Goal: Entertainment & Leisure: Consume media (video, audio)

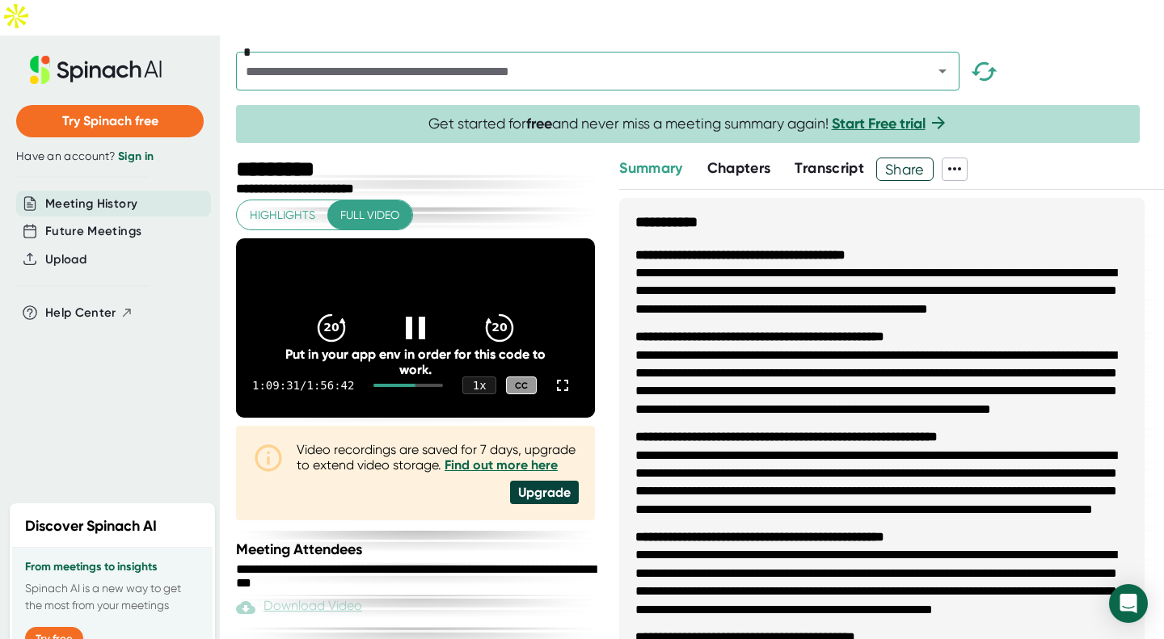
click at [406, 317] on icon at bounding box center [415, 328] width 19 height 23
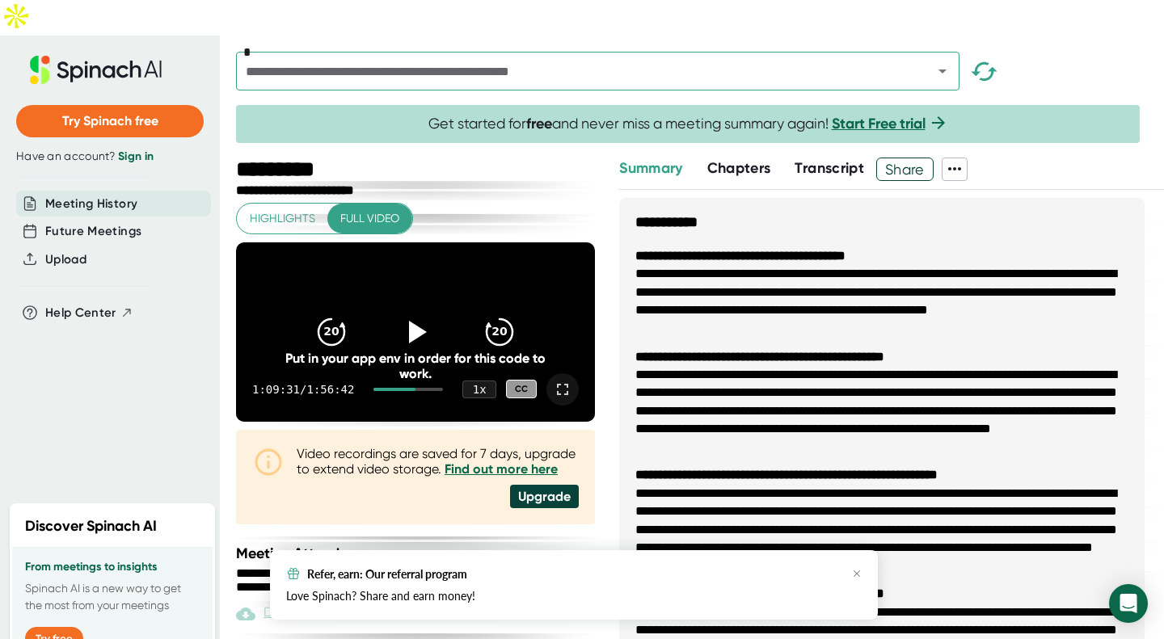
click at [557, 384] on icon at bounding box center [562, 389] width 11 height 11
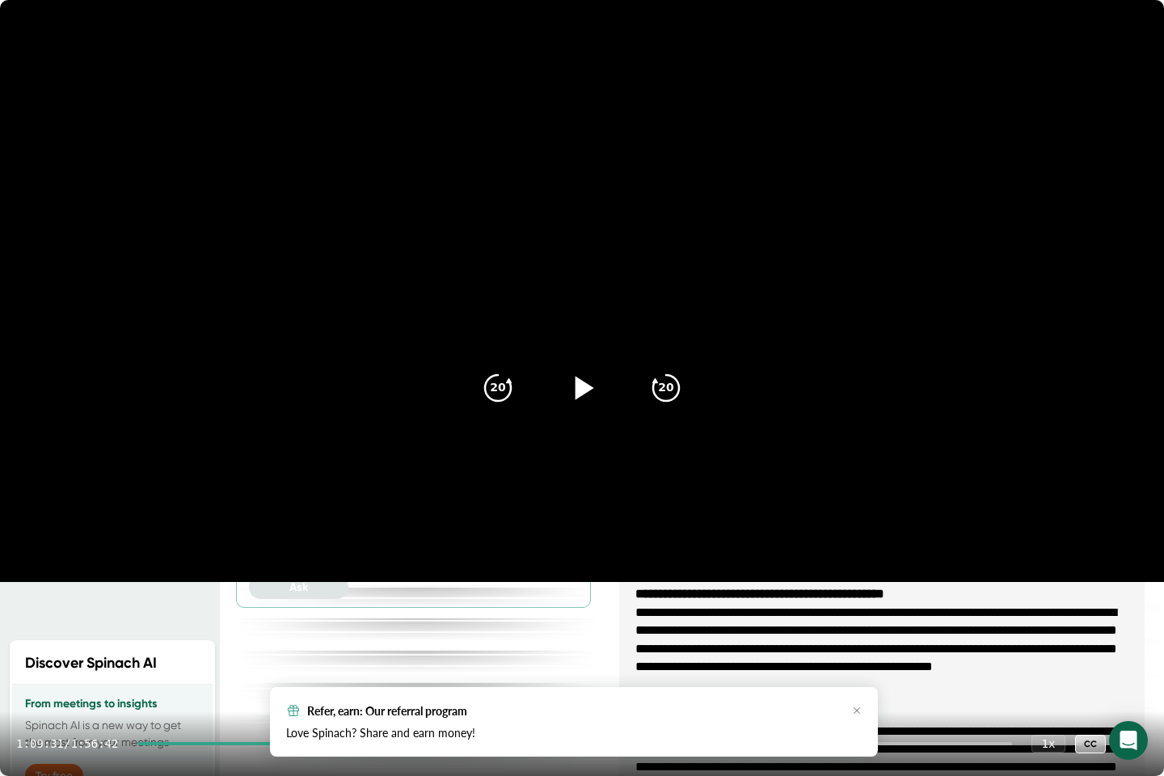
click at [578, 400] on icon at bounding box center [582, 388] width 40 height 40
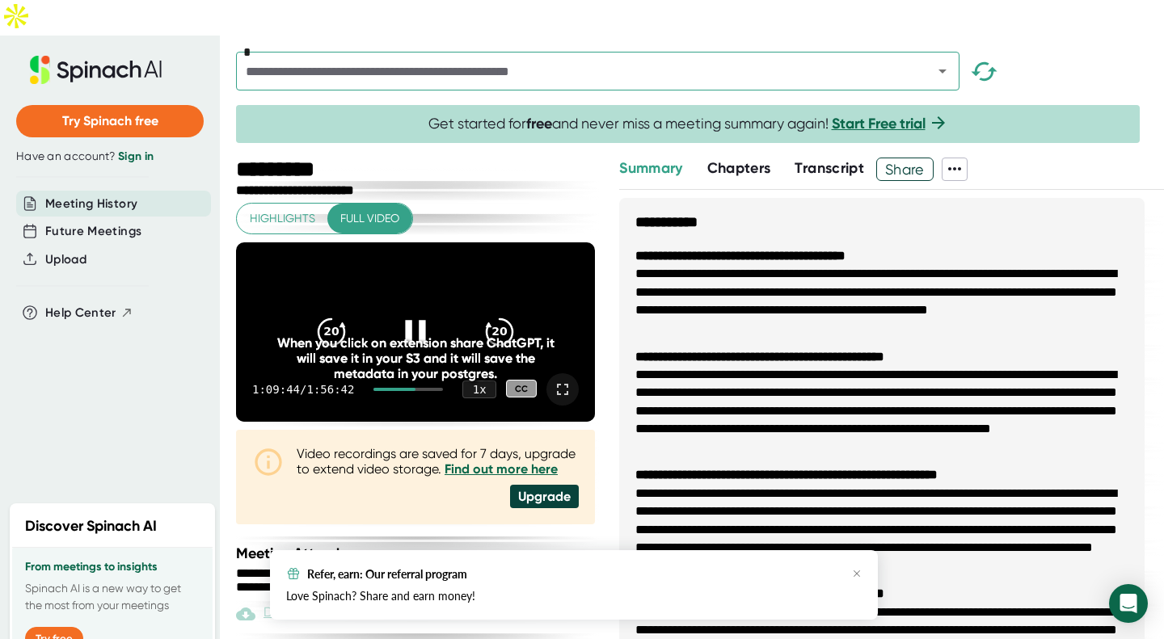
click at [395, 311] on icon at bounding box center [415, 331] width 40 height 40
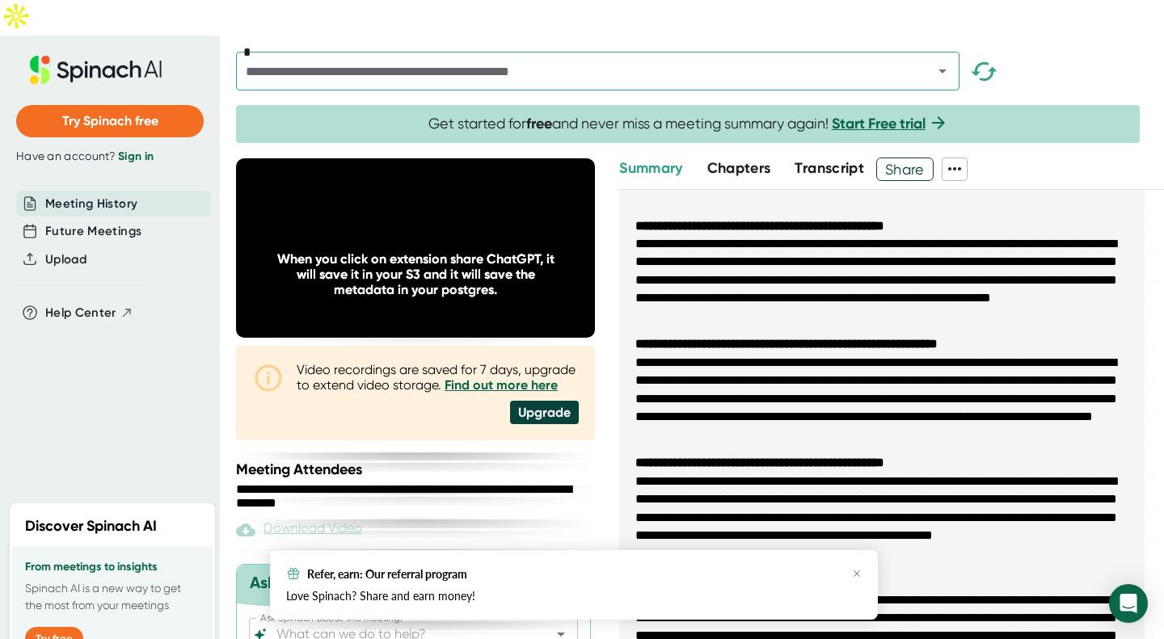
scroll to position [86, 0]
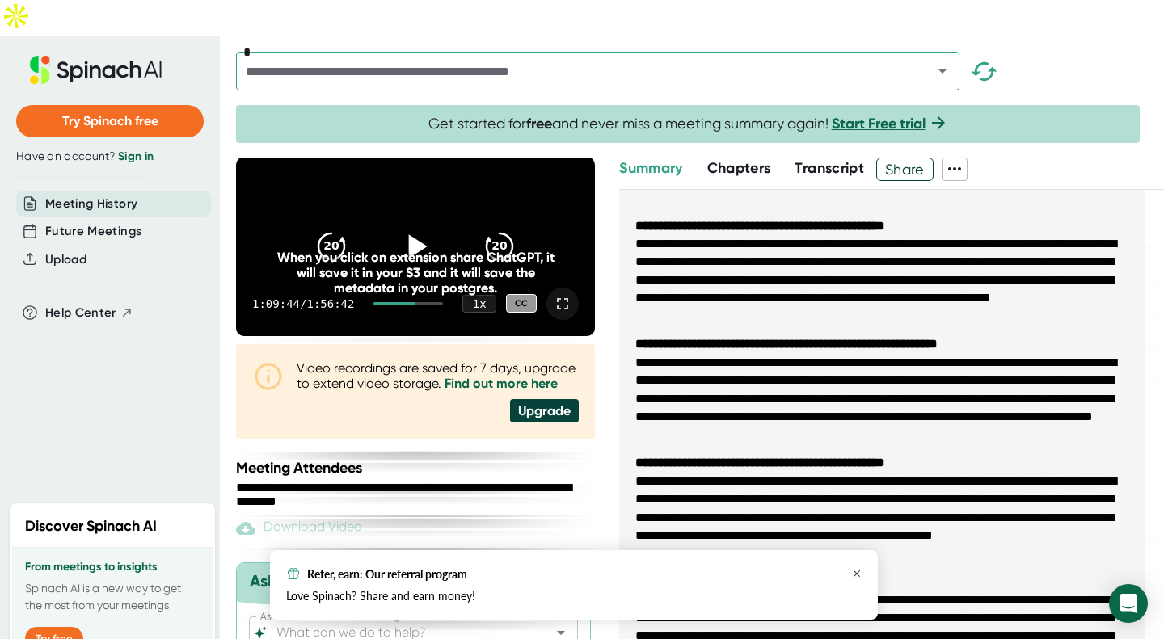
click at [860, 569] on icon "button" at bounding box center [857, 574] width 10 height 10
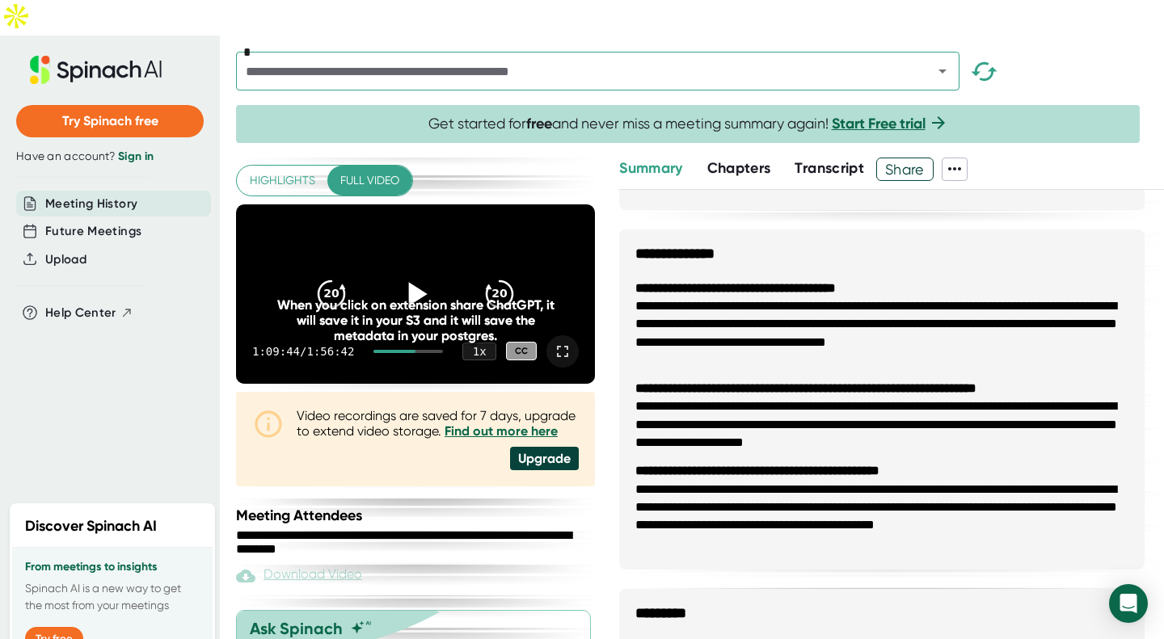
scroll to position [0, 0]
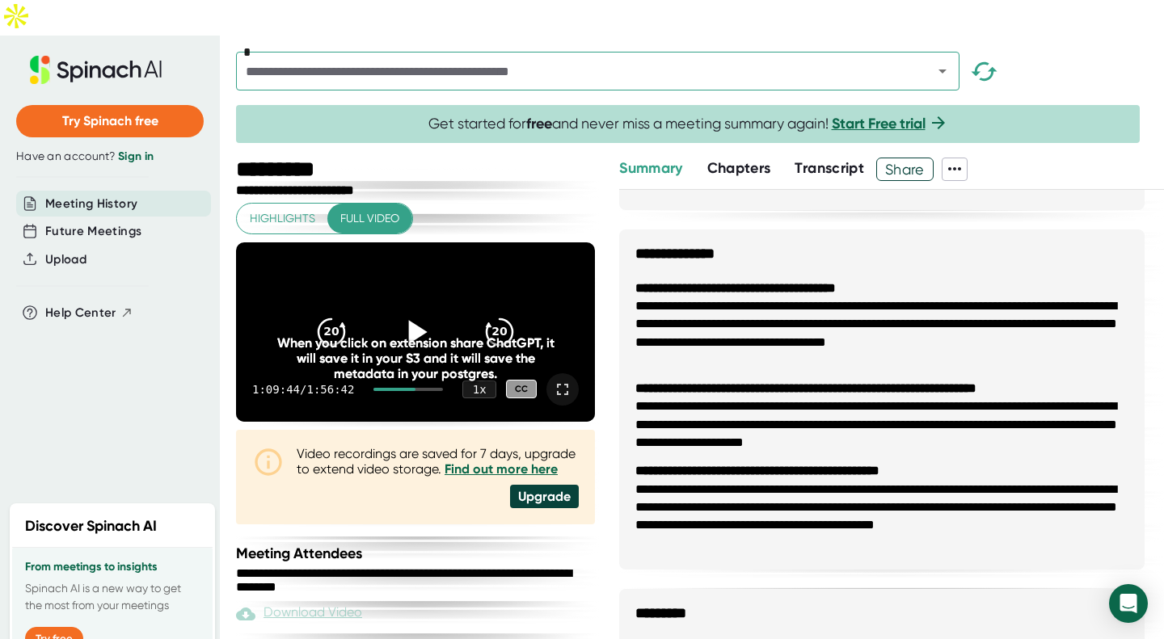
click at [410, 311] on icon at bounding box center [415, 331] width 40 height 40
click at [553, 380] on icon at bounding box center [562, 389] width 19 height 19
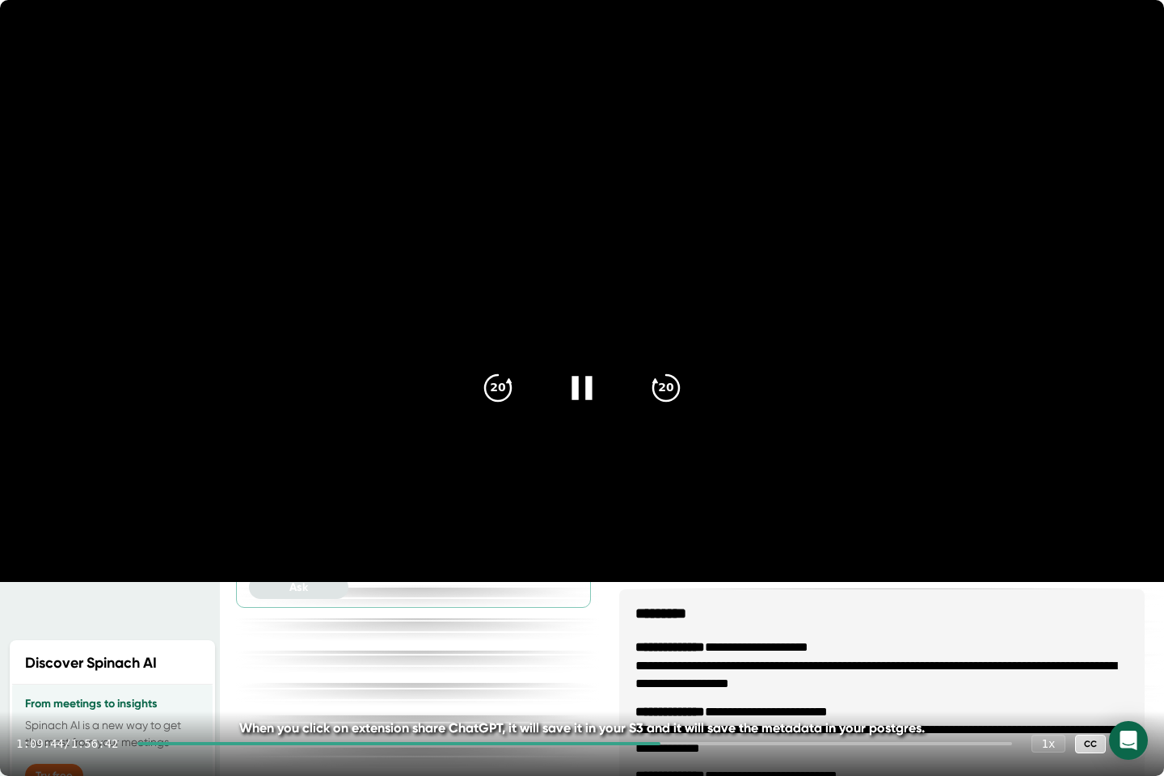
click at [569, 371] on icon at bounding box center [582, 388] width 40 height 40
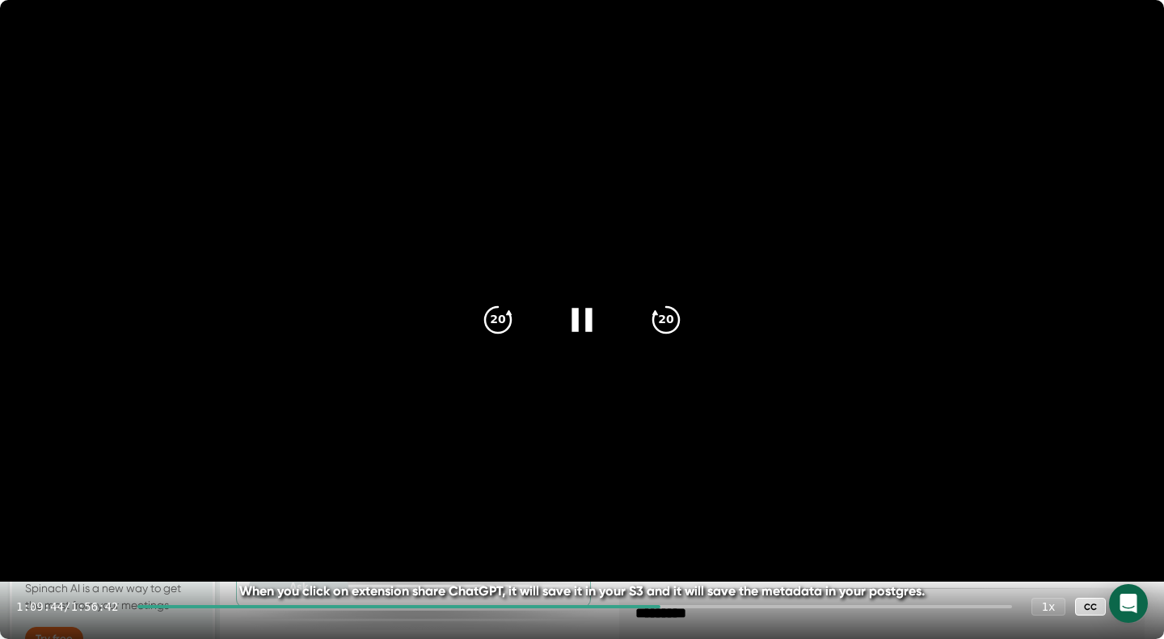
scroll to position [823, 0]
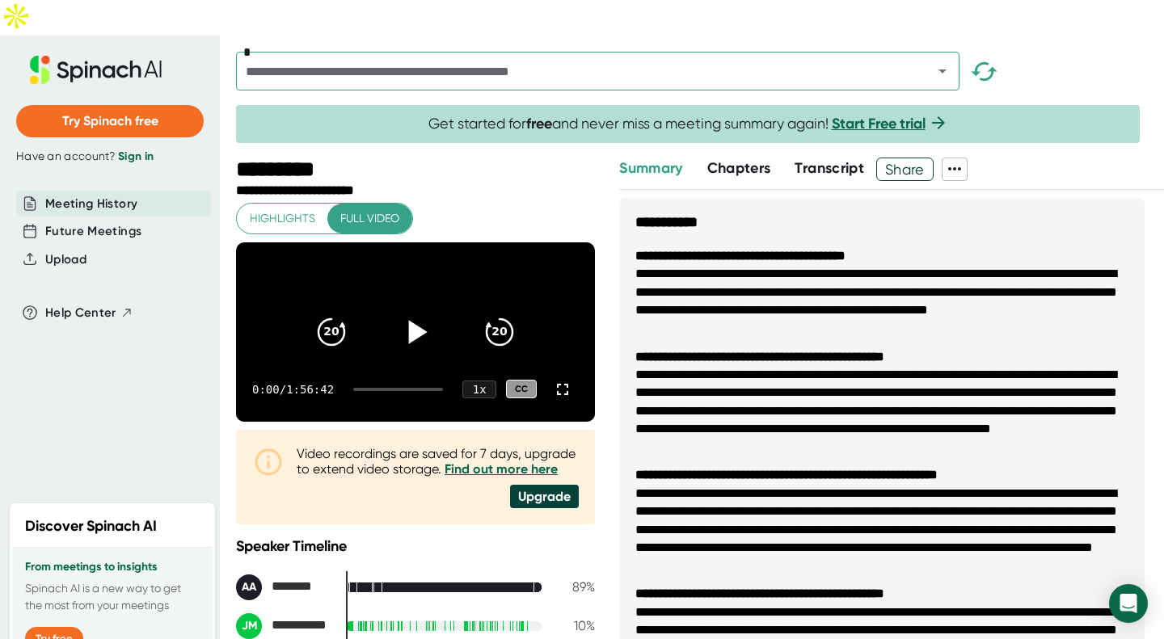
click at [411, 311] on icon at bounding box center [415, 331] width 40 height 40
click at [553, 380] on icon at bounding box center [562, 389] width 19 height 19
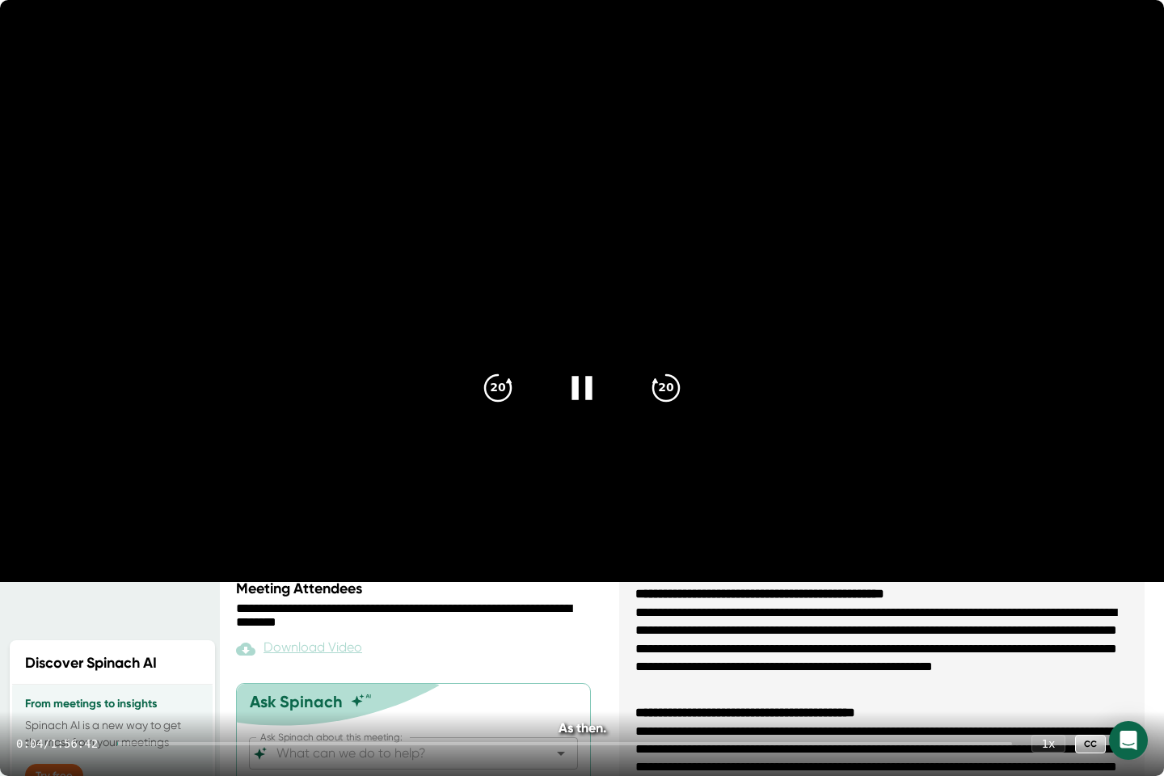
click at [707, 638] on div "0:04 / 1:56:42 1 x CC" at bounding box center [582, 743] width 1164 height 65
click at [696, 638] on div at bounding box center [564, 743] width 894 height 3
click at [676, 638] on div at bounding box center [418, 743] width 563 height 3
click at [659, 638] on div at bounding box center [405, 743] width 537 height 3
click at [658, 392] on icon "20" at bounding box center [666, 388] width 40 height 40
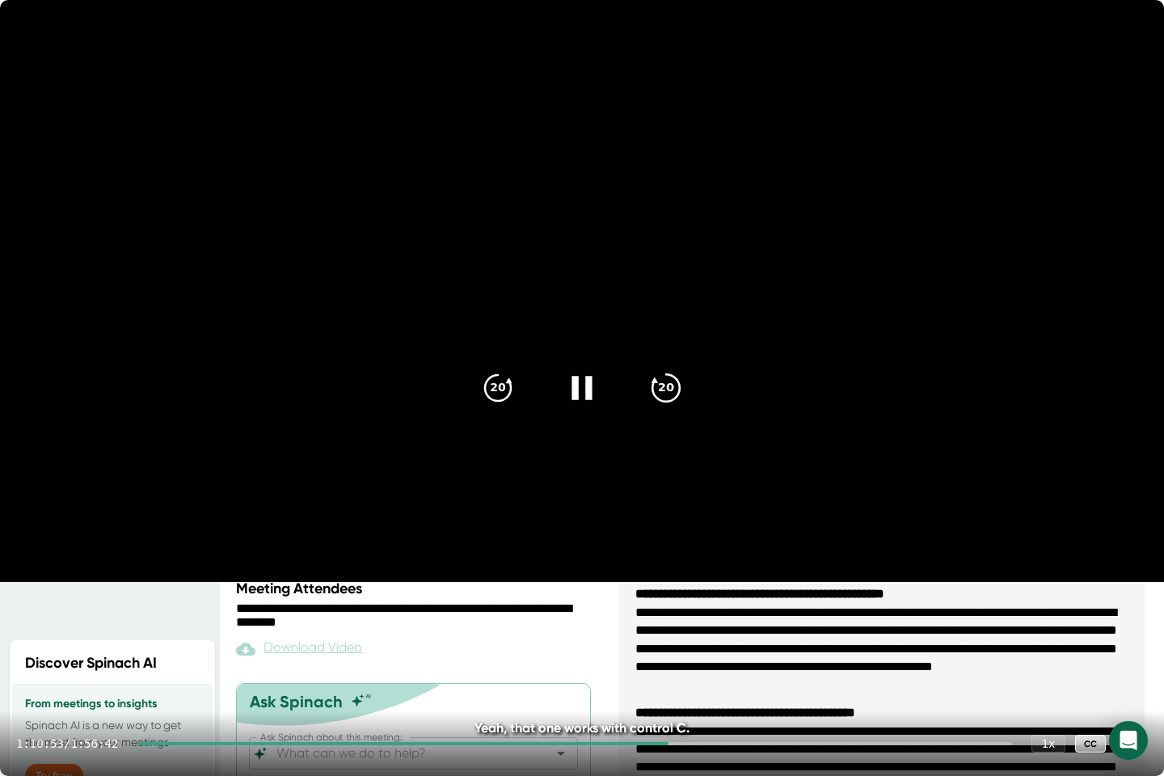
click at [658, 392] on icon "20" at bounding box center [666, 388] width 40 height 40
click at [667, 377] on icon "20" at bounding box center [666, 388] width 40 height 40
click at [566, 321] on video at bounding box center [582, 291] width 1164 height 582
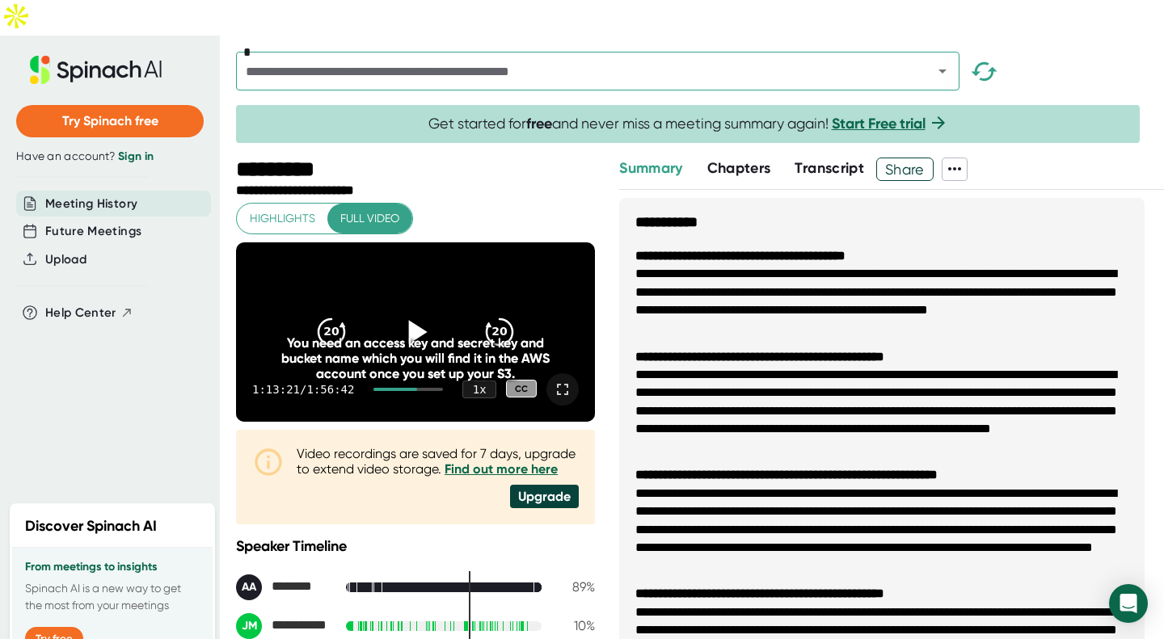
click at [553, 380] on icon at bounding box center [562, 389] width 19 height 19
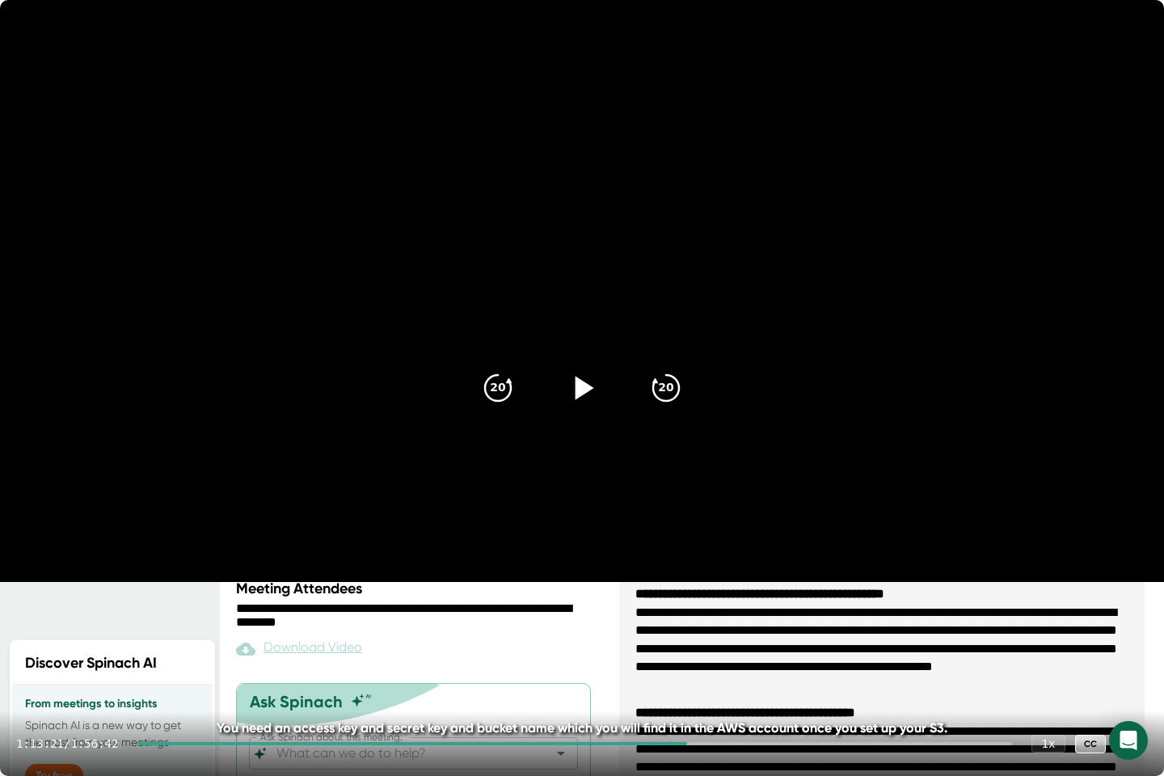
click at [672, 638] on div at bounding box center [411, 743] width 549 height 3
click at [679, 638] on div at bounding box center [574, 743] width 874 height 3
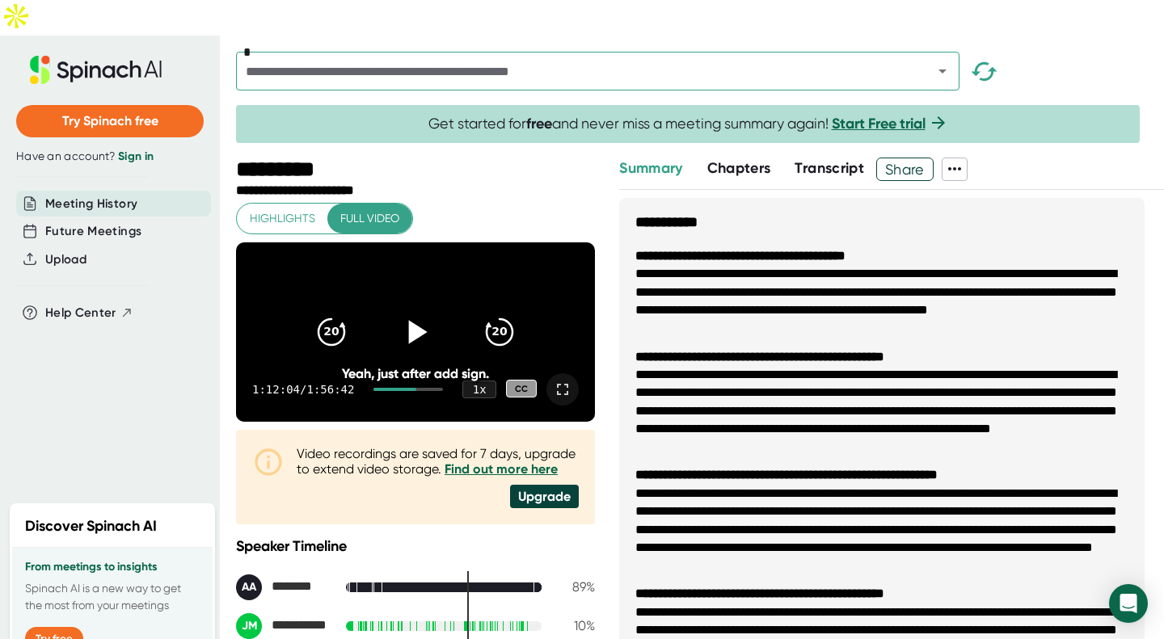
click at [555, 380] on icon at bounding box center [562, 389] width 19 height 19
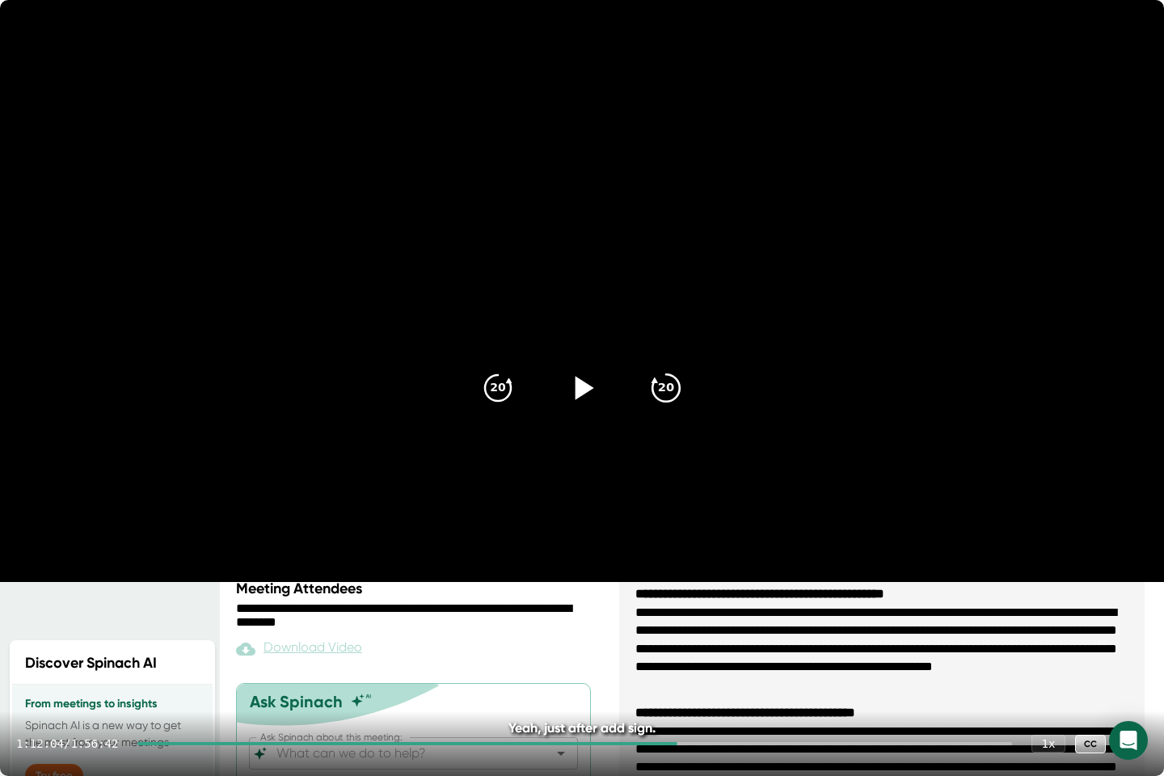
click at [663, 395] on icon "20" at bounding box center [666, 388] width 40 height 40
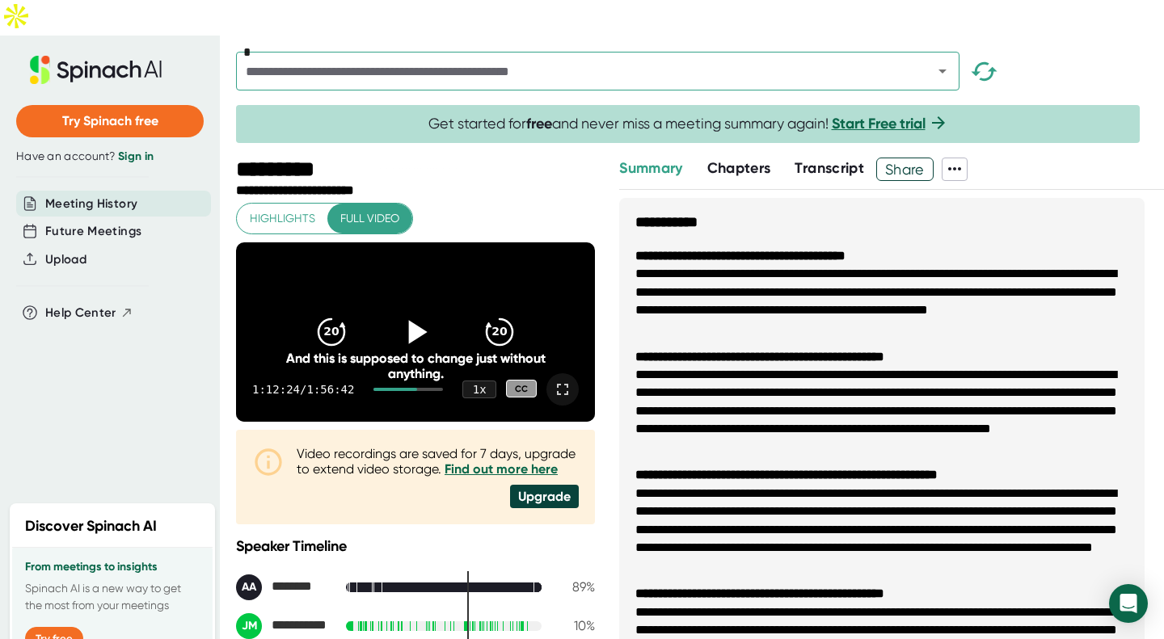
click at [1081, 52] on div "*" at bounding box center [700, 75] width 928 height 47
click at [553, 380] on icon at bounding box center [562, 389] width 19 height 19
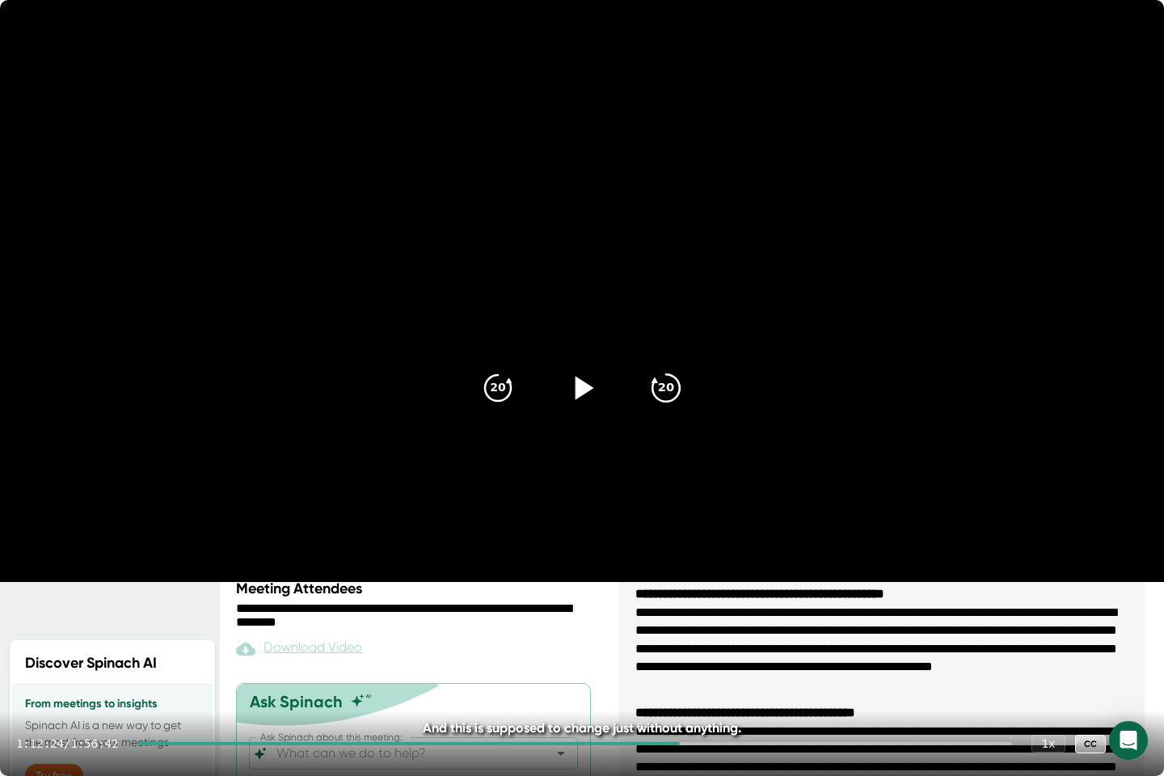
click at [676, 380] on icon at bounding box center [665, 387] width 27 height 27
click at [494, 394] on icon "20" at bounding box center [498, 388] width 40 height 40
click at [570, 382] on icon at bounding box center [582, 388] width 40 height 40
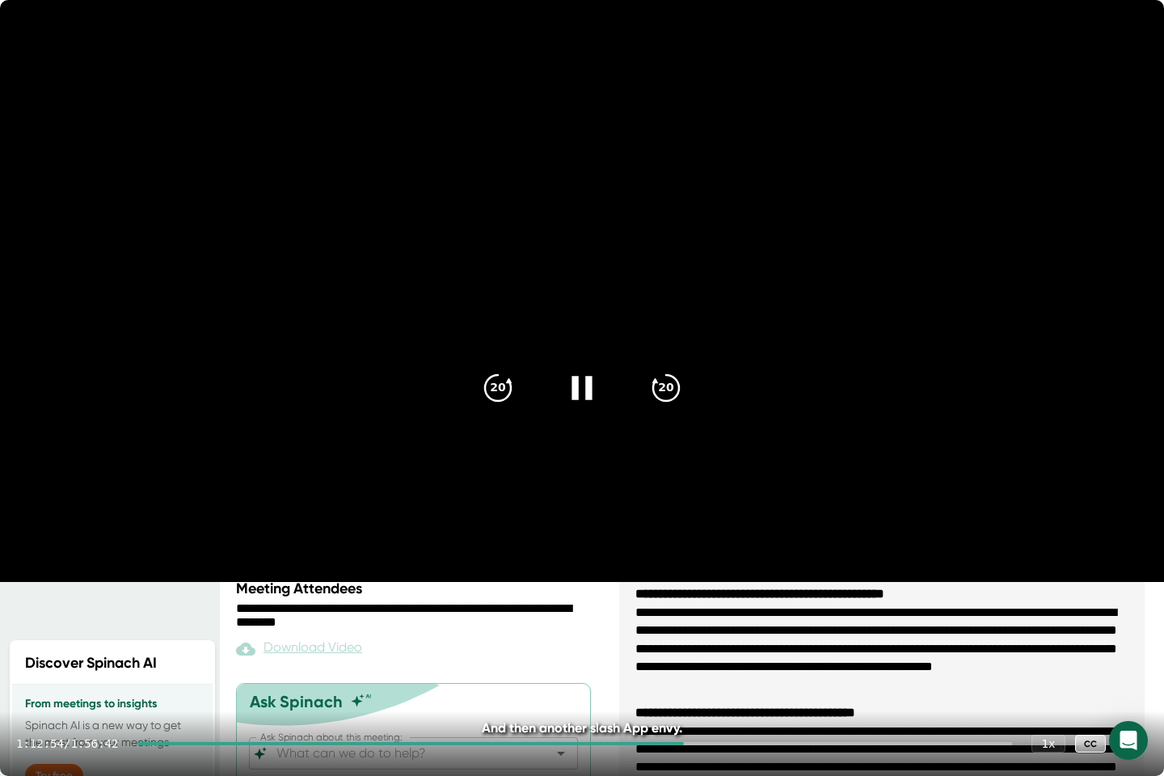
click at [578, 389] on icon at bounding box center [581, 387] width 20 height 23
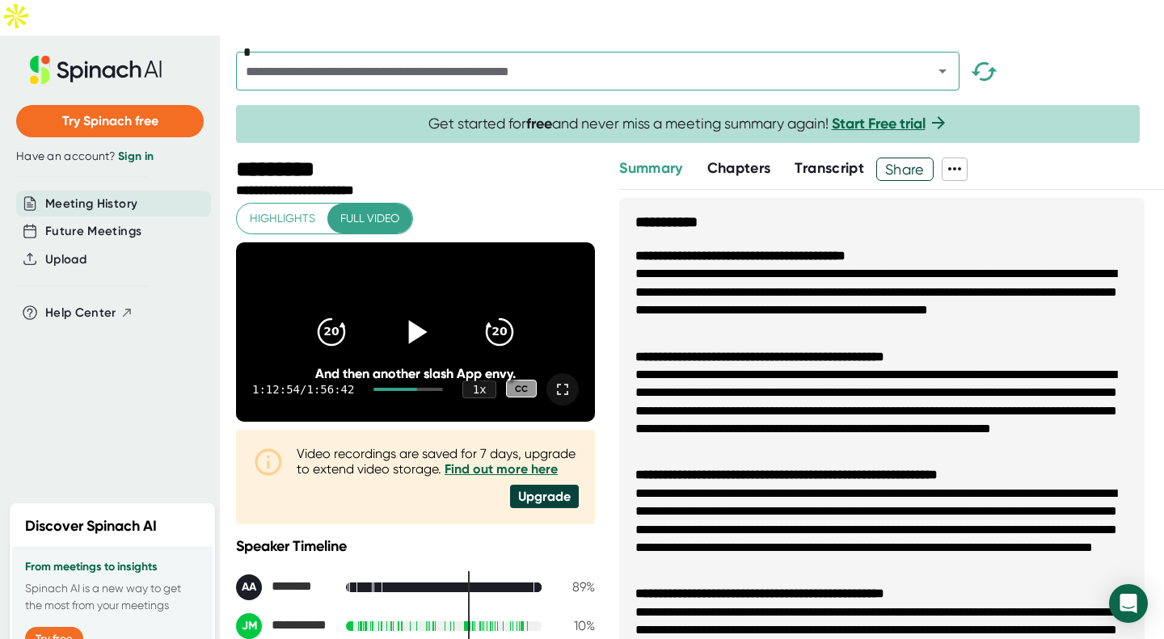
click at [557, 384] on icon at bounding box center [562, 389] width 11 height 11
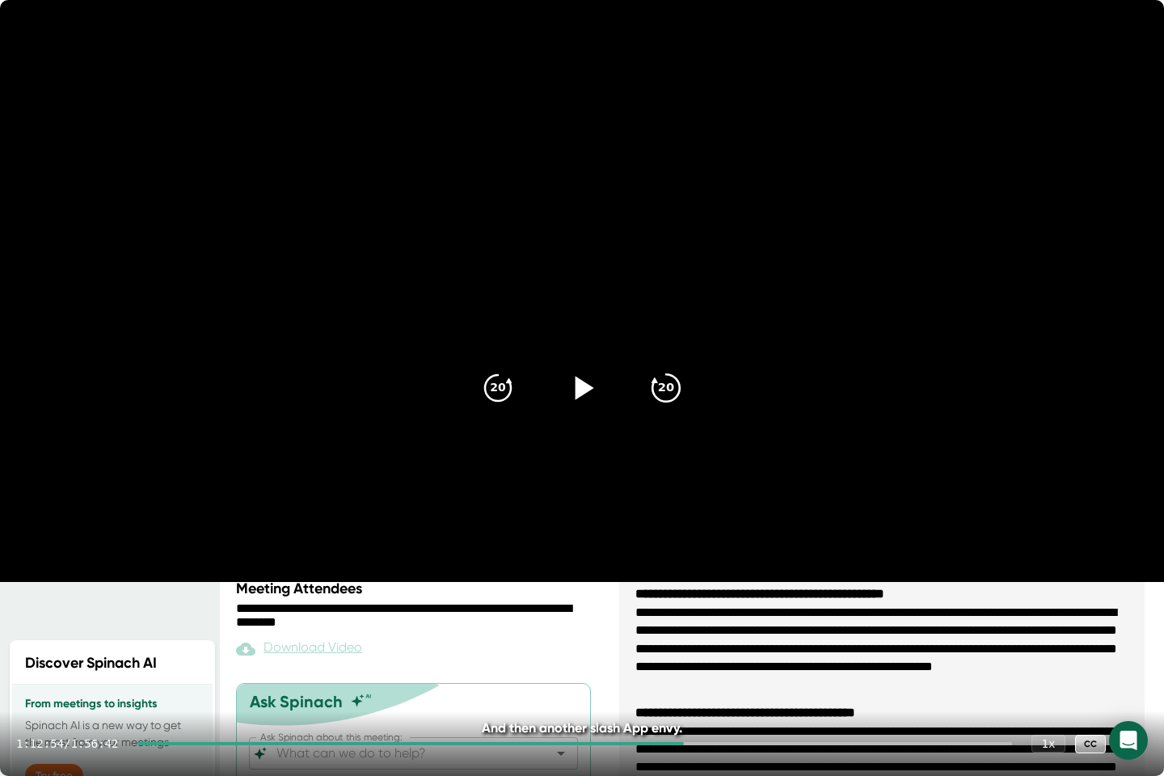
click at [654, 402] on icon "20" at bounding box center [666, 388] width 40 height 40
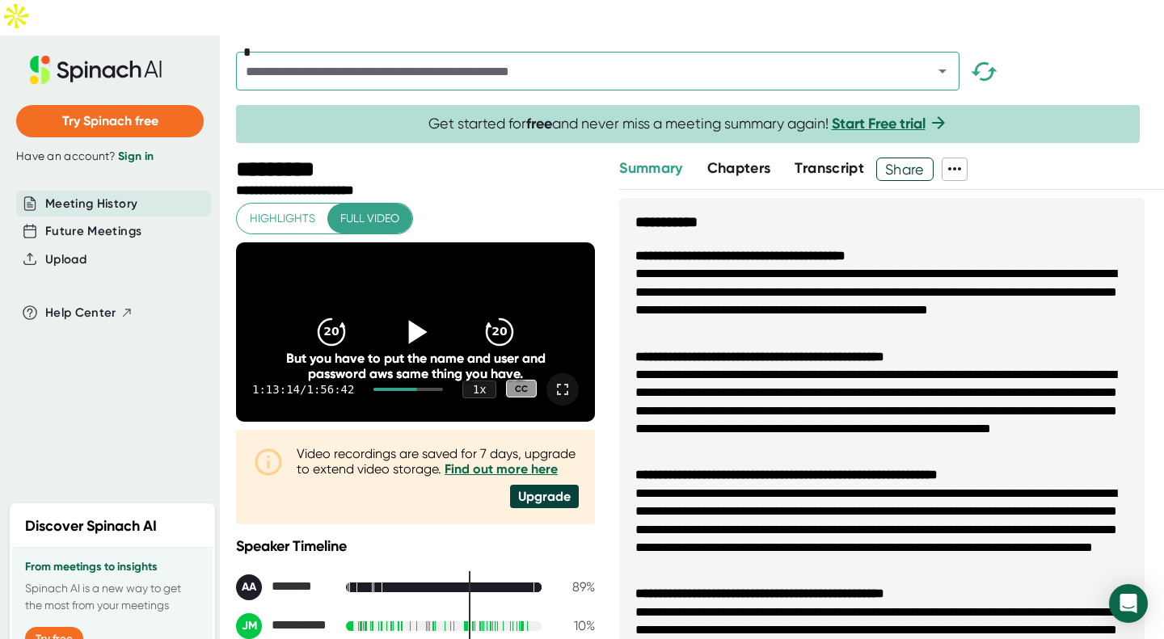
click at [557, 384] on icon at bounding box center [562, 389] width 11 height 11
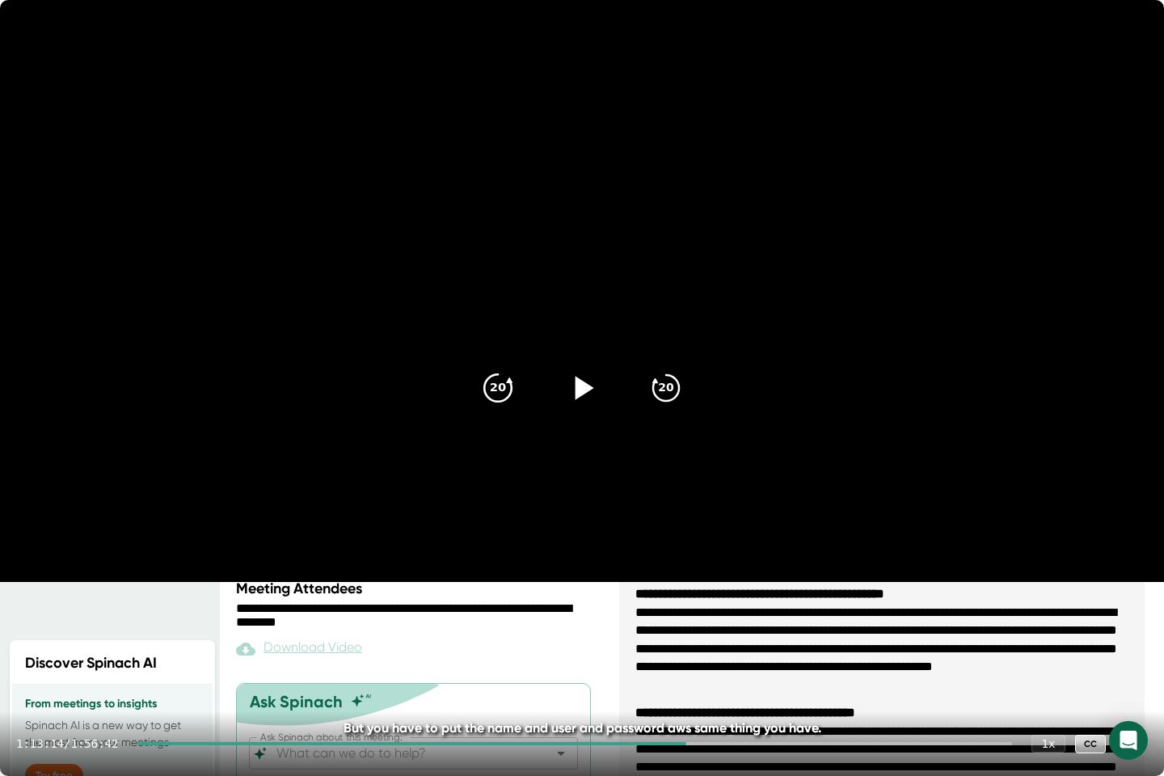
click at [476, 392] on div "20" at bounding box center [498, 388] width 68 height 68
click at [558, 372] on div at bounding box center [582, 388] width 68 height 68
click at [608, 391] on div at bounding box center [582, 388] width 68 height 68
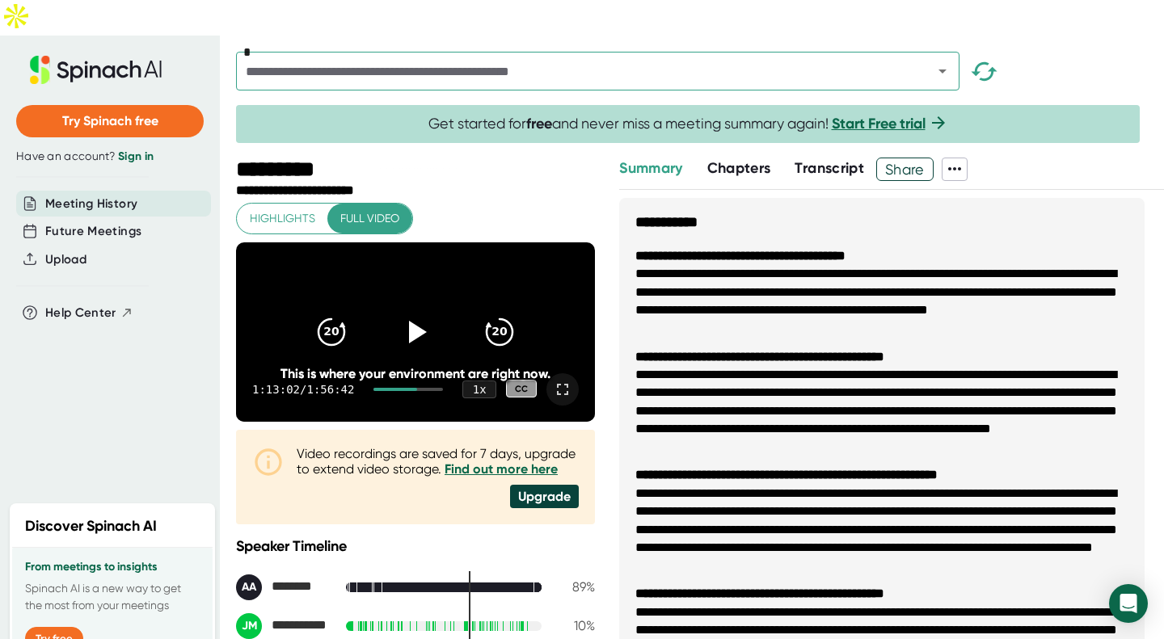
click at [558, 380] on icon at bounding box center [562, 389] width 19 height 19
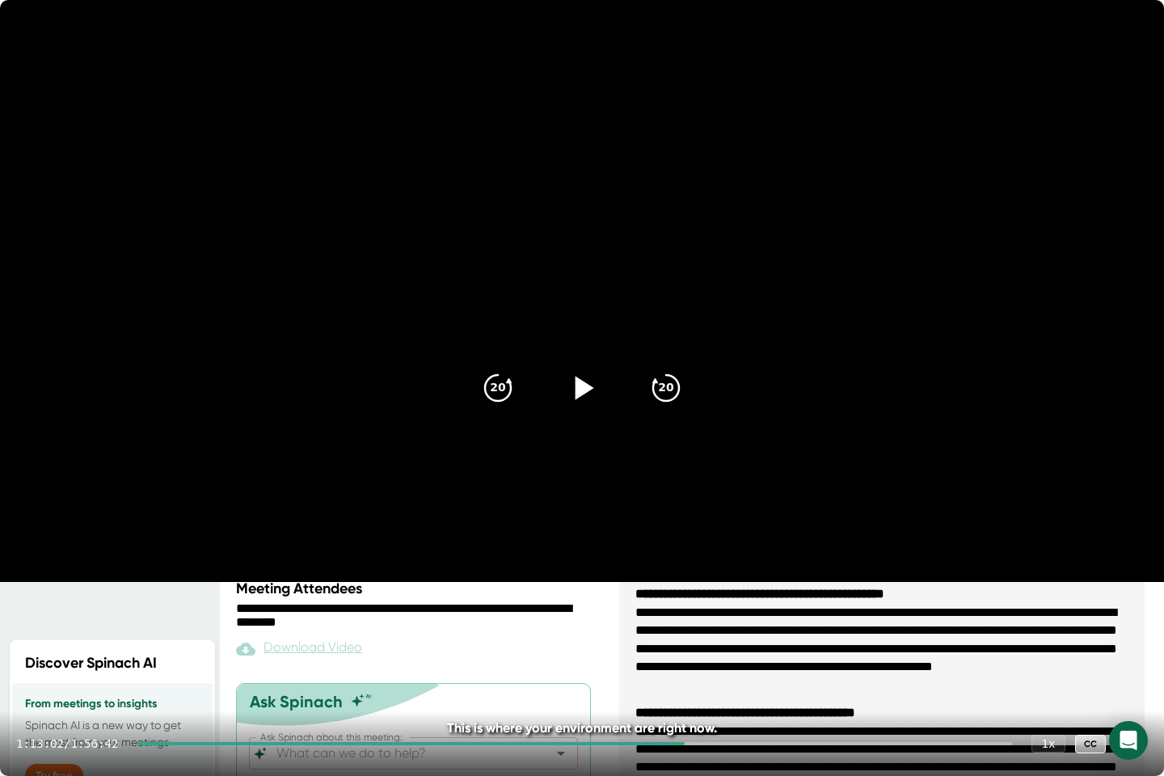
click at [593, 391] on icon at bounding box center [582, 388] width 40 height 40
click at [677, 406] on div "20" at bounding box center [666, 388] width 68 height 68
click at [677, 406] on icon "20" at bounding box center [666, 388] width 40 height 40
click at [677, 406] on div "20" at bounding box center [666, 388] width 68 height 68
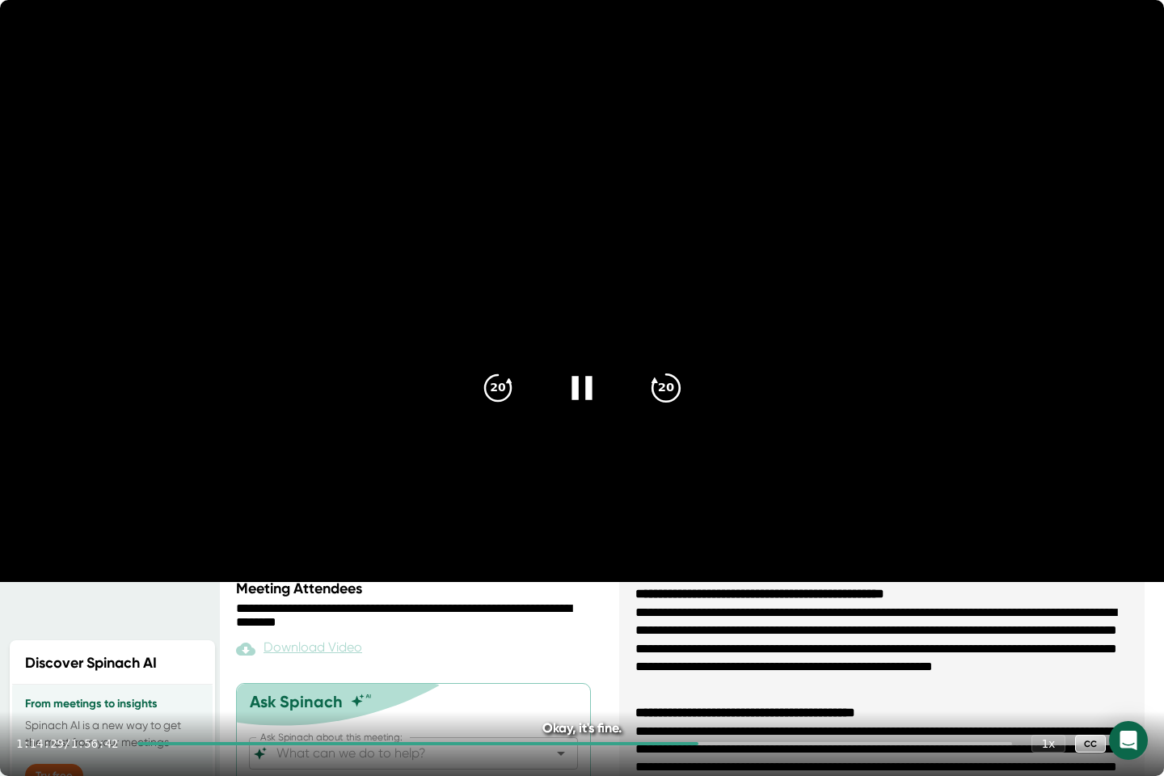
click at [677, 406] on icon "20" at bounding box center [666, 388] width 40 height 40
click at [677, 406] on div "20" at bounding box center [666, 388] width 68 height 68
click at [677, 406] on icon "20" at bounding box center [666, 388] width 40 height 40
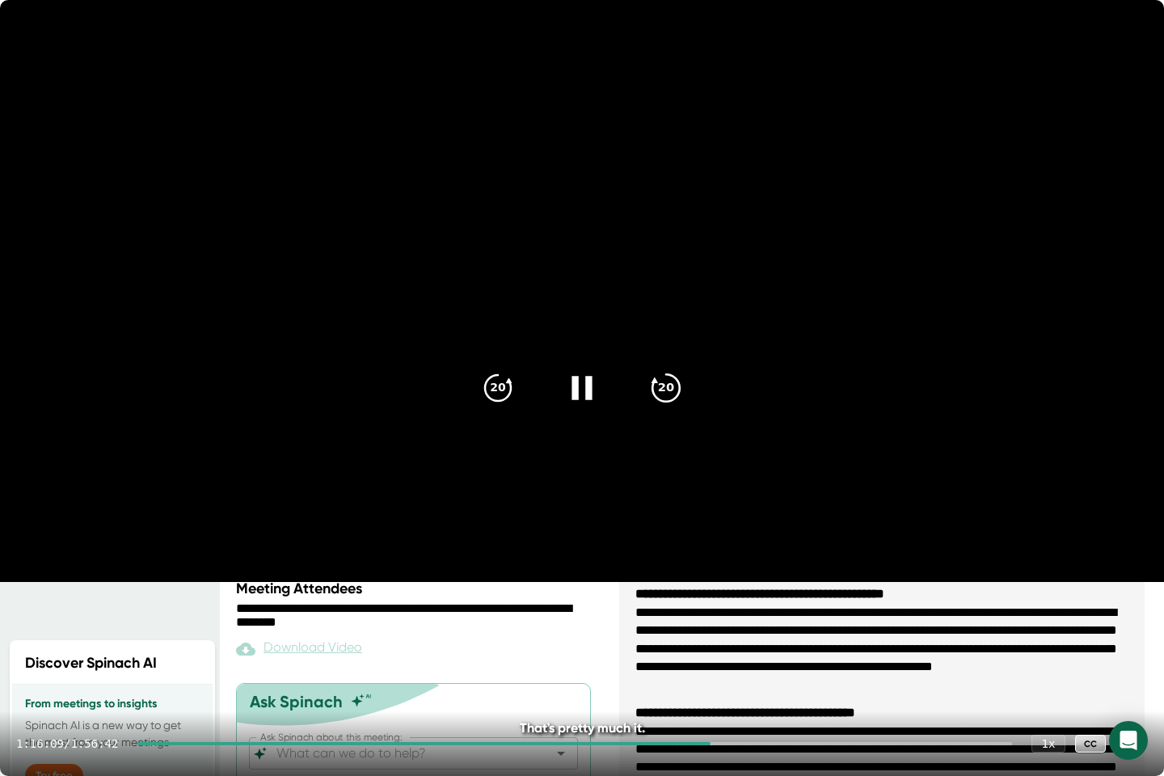
click at [677, 406] on div "20" at bounding box center [666, 388] width 68 height 68
click at [677, 406] on icon "20" at bounding box center [666, 388] width 40 height 40
click at [677, 406] on div "20" at bounding box center [666, 388] width 68 height 68
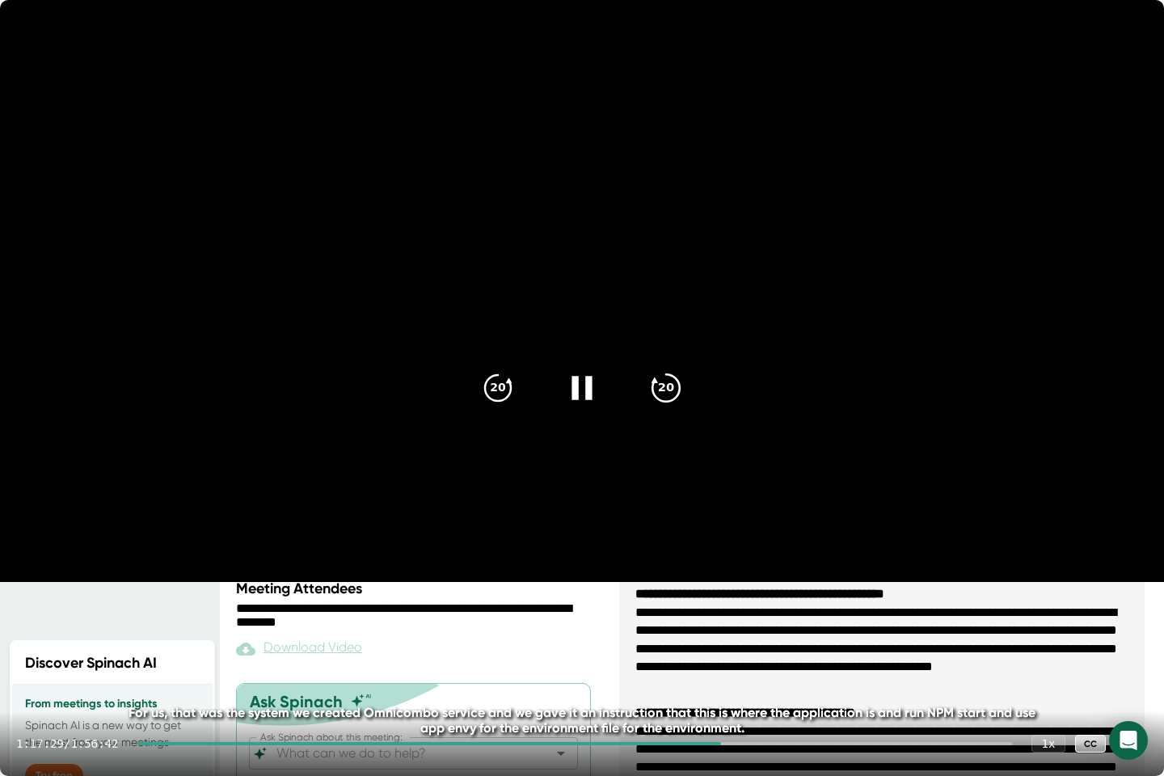
click at [677, 406] on div "20" at bounding box center [666, 388] width 68 height 68
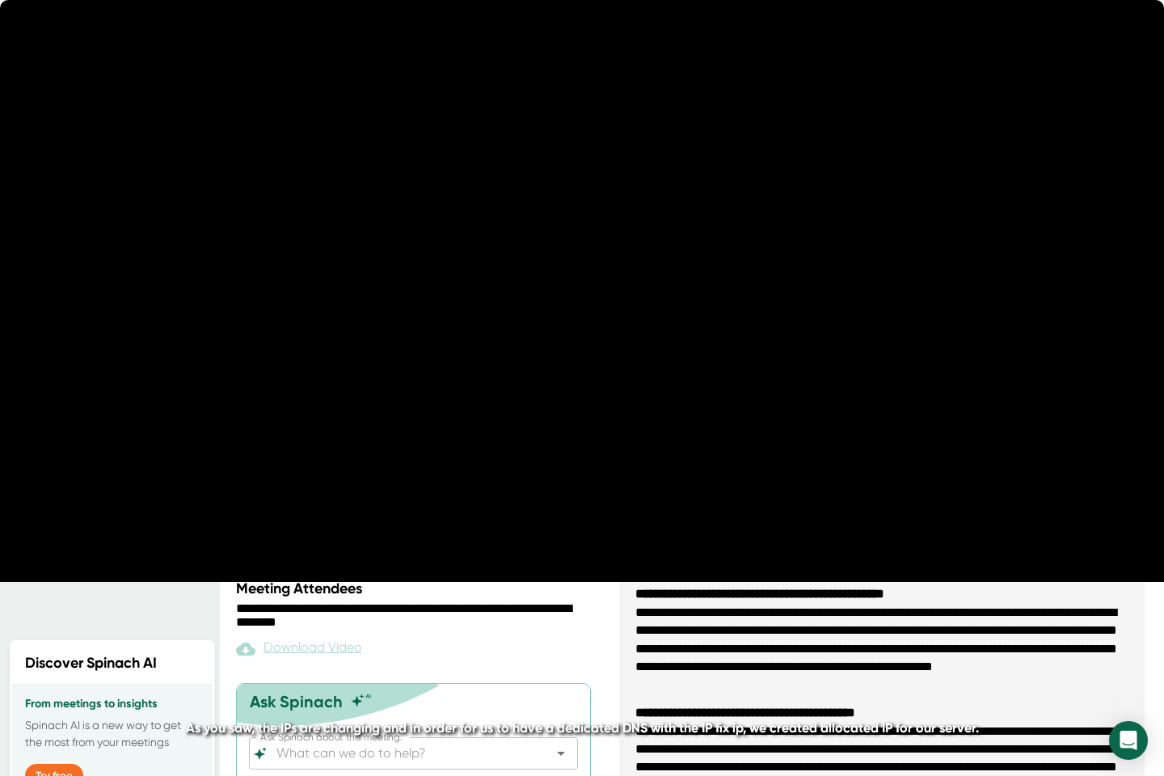
click at [677, 406] on div "20" at bounding box center [666, 388] width 68 height 68
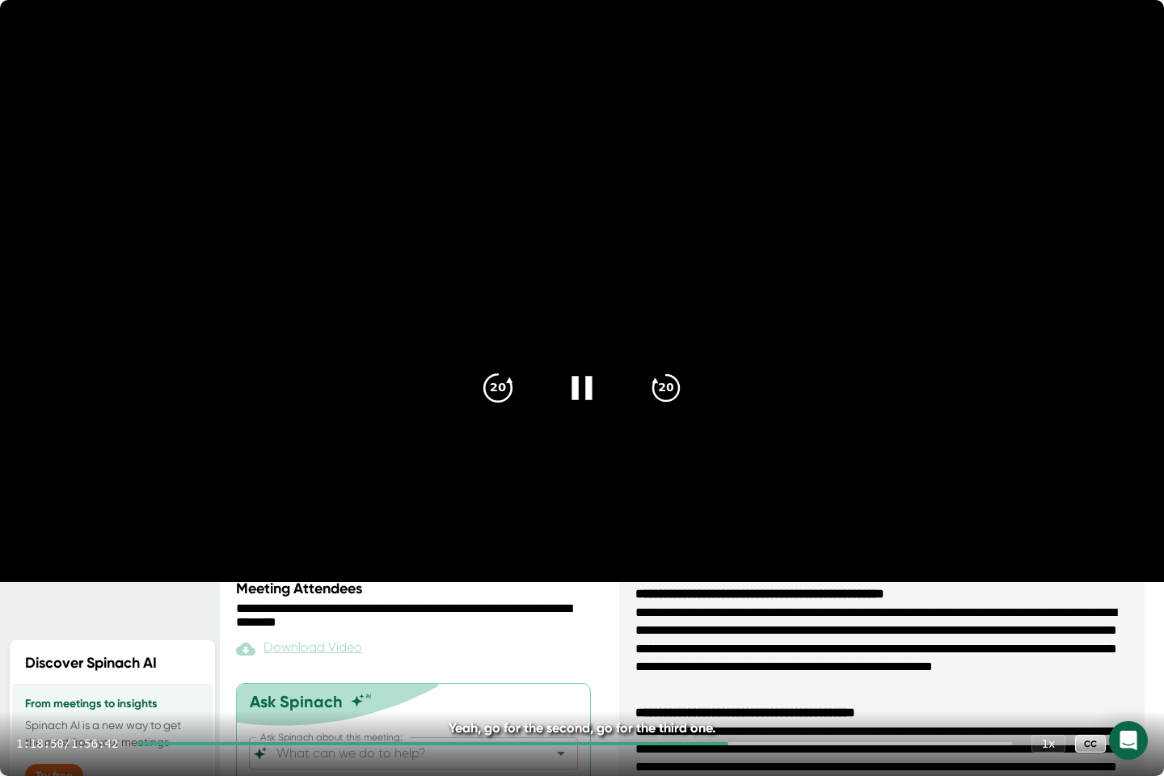
click at [499, 401] on icon "20" at bounding box center [498, 388] width 40 height 40
click at [499, 401] on icon at bounding box center [497, 387] width 27 height 27
click at [499, 401] on icon "20" at bounding box center [498, 388] width 40 height 40
click at [499, 401] on icon at bounding box center [497, 387] width 27 height 27
click at [658, 389] on icon "20" at bounding box center [666, 388] width 40 height 40
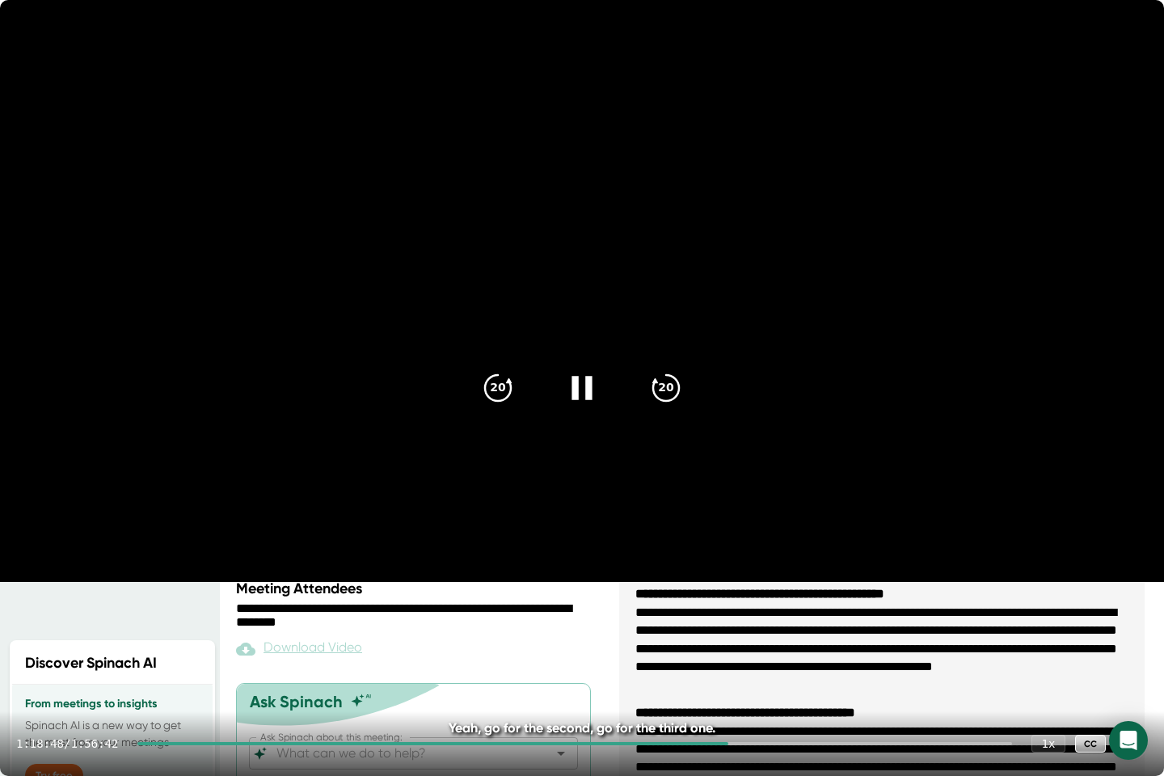
click at [713, 638] on div "1:18:48 / 1:56:42 1 x CC" at bounding box center [582, 743] width 1164 height 65
click at [709, 638] on div at bounding box center [432, 743] width 590 height 3
click at [501, 376] on icon "20" at bounding box center [498, 388] width 40 height 40
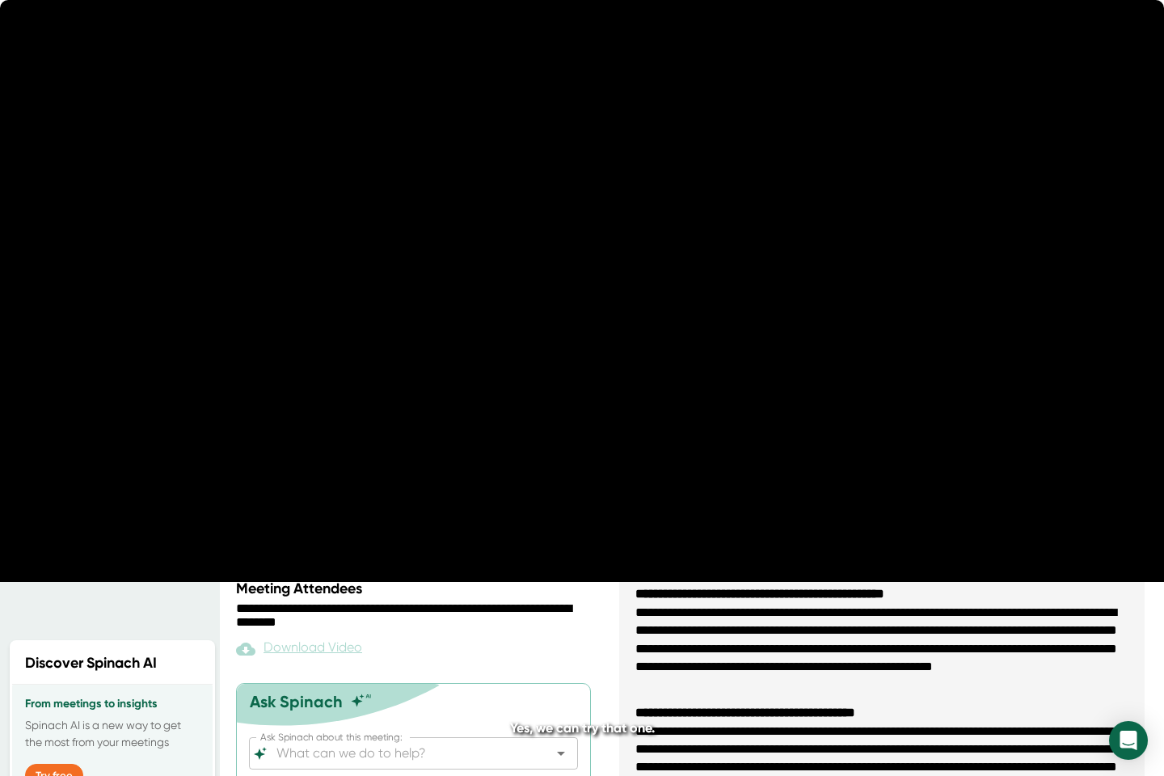
click at [656, 382] on icon at bounding box center [654, 379] width 6 height 5
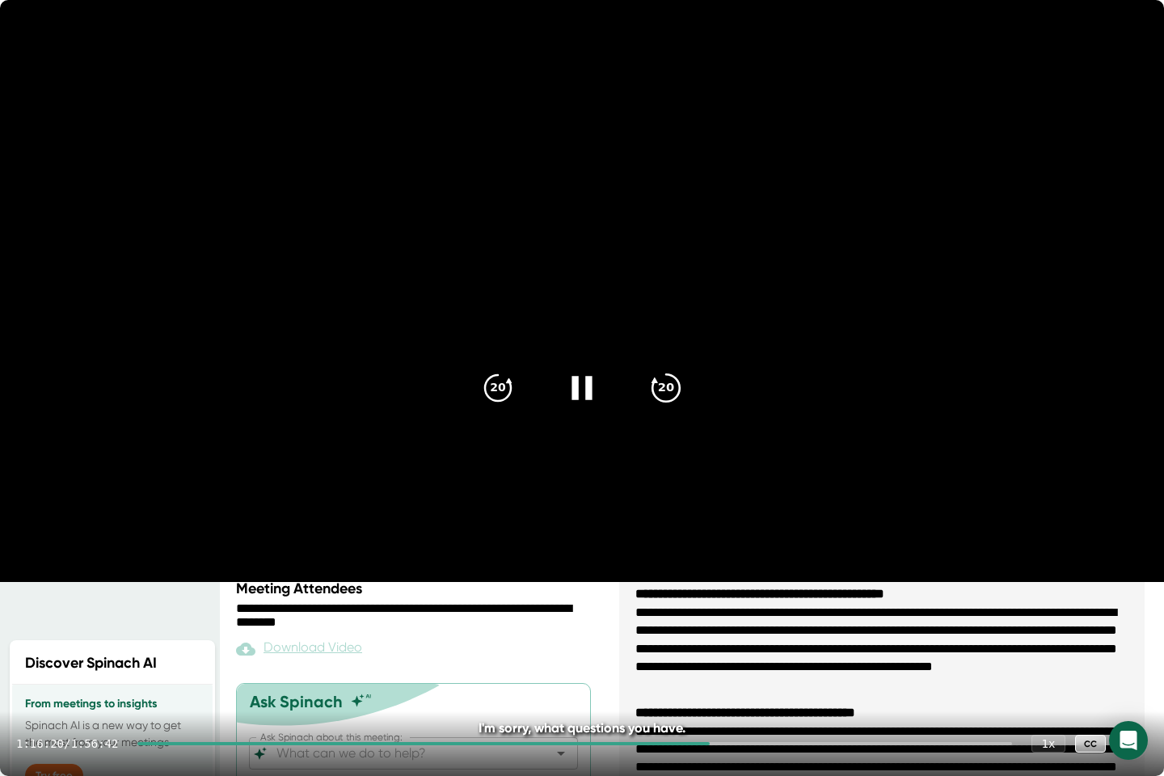
click at [663, 400] on icon at bounding box center [665, 387] width 27 height 27
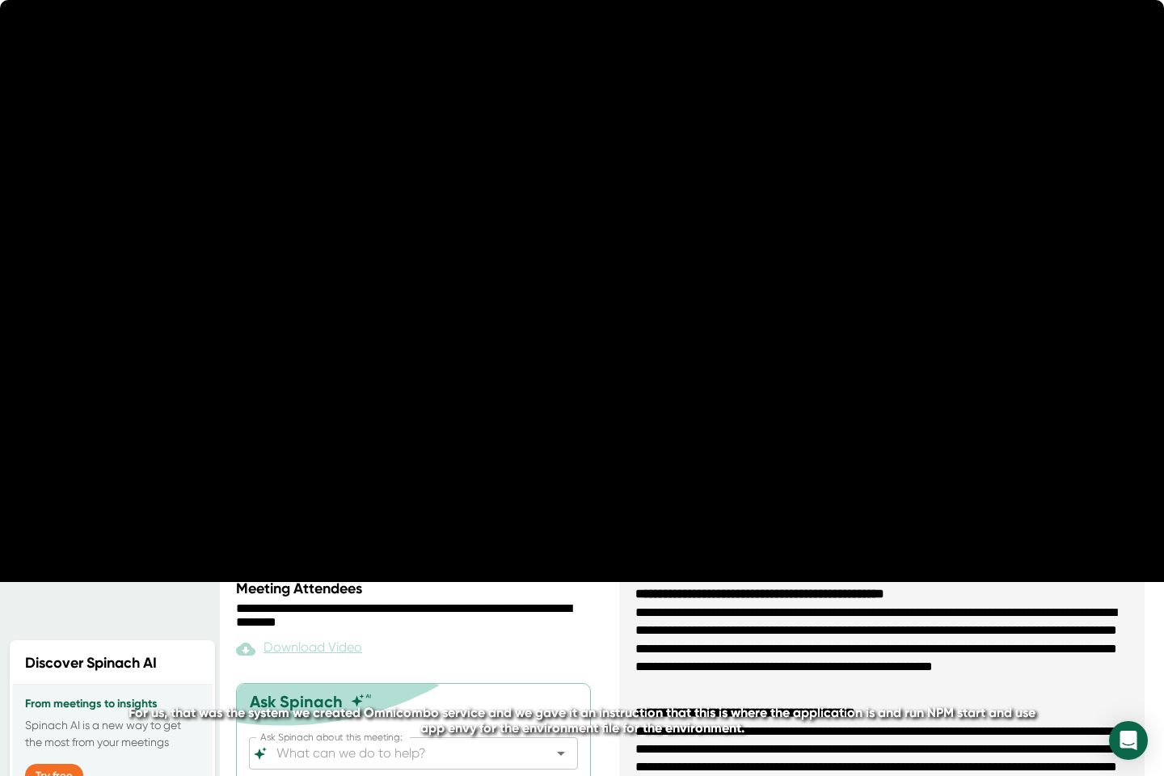
click at [663, 400] on icon at bounding box center [665, 387] width 27 height 27
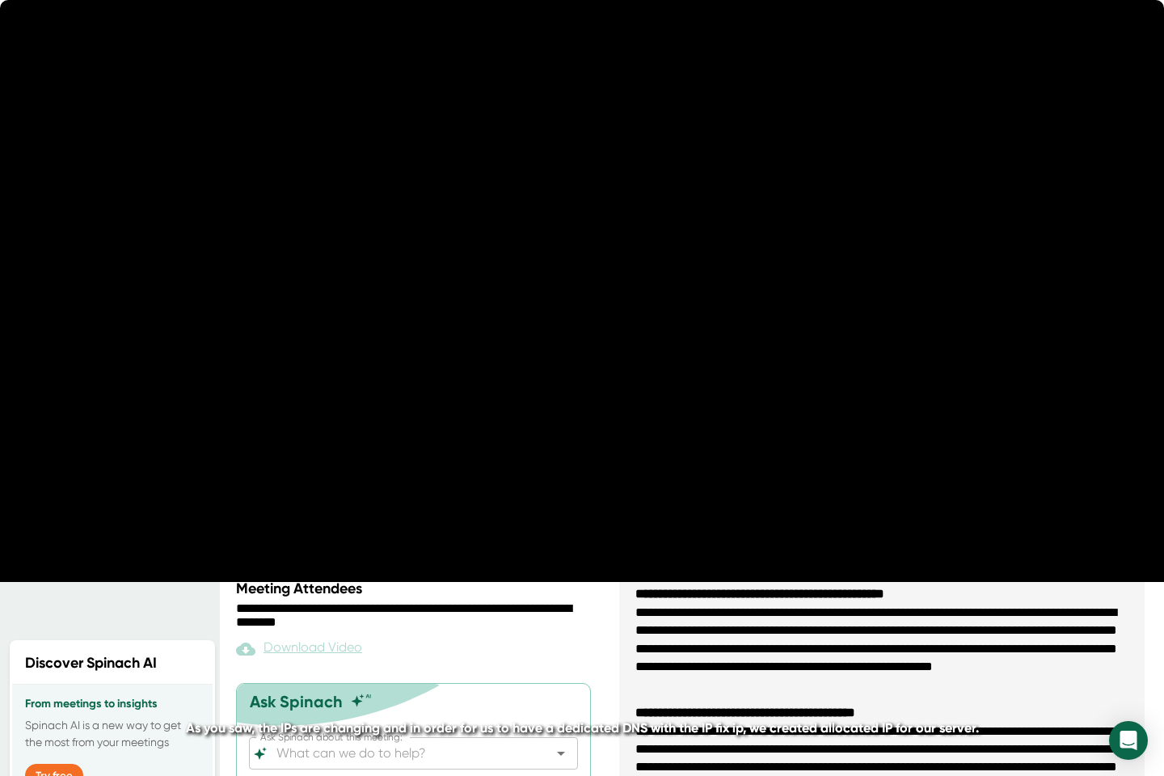
click at [663, 400] on icon at bounding box center [665, 387] width 27 height 27
click at [663, 400] on icon "20" at bounding box center [666, 388] width 40 height 40
click at [663, 400] on icon at bounding box center [665, 387] width 27 height 27
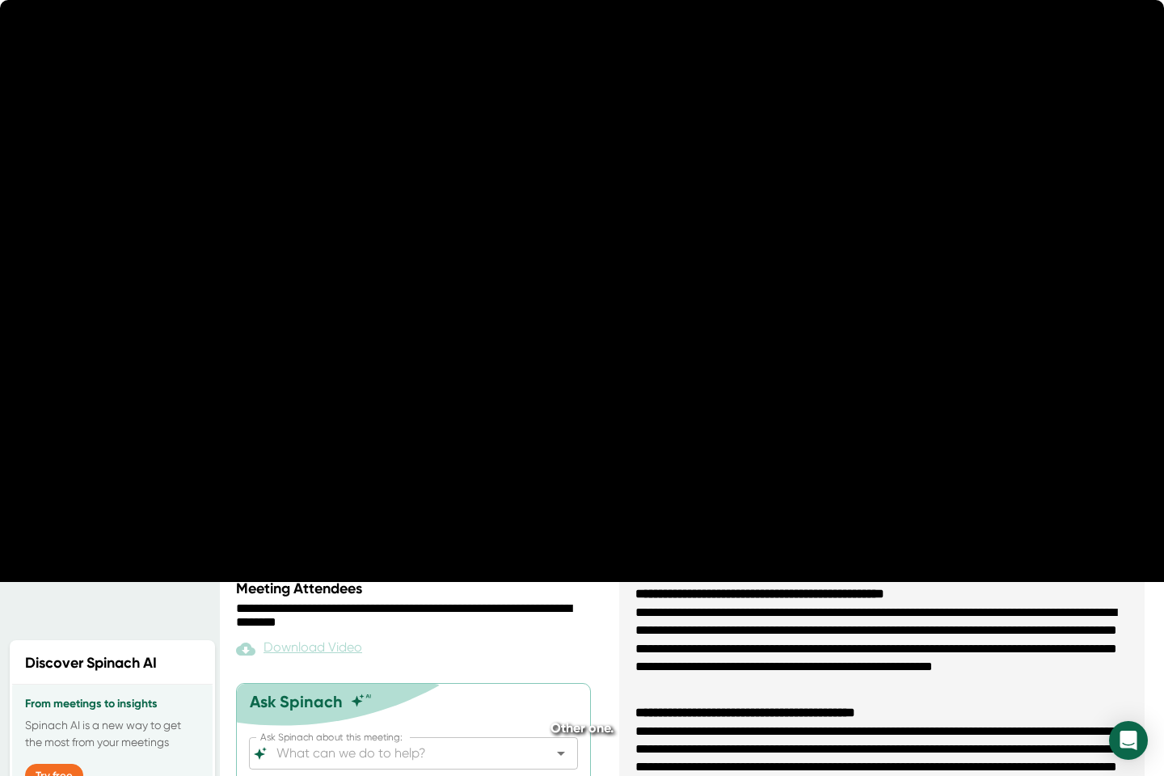
click at [663, 400] on icon at bounding box center [665, 387] width 27 height 27
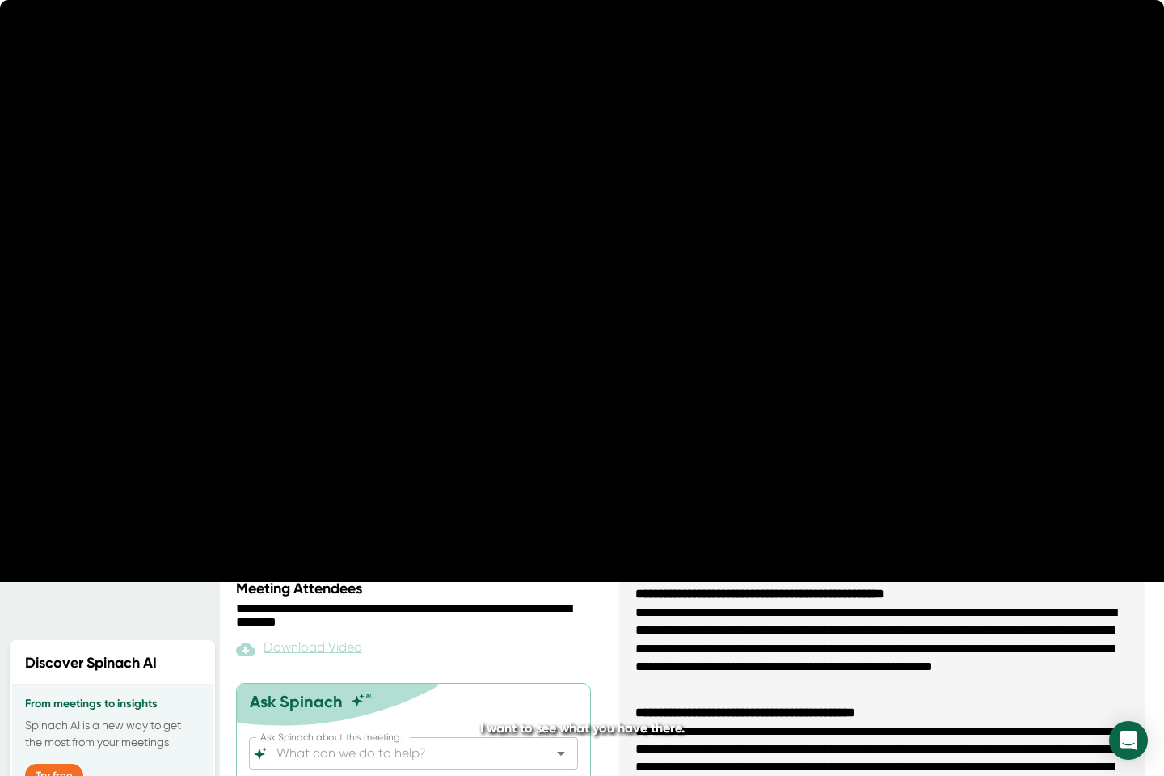
click at [663, 400] on icon at bounding box center [665, 387] width 27 height 27
click at [663, 400] on icon "20" at bounding box center [666, 388] width 40 height 40
click at [663, 400] on icon at bounding box center [665, 387] width 27 height 27
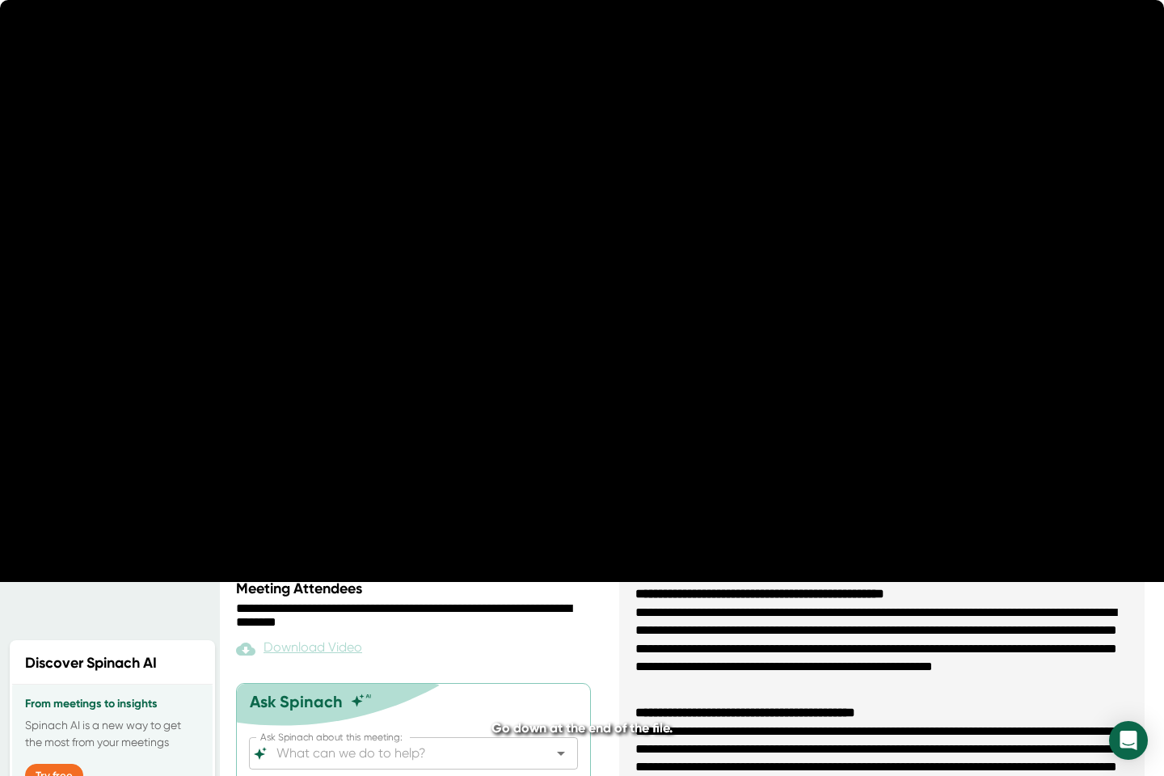
click at [663, 400] on icon at bounding box center [665, 387] width 27 height 27
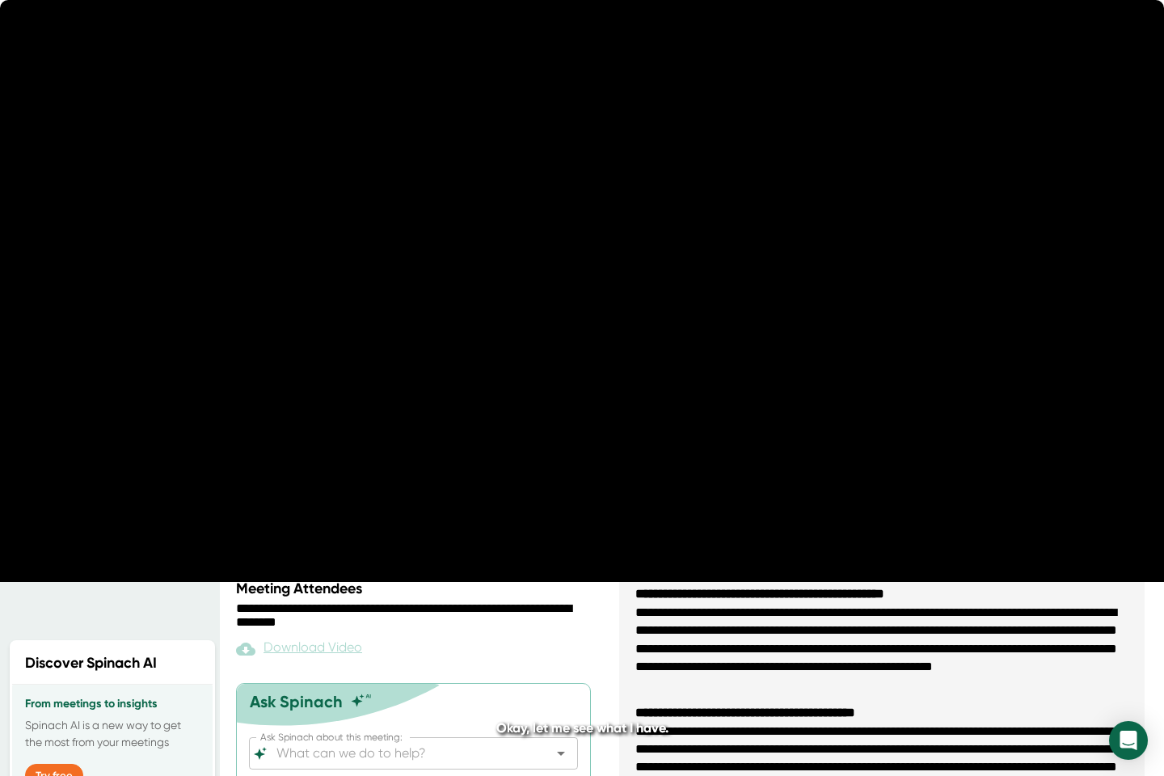
click at [663, 400] on icon at bounding box center [665, 387] width 27 height 27
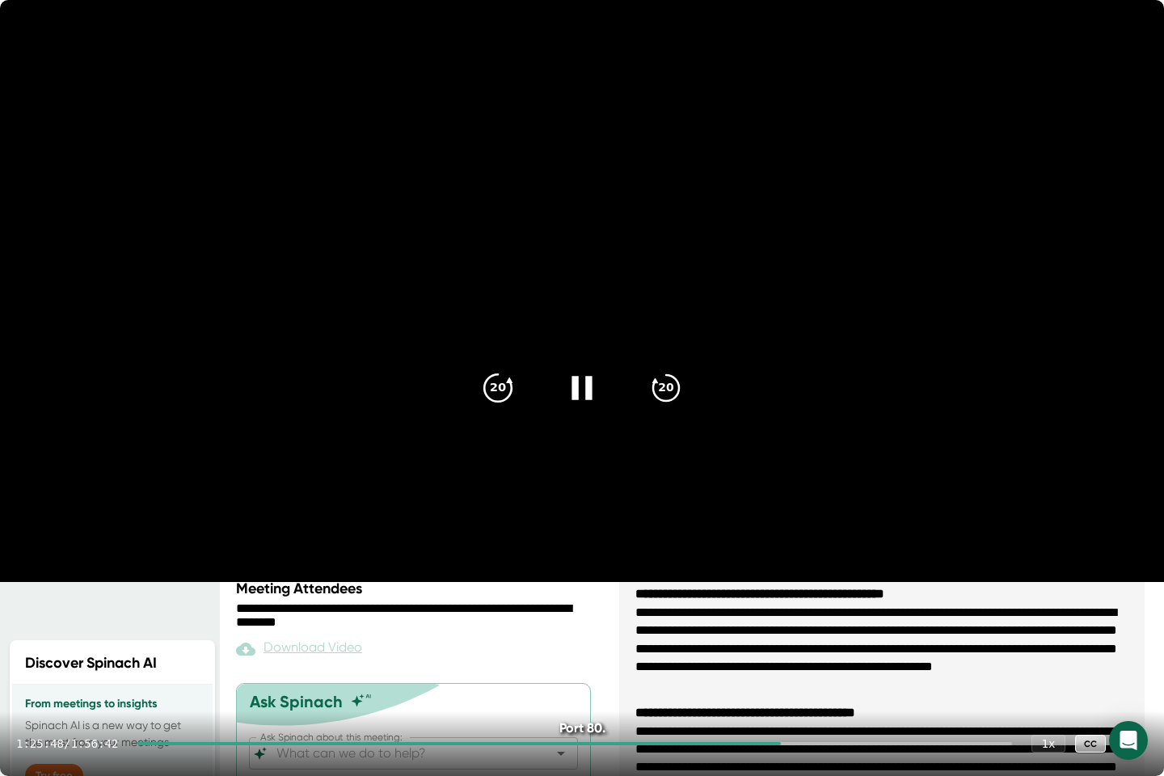
click at [484, 383] on icon "20" at bounding box center [498, 388] width 40 height 40
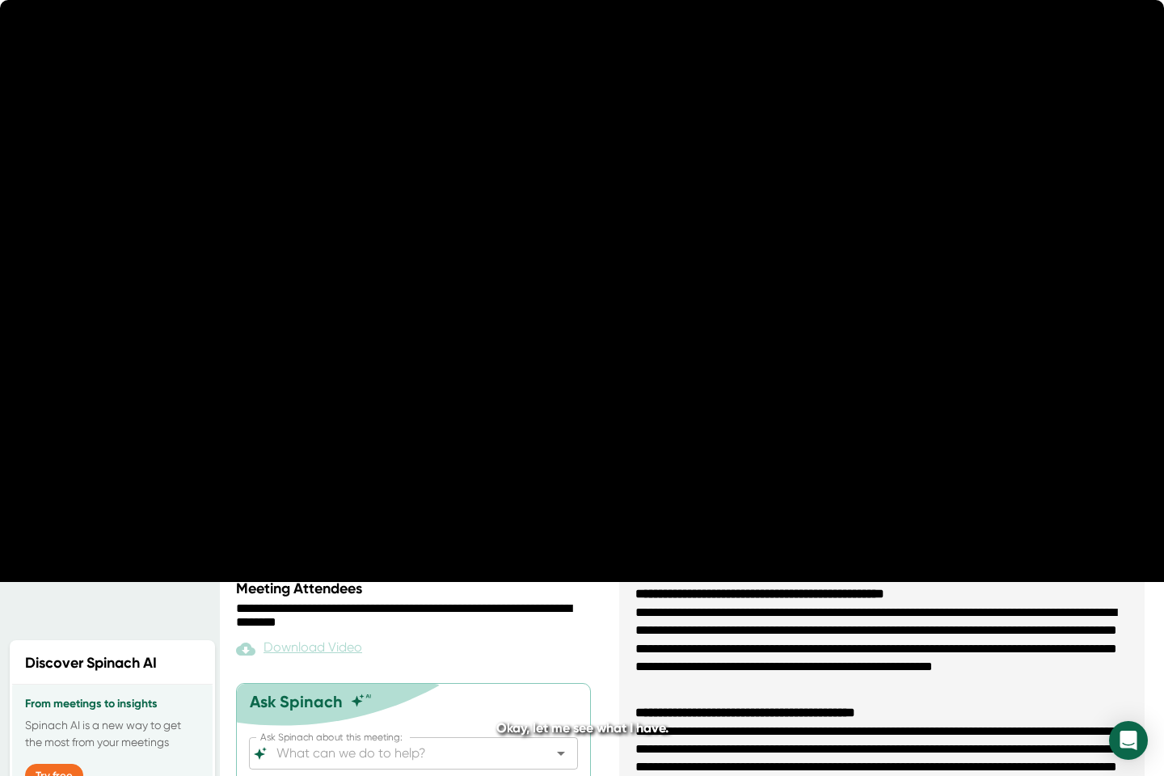
click at [670, 389] on icon "20" at bounding box center [666, 388] width 40 height 40
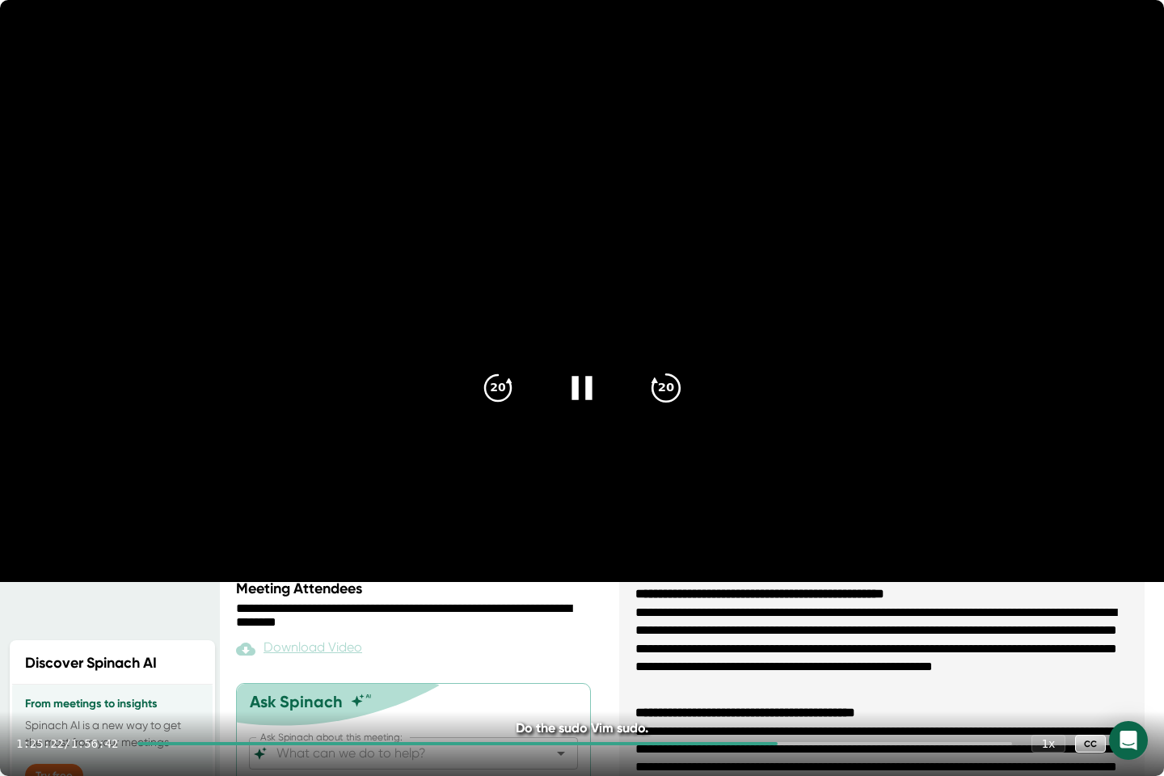
click at [676, 389] on icon "20" at bounding box center [666, 388] width 40 height 40
click at [652, 387] on icon "20" at bounding box center [666, 388] width 40 height 40
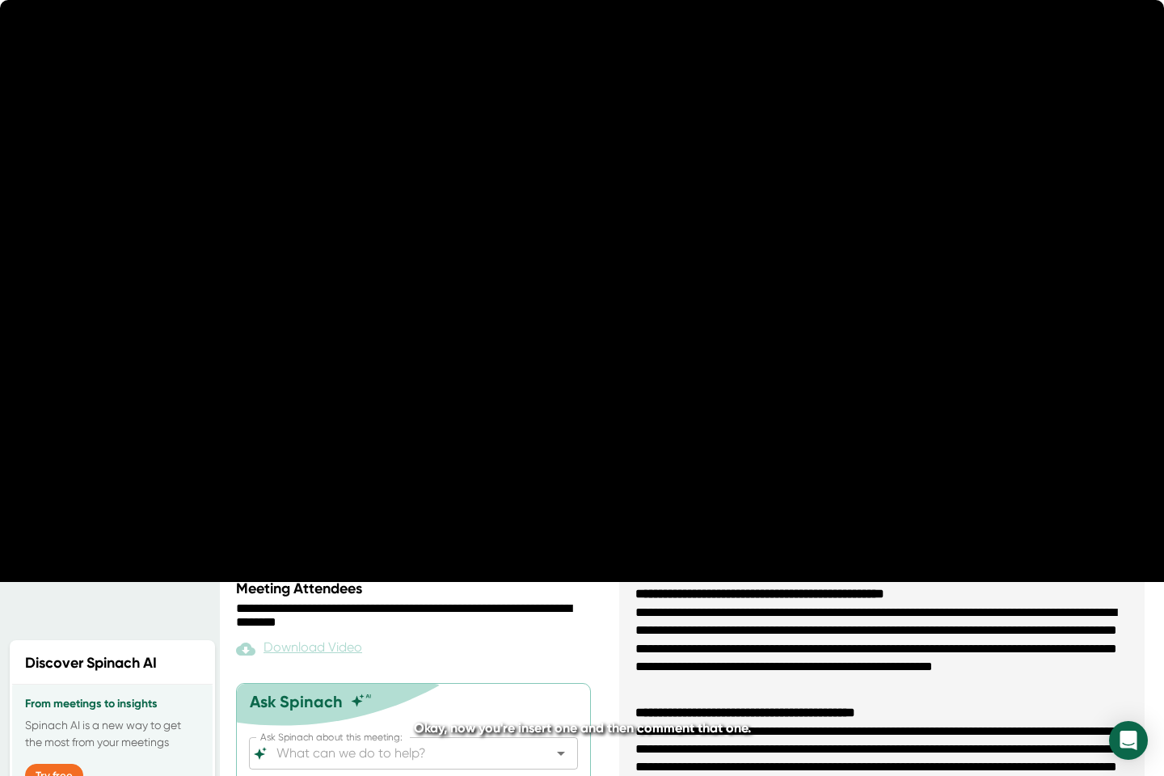
click at [652, 387] on icon "20" at bounding box center [666, 388] width 40 height 40
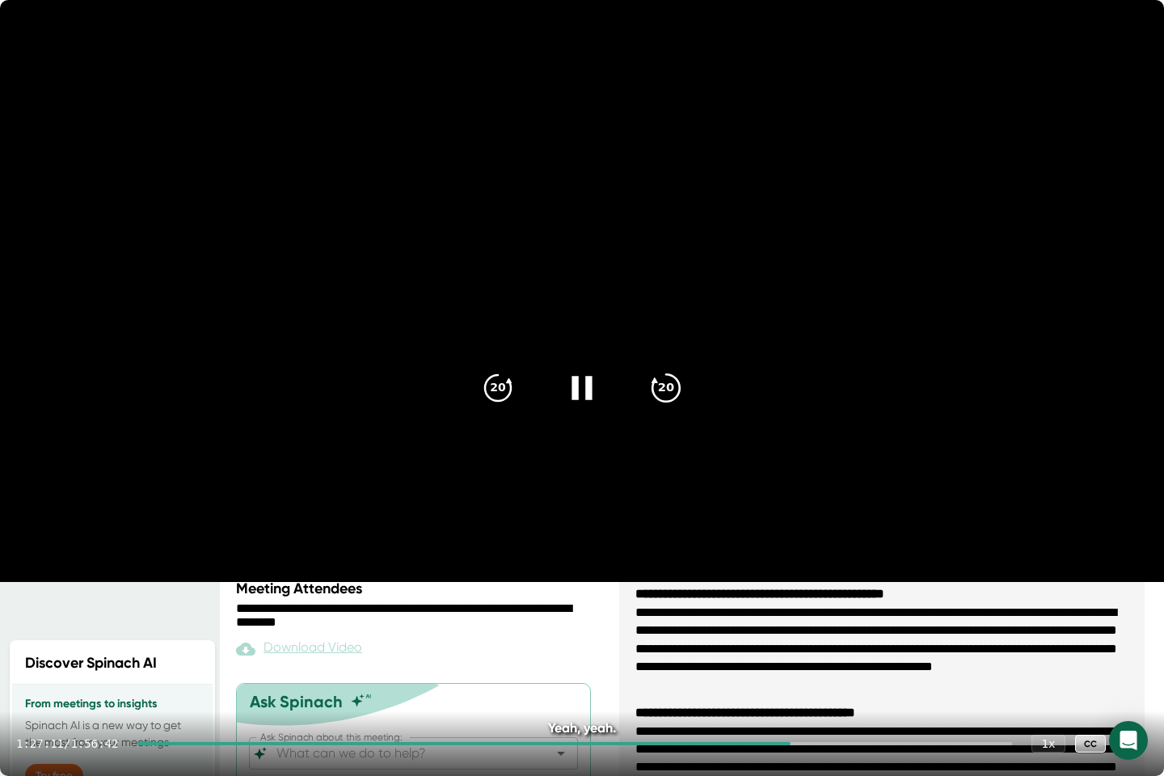
click at [658, 402] on icon "20" at bounding box center [666, 388] width 40 height 40
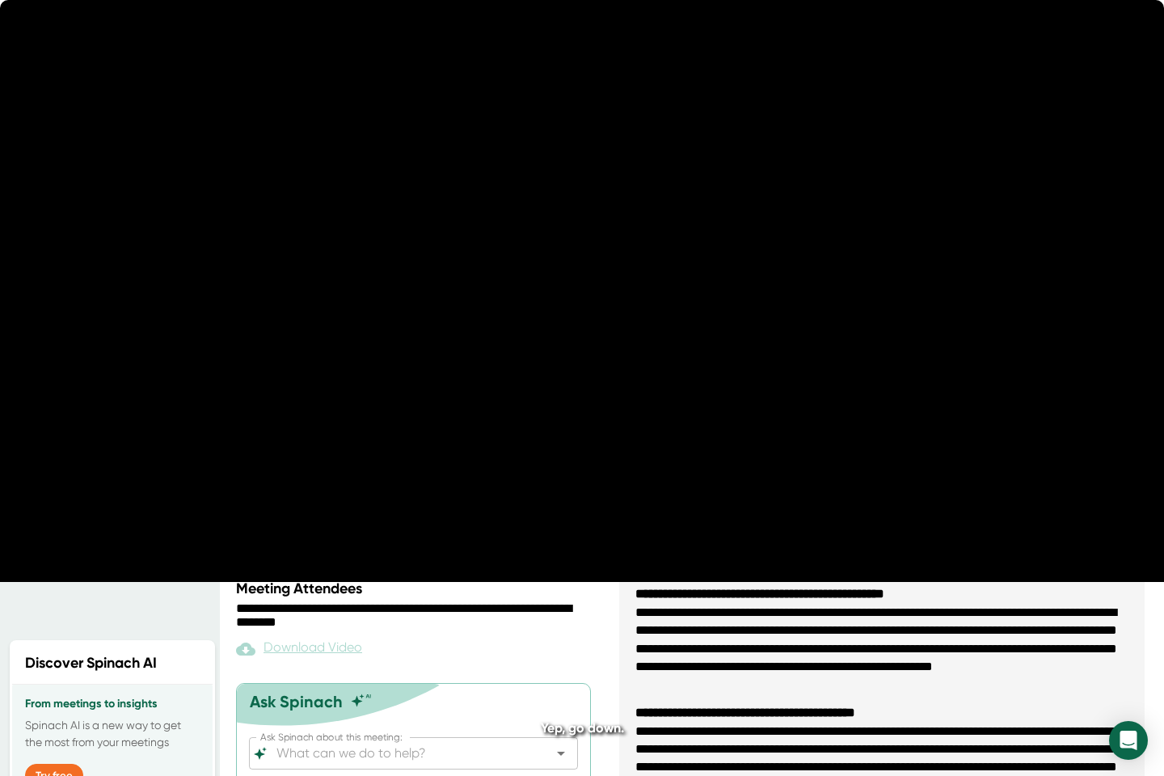
click at [658, 402] on icon "20" at bounding box center [666, 388] width 40 height 40
click at [674, 386] on icon "20" at bounding box center [666, 388] width 40 height 40
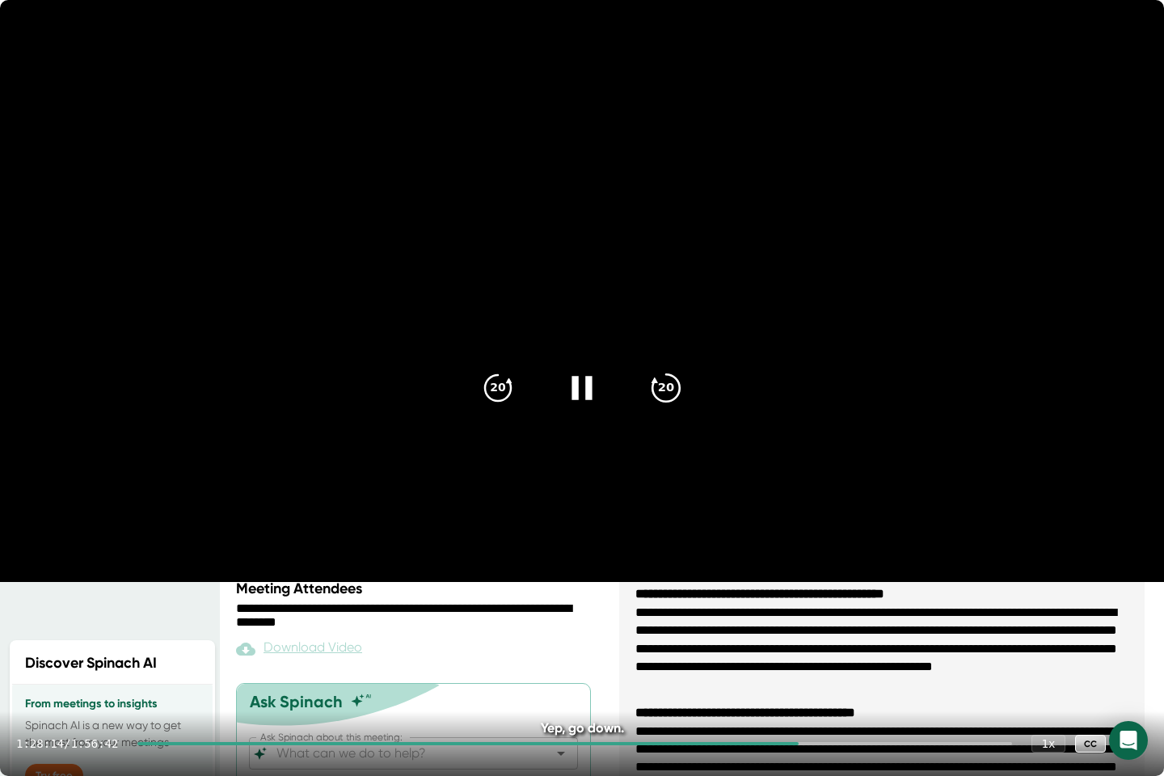
click at [674, 386] on icon "20" at bounding box center [666, 388] width 40 height 40
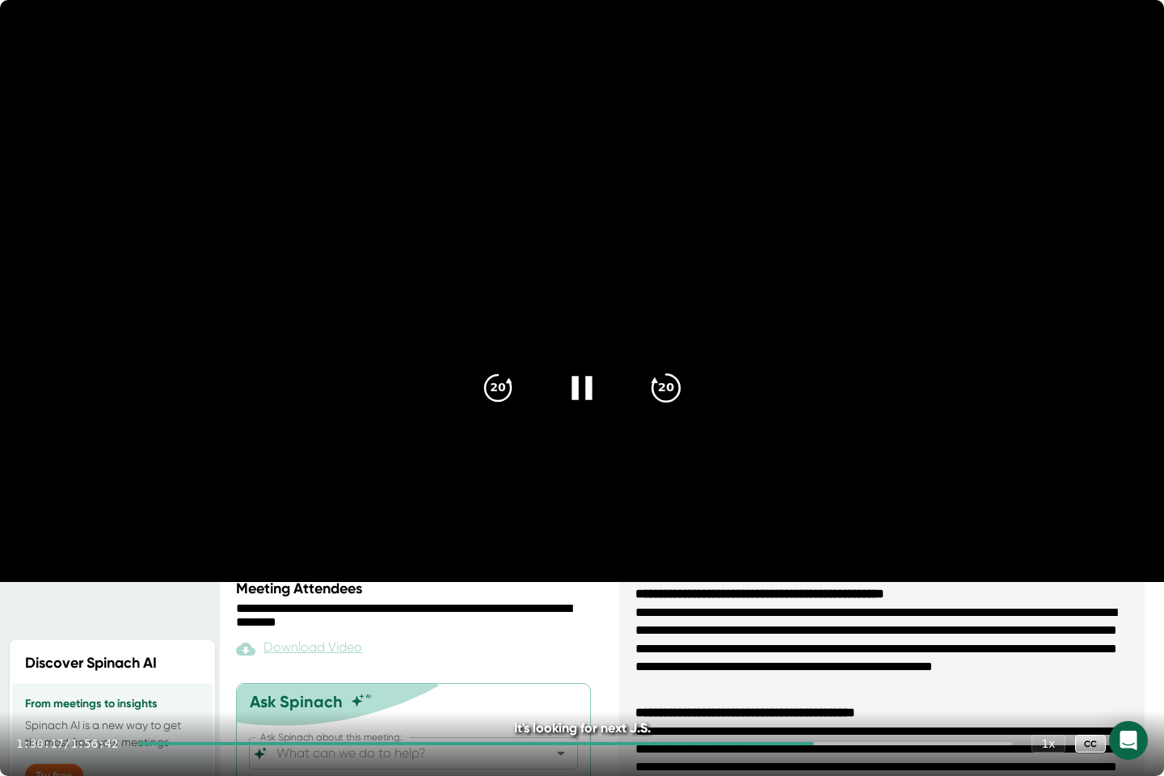
click at [659, 387] on icon "20" at bounding box center [666, 388] width 40 height 40
click at [678, 377] on icon "20" at bounding box center [666, 388] width 40 height 40
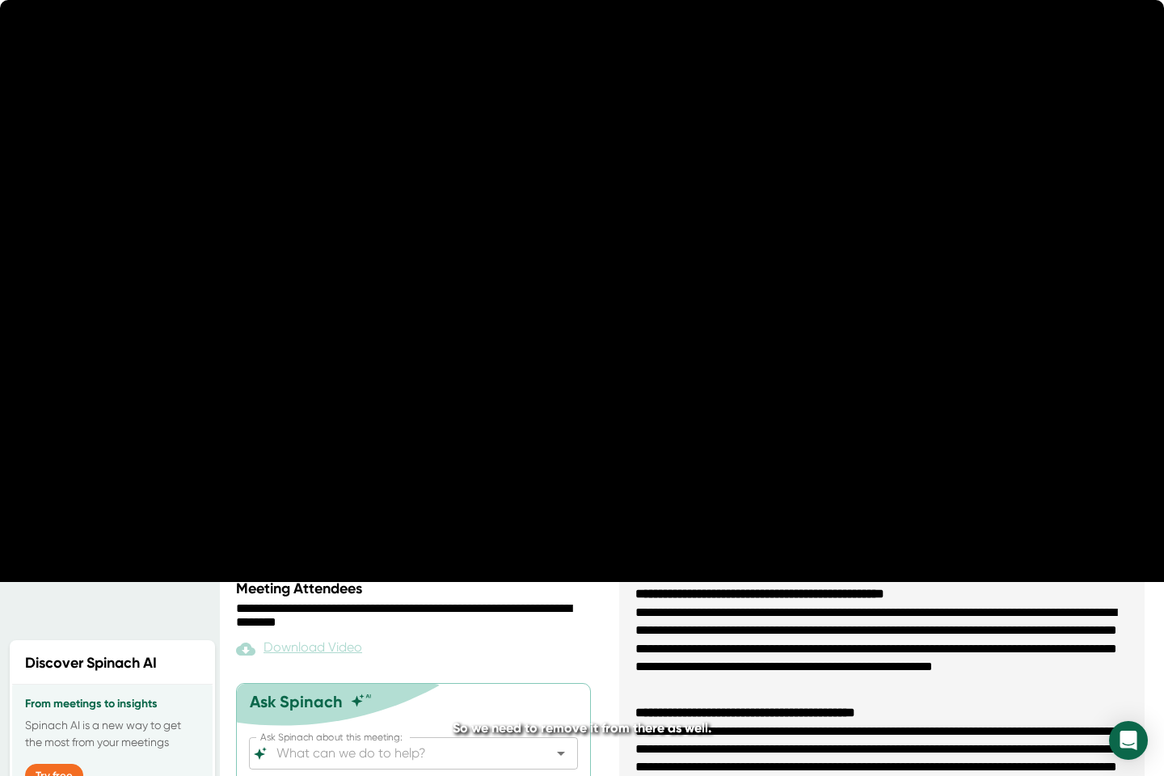
click at [678, 377] on icon "20" at bounding box center [666, 388] width 40 height 40
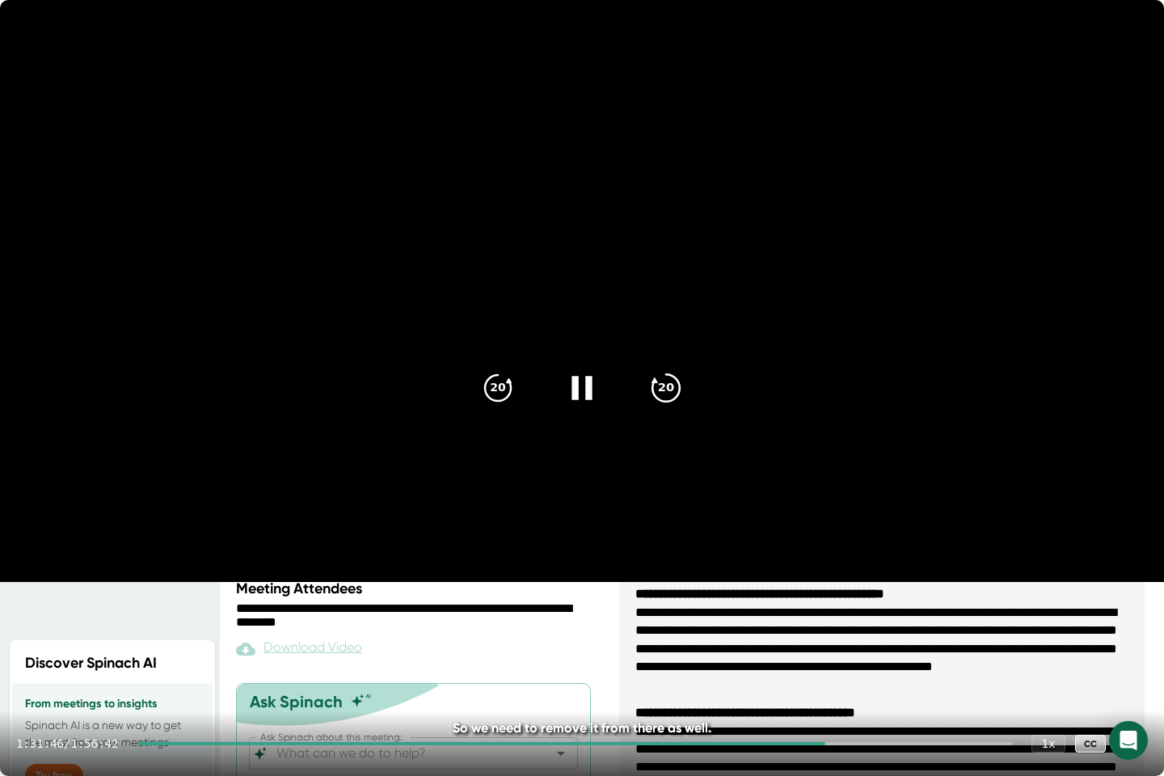
click at [676, 395] on icon at bounding box center [665, 387] width 27 height 27
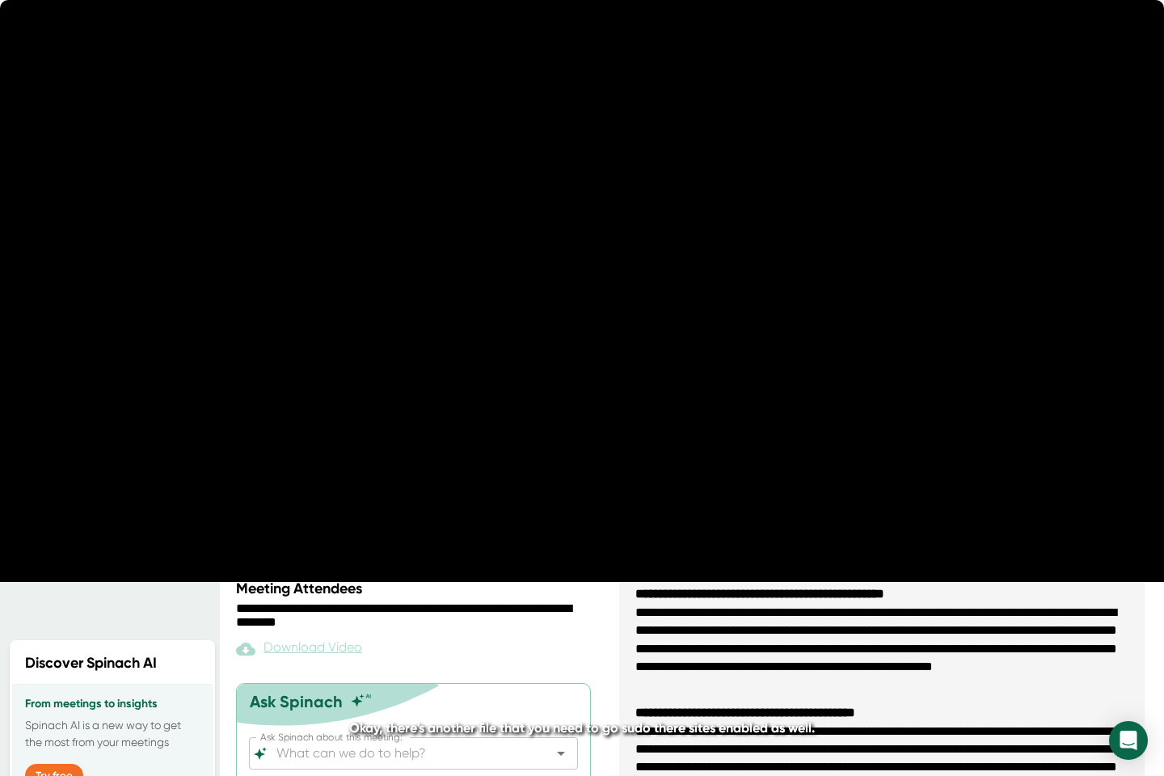
click at [676, 395] on icon at bounding box center [665, 387] width 27 height 27
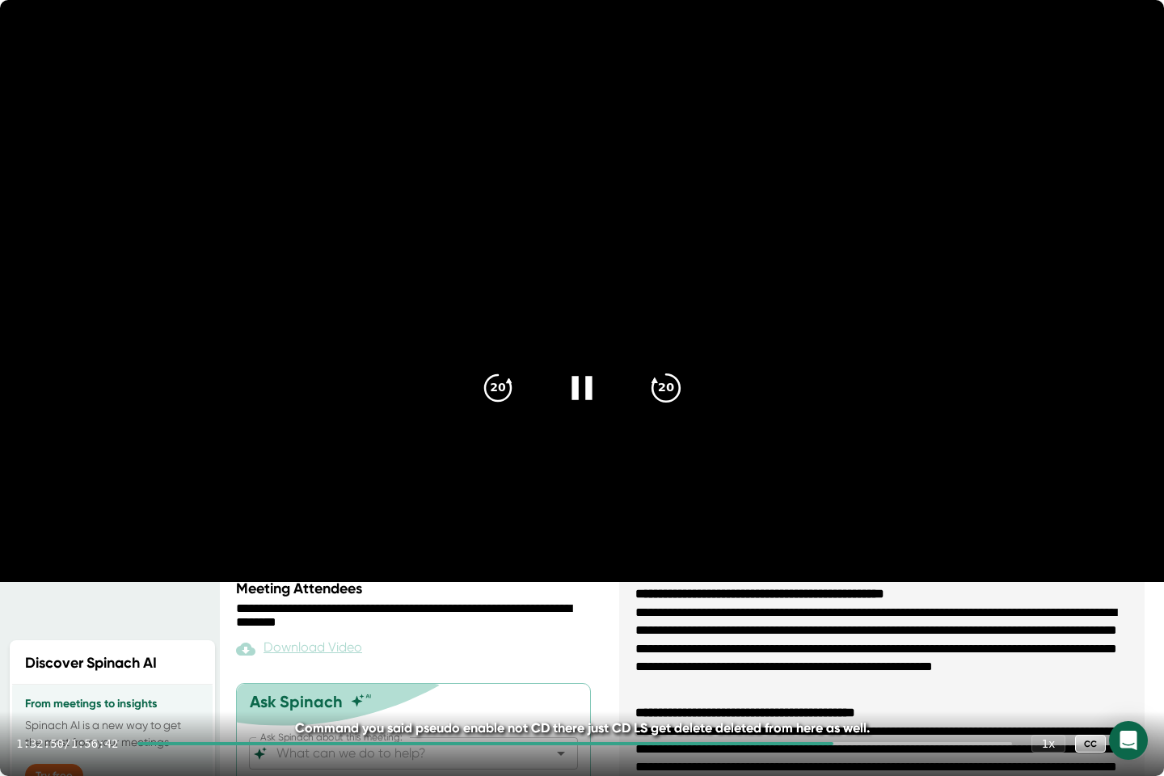
click at [654, 395] on icon "20" at bounding box center [666, 388] width 40 height 40
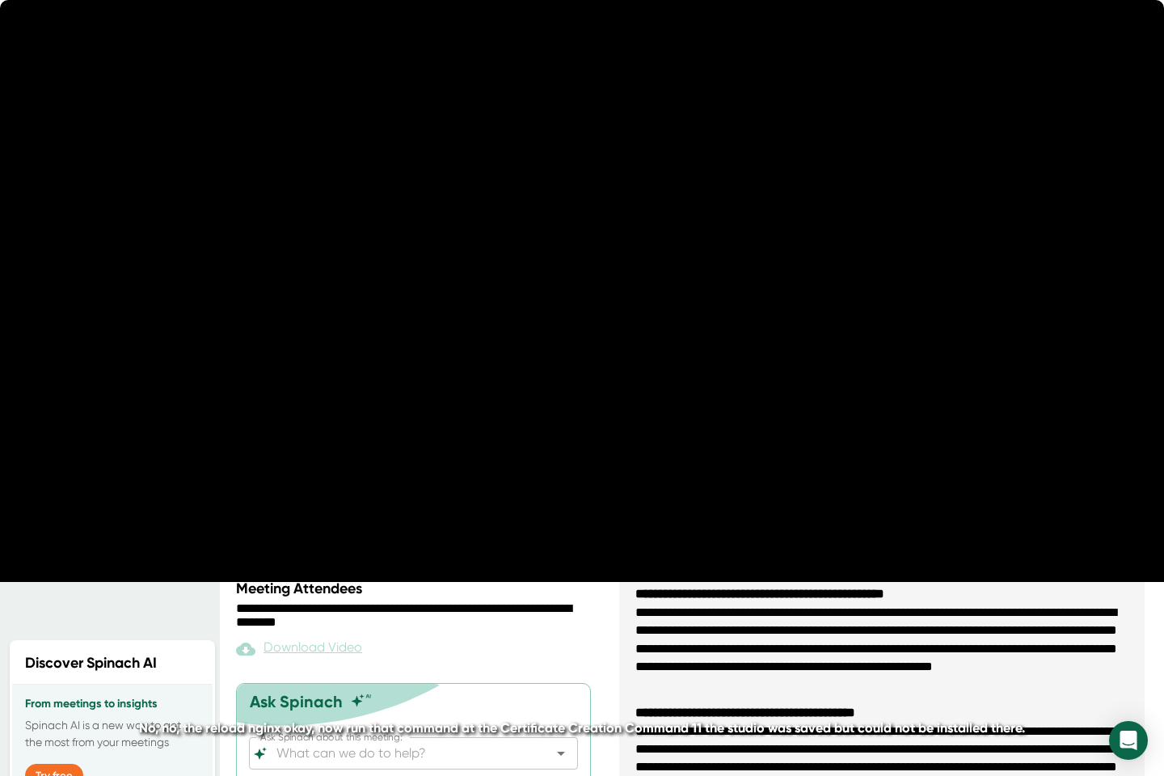
click at [654, 395] on icon "20" at bounding box center [666, 388] width 40 height 40
click at [654, 395] on icon at bounding box center [665, 387] width 27 height 27
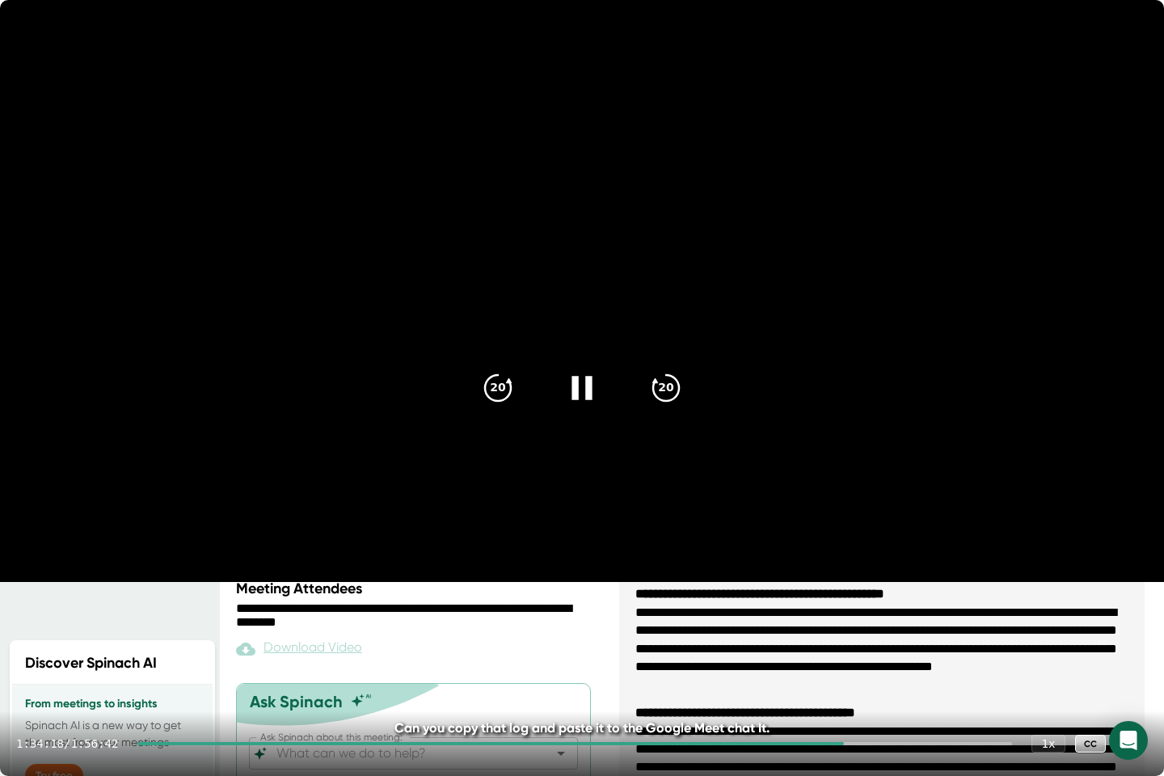
click at [859, 638] on div at bounding box center [574, 743] width 874 height 3
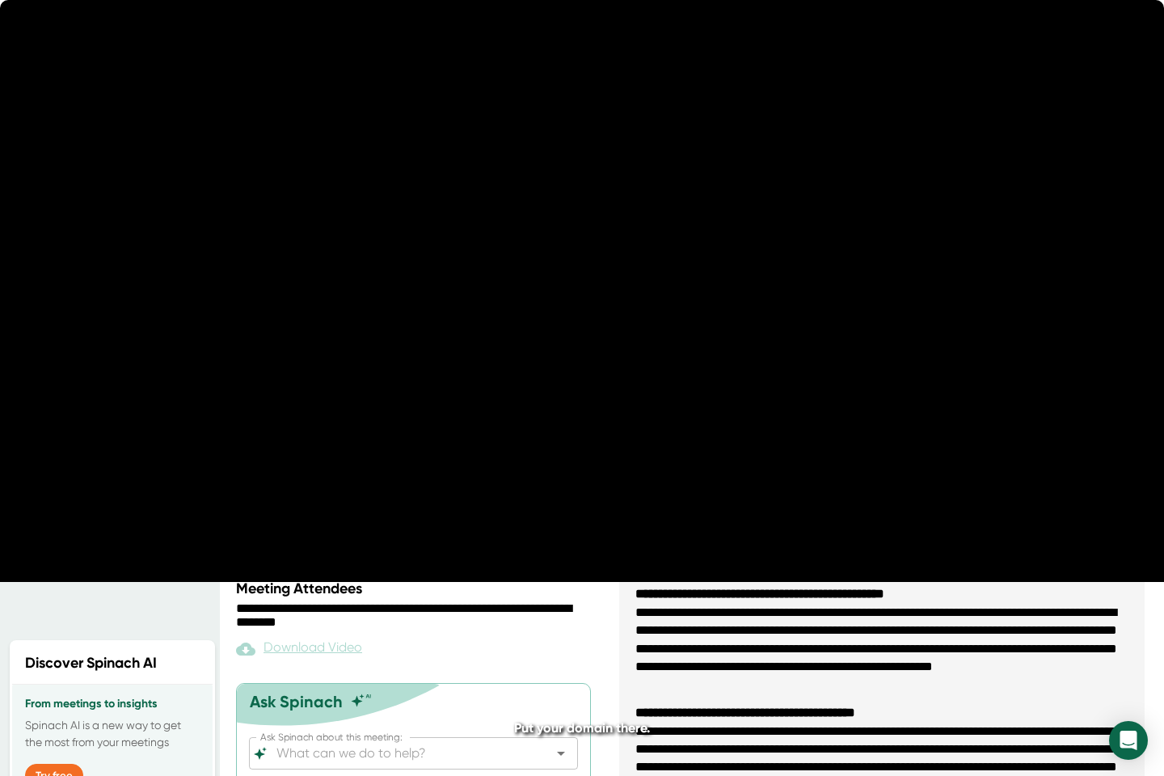
click at [869, 638] on div at bounding box center [574, 743] width 874 height 3
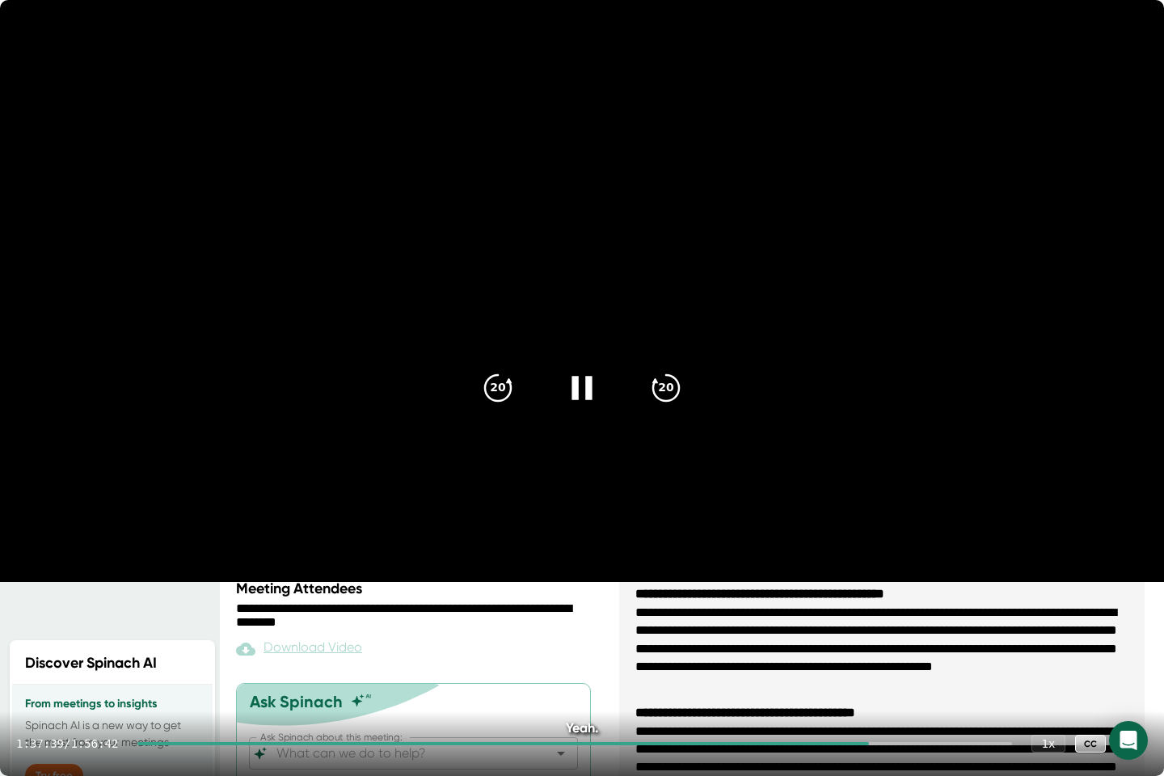
click at [882, 638] on div at bounding box center [574, 743] width 874 height 3
click at [898, 638] on div at bounding box center [574, 743] width 874 height 3
click at [914, 638] on div "1:41:28 / 1:56:42 1 x CC" at bounding box center [582, 743] width 1164 height 65
click at [910, 638] on div at bounding box center [574, 743] width 874 height 3
click at [920, 638] on div at bounding box center [574, 743] width 874 height 3
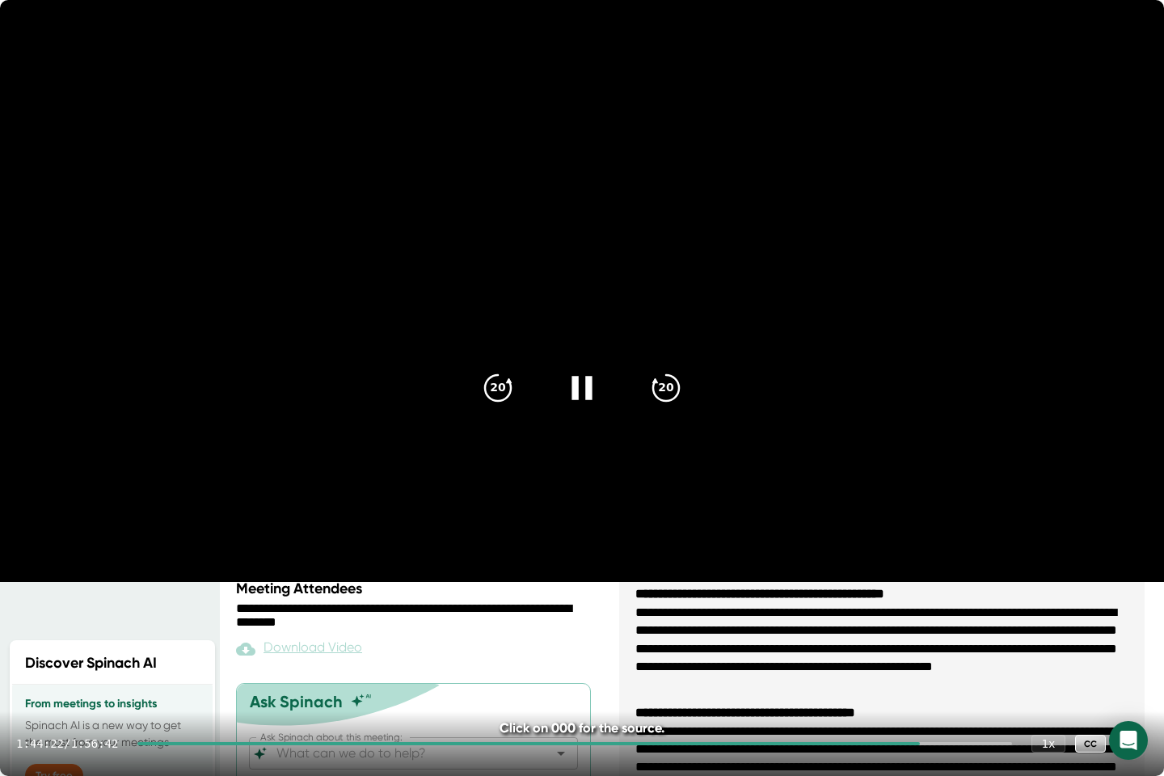
click at [930, 638] on div at bounding box center [574, 743] width 874 height 3
click at [934, 638] on div at bounding box center [574, 743] width 874 height 3
click at [944, 638] on div "1:46:18 / 1:56:42 1 x CC" at bounding box center [582, 743] width 1164 height 65
click at [944, 638] on div at bounding box center [574, 743] width 874 height 3
click at [955, 638] on div "1:47:36 / 1:56:42 1 x CC" at bounding box center [582, 743] width 1164 height 65
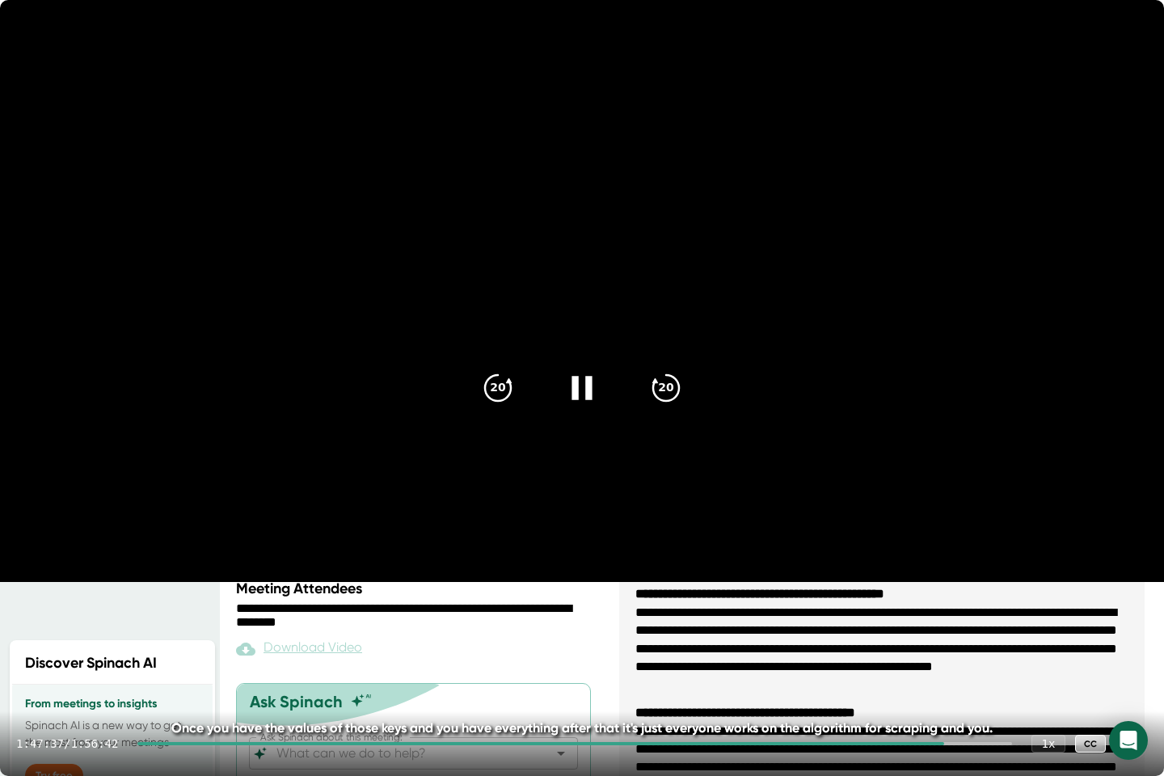
click at [956, 638] on div at bounding box center [574, 743] width 874 height 3
click at [967, 638] on div at bounding box center [574, 743] width 874 height 3
click at [599, 380] on icon at bounding box center [582, 388] width 40 height 40
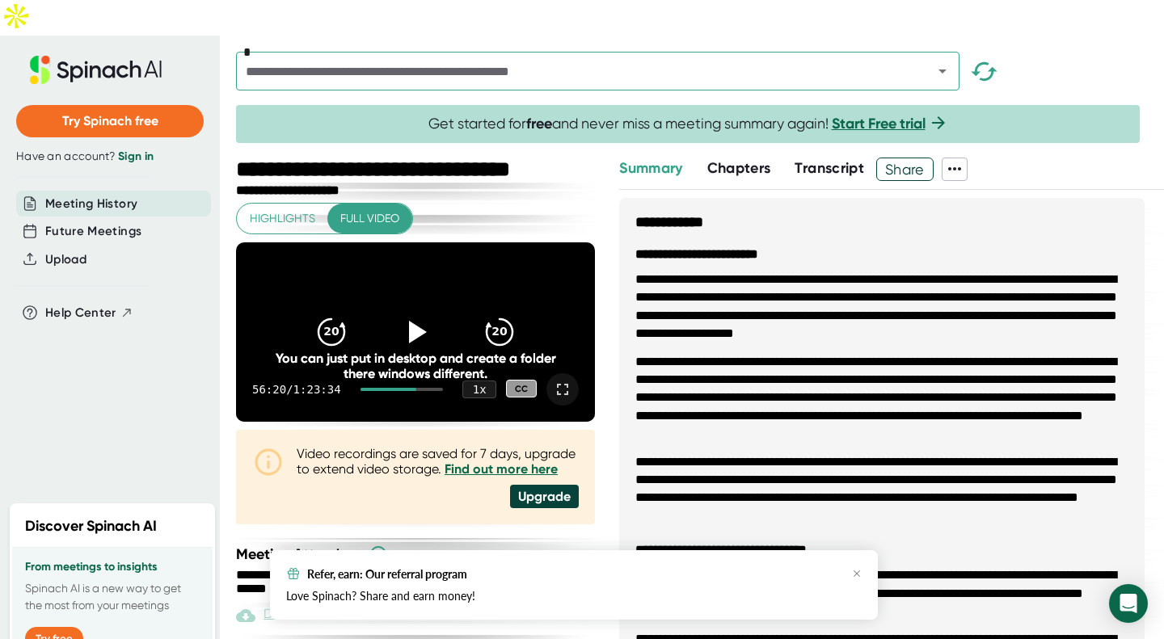
click at [553, 380] on icon at bounding box center [562, 389] width 19 height 19
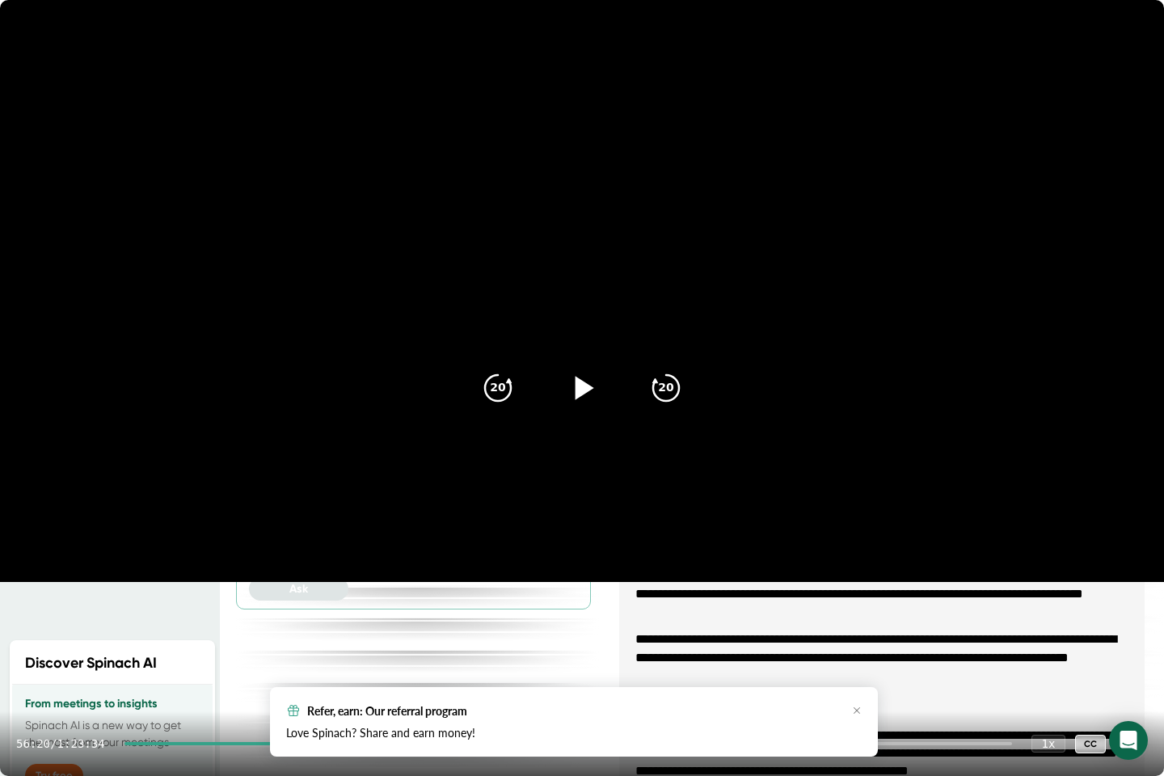
click at [593, 397] on icon at bounding box center [582, 388] width 40 height 40
click at [658, 383] on icon "20" at bounding box center [666, 388] width 40 height 40
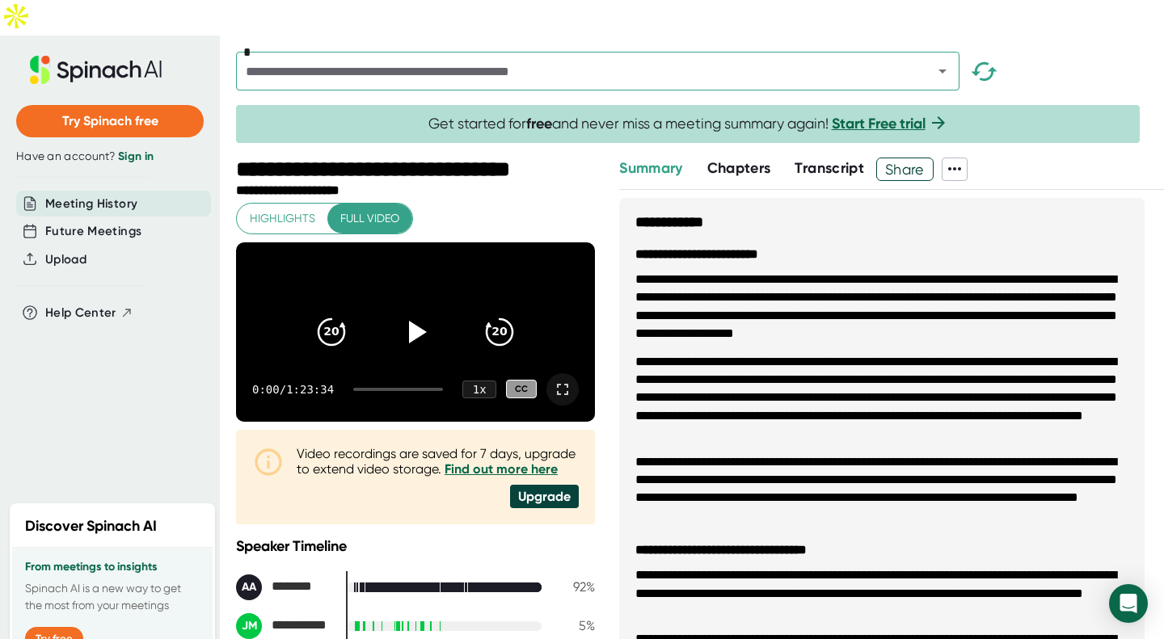
click at [553, 380] on icon at bounding box center [562, 389] width 19 height 19
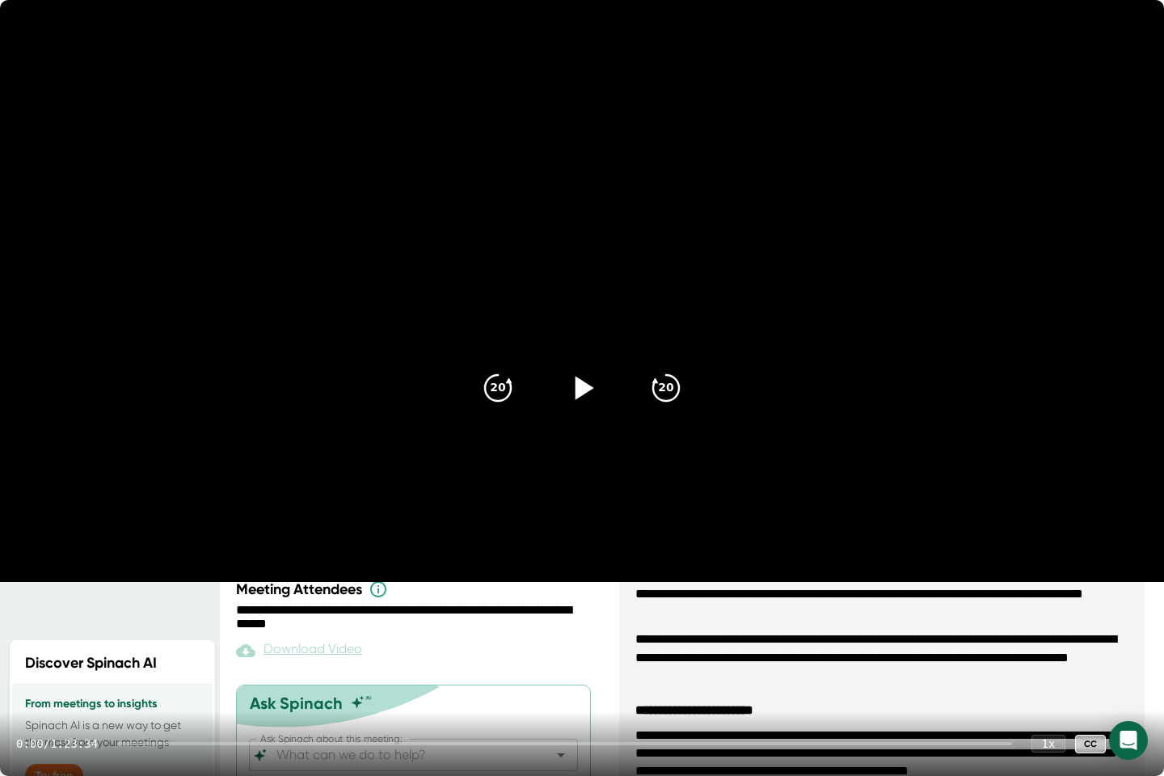
click at [582, 394] on icon at bounding box center [584, 387] width 19 height 23
click at [768, 638] on div at bounding box center [564, 743] width 894 height 3
click at [833, 638] on div at bounding box center [574, 743] width 874 height 3
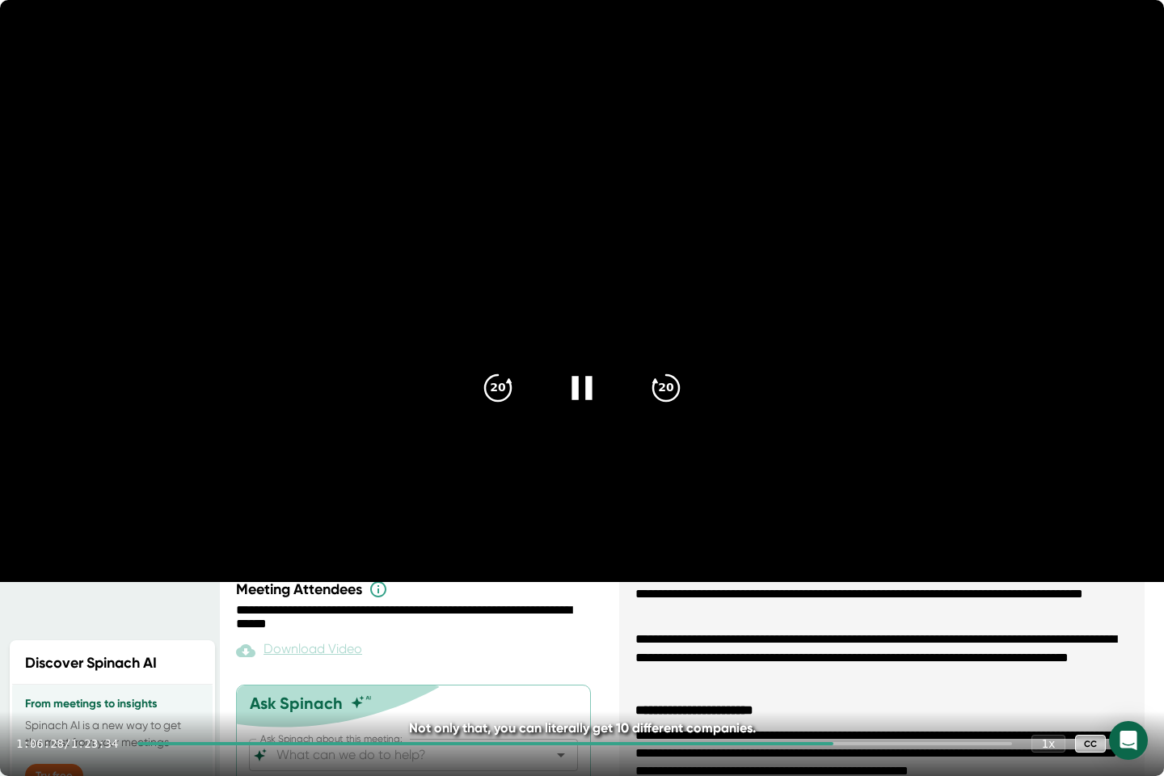
click at [894, 638] on div at bounding box center [574, 743] width 874 height 3
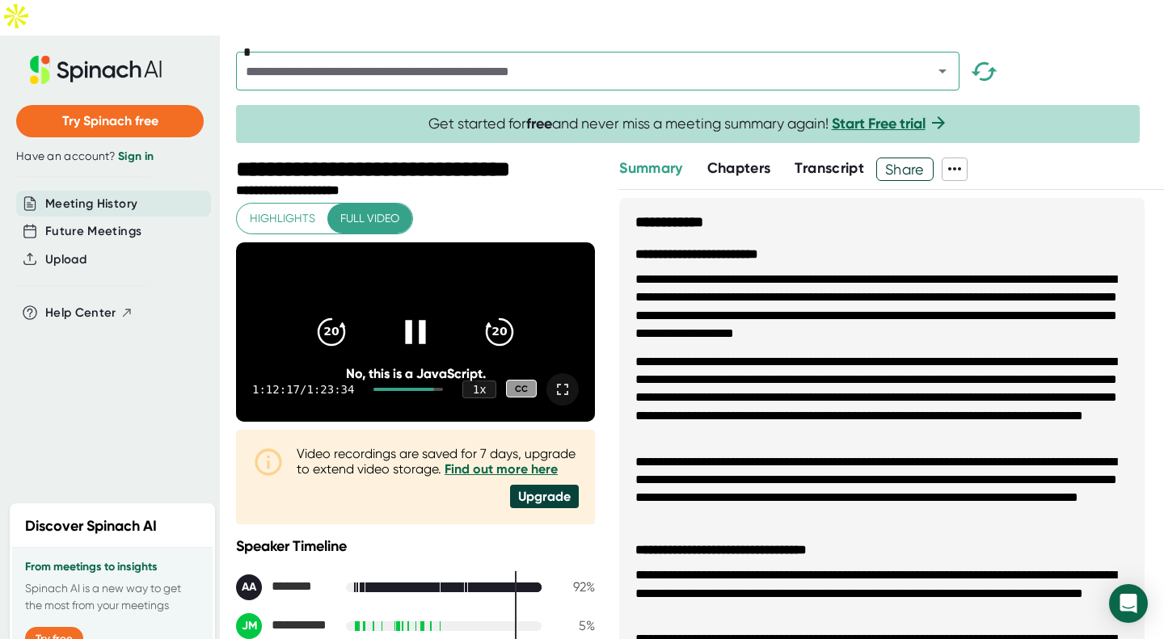
click at [415, 314] on icon at bounding box center [415, 331] width 40 height 40
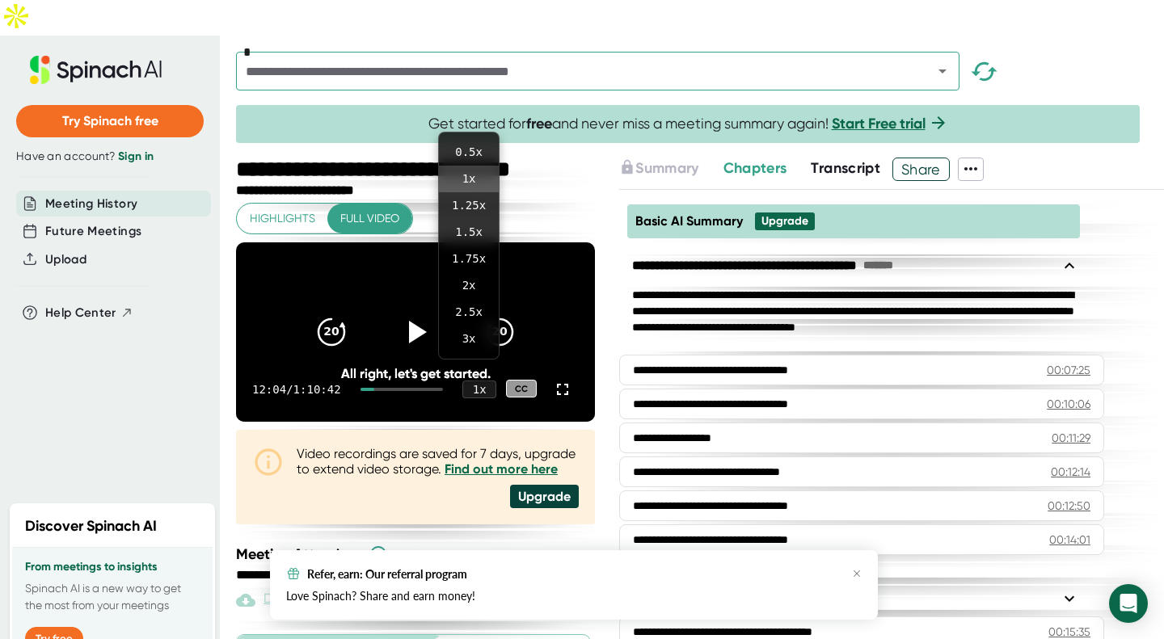
click at [555, 368] on div at bounding box center [582, 319] width 1164 height 639
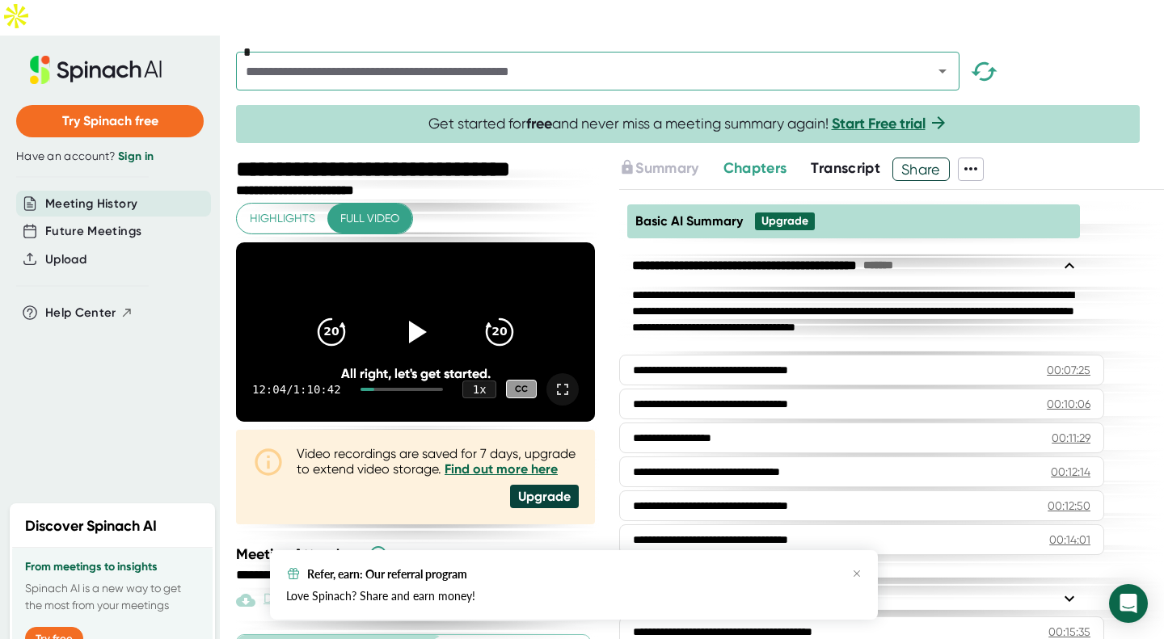
click at [554, 380] on icon at bounding box center [562, 389] width 19 height 19
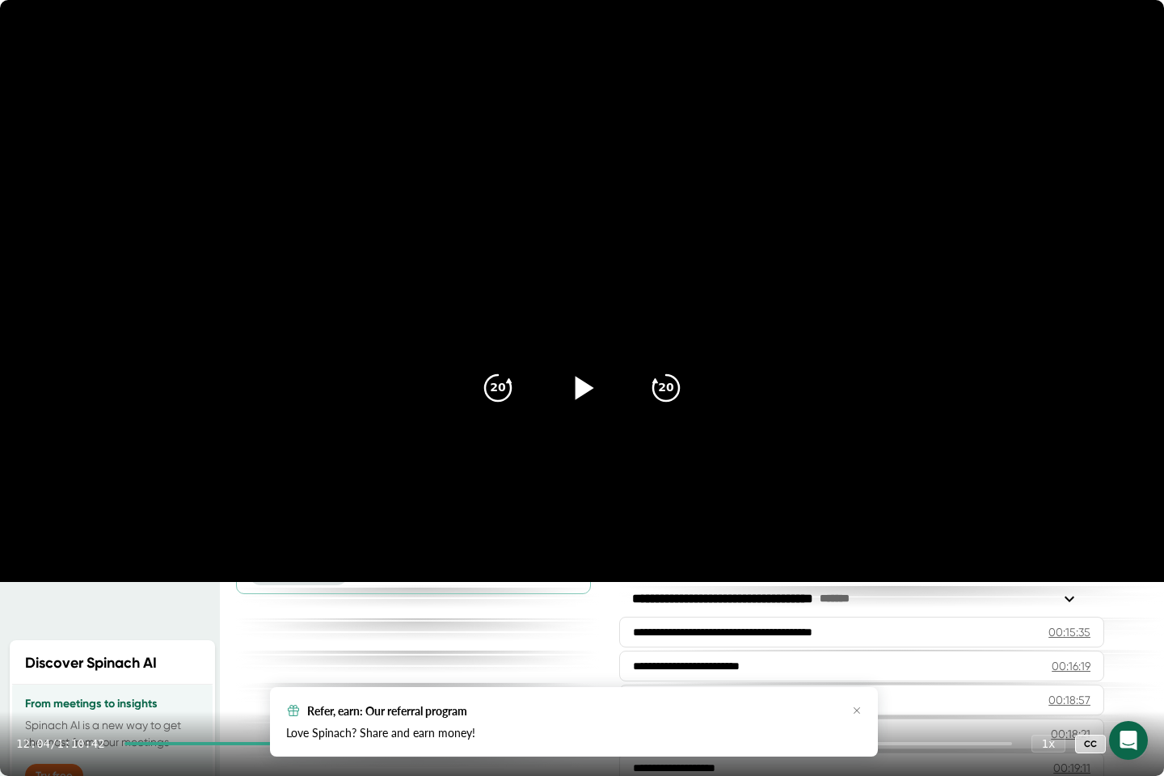
click at [595, 367] on div at bounding box center [582, 388] width 68 height 68
click at [302, 638] on div at bounding box center [567, 743] width 887 height 3
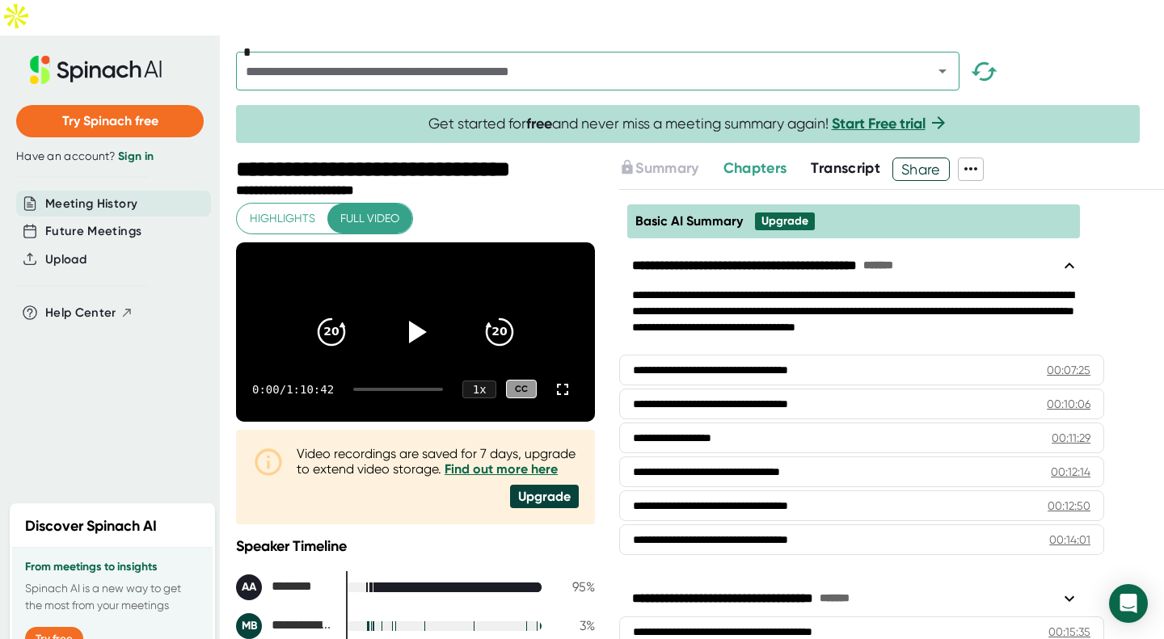
click at [846, 159] on span "Transcript" at bounding box center [844, 168] width 69 height 18
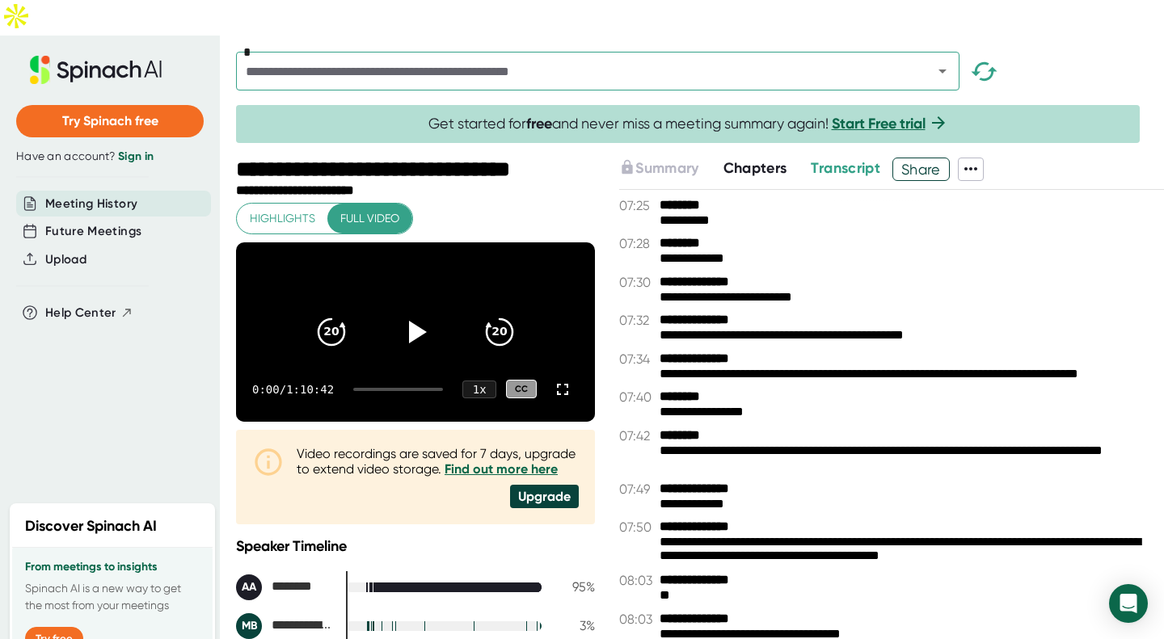
click at [752, 159] on span "Chapters" at bounding box center [755, 168] width 64 height 18
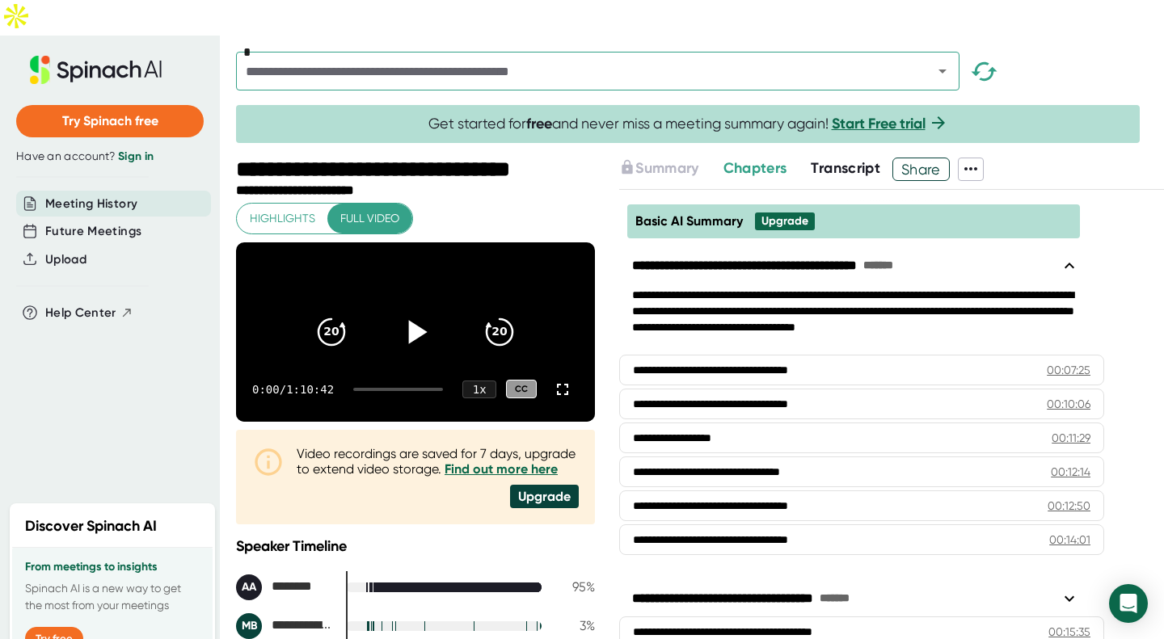
click at [398, 311] on icon at bounding box center [415, 331] width 40 height 40
click at [557, 384] on icon at bounding box center [562, 389] width 11 height 11
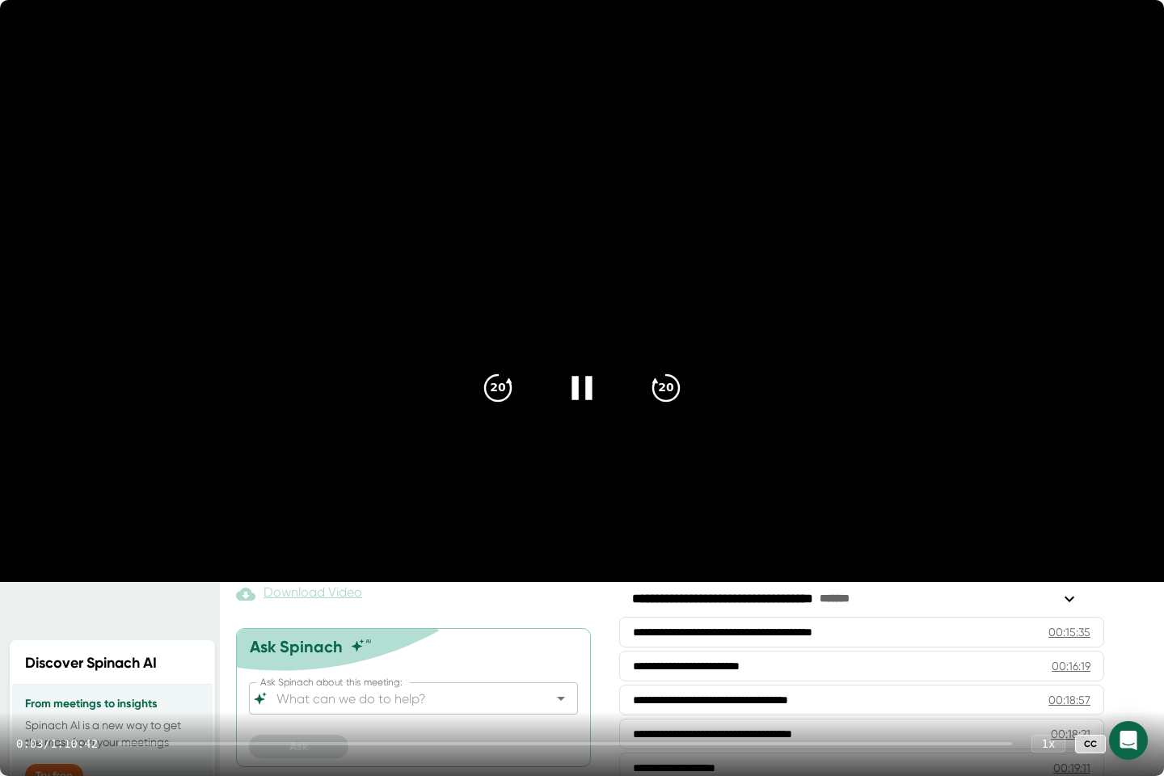
click at [187, 638] on div at bounding box center [564, 743] width 894 height 3
click at [229, 638] on div at bounding box center [564, 743] width 894 height 3
click at [244, 638] on div at bounding box center [564, 743] width 894 height 3
click at [253, 638] on div at bounding box center [564, 743] width 894 height 3
click at [263, 638] on div at bounding box center [567, 743] width 887 height 3
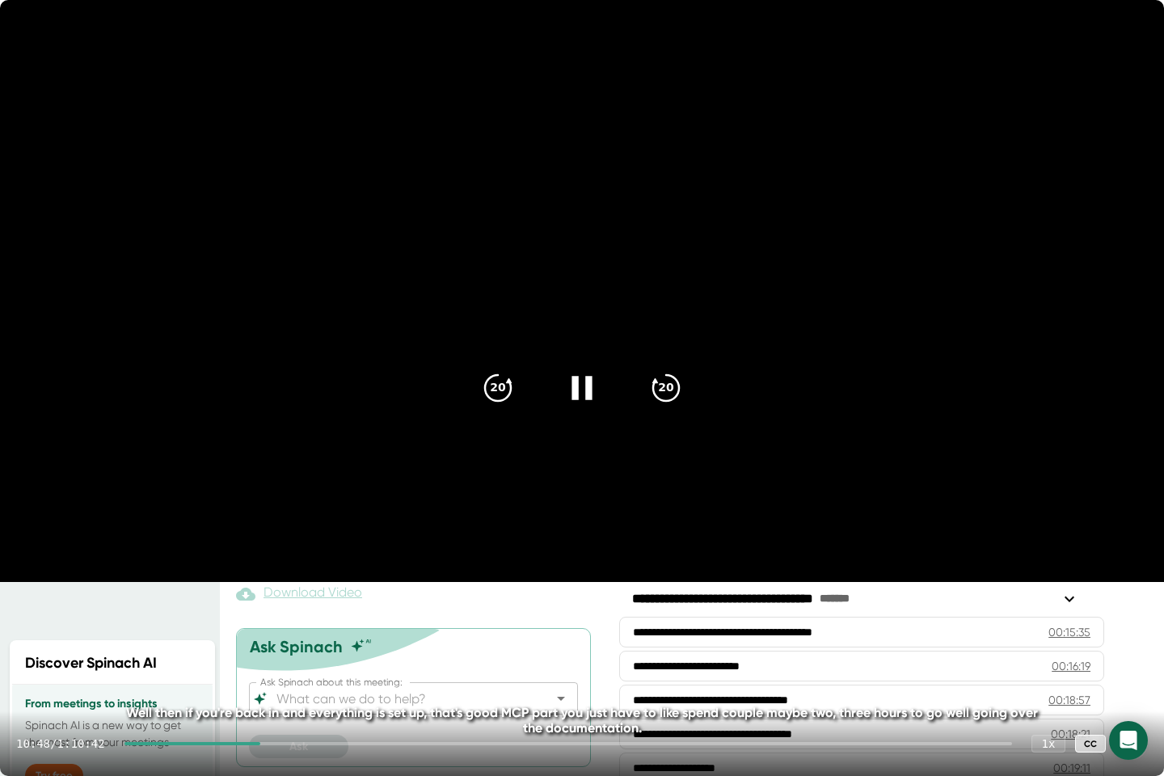
click at [270, 638] on div at bounding box center [567, 743] width 887 height 3
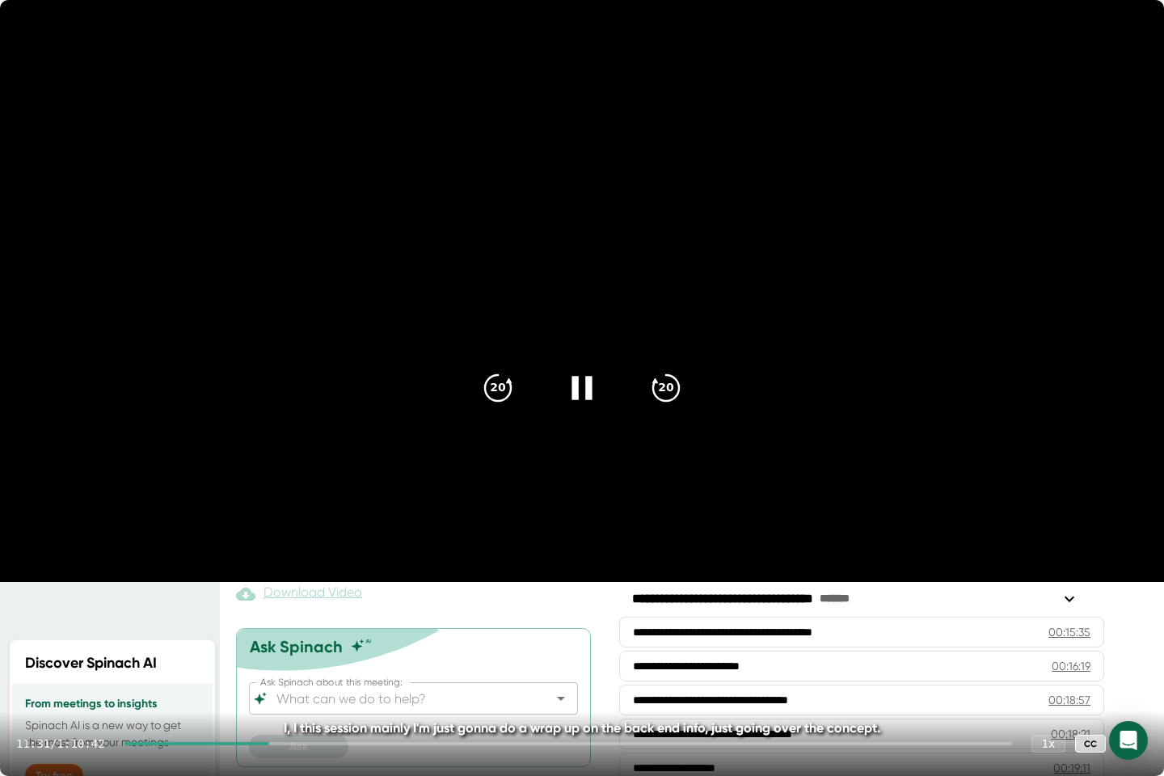
click at [278, 638] on div at bounding box center [567, 743] width 887 height 3
click at [285, 638] on div at bounding box center [567, 743] width 887 height 3
click at [293, 638] on div at bounding box center [567, 743] width 887 height 3
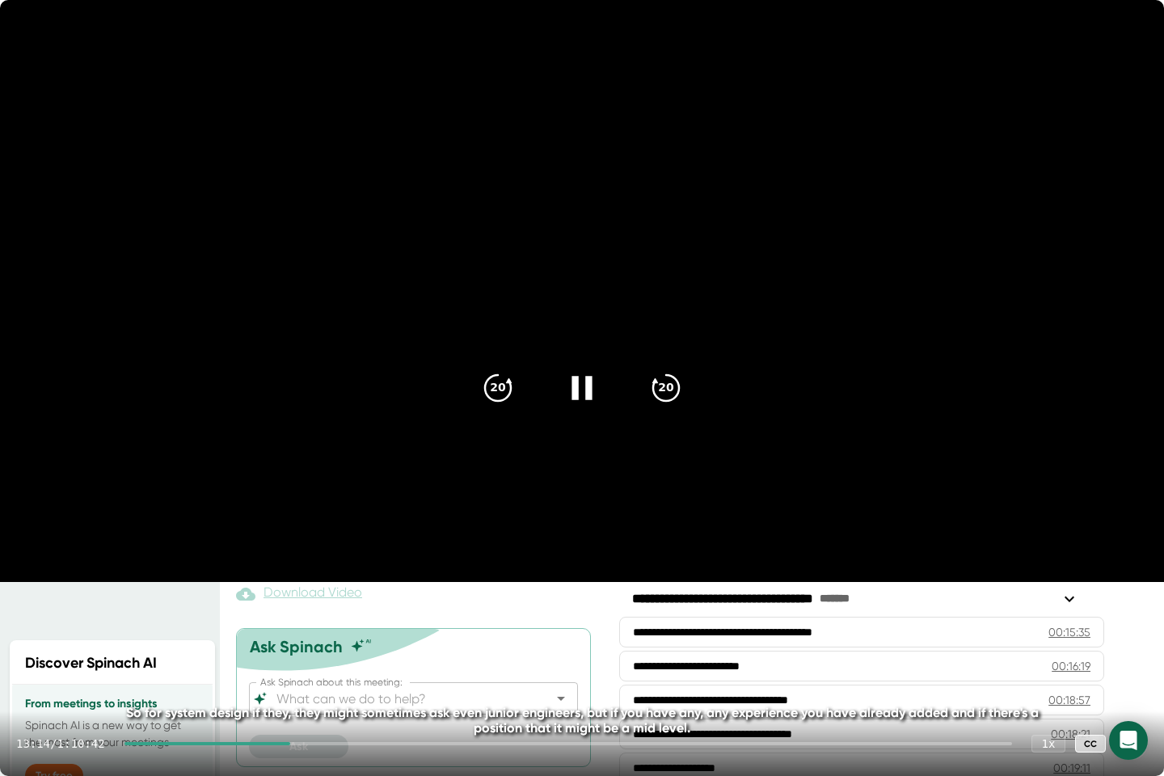
click at [303, 638] on div at bounding box center [567, 743] width 887 height 3
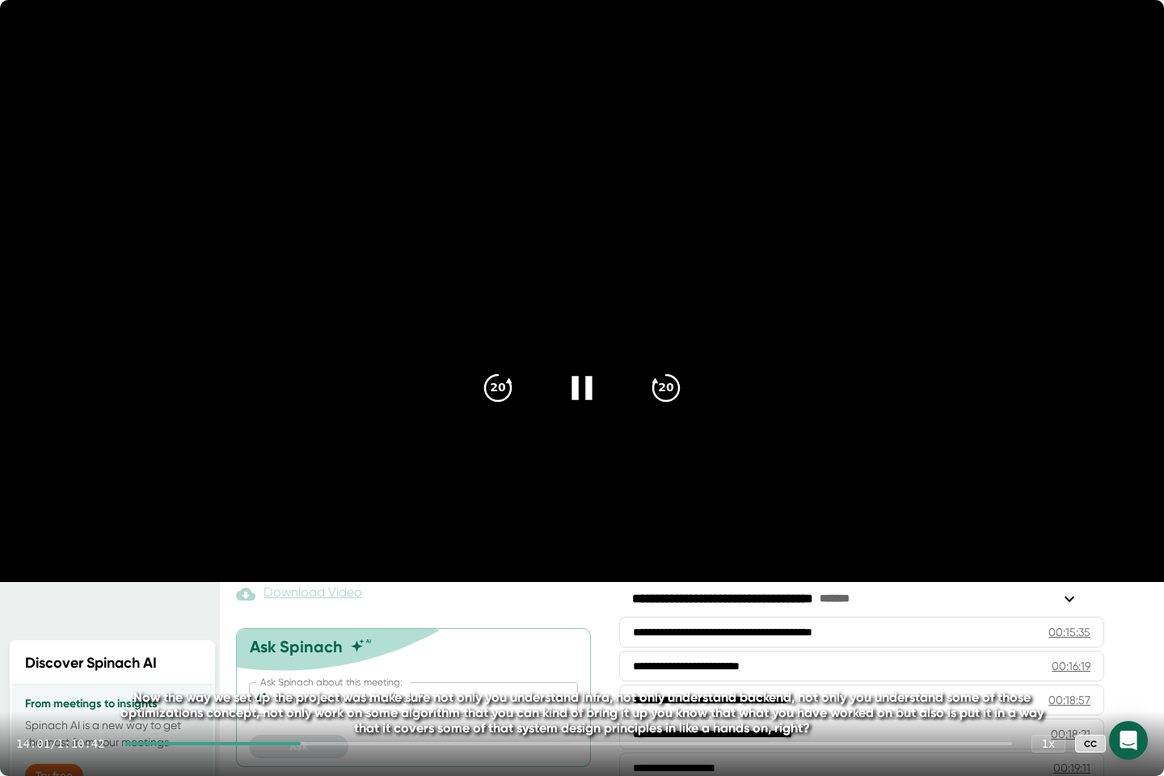
click at [309, 638] on div at bounding box center [567, 743] width 887 height 3
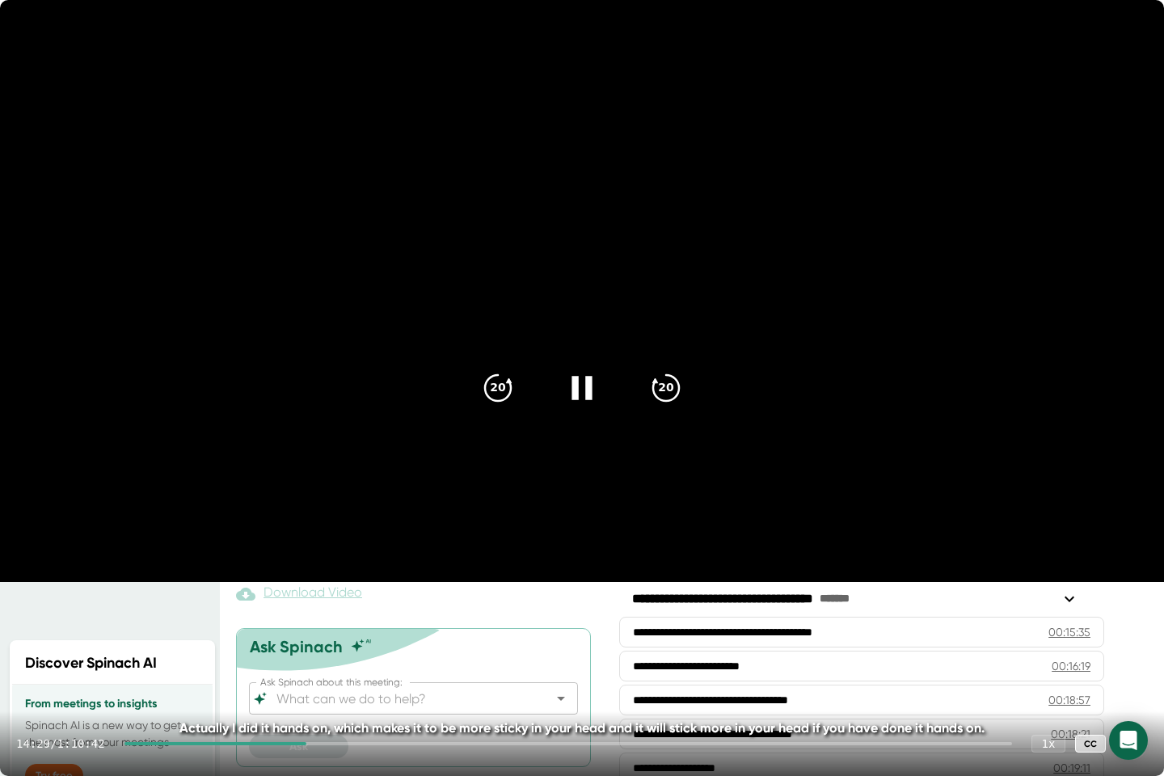
click at [317, 638] on div at bounding box center [567, 743] width 887 height 3
click at [324, 638] on div at bounding box center [567, 743] width 887 height 3
click at [329, 638] on div at bounding box center [567, 743] width 887 height 3
click at [339, 638] on div at bounding box center [567, 743] width 887 height 3
click at [349, 638] on div at bounding box center [567, 743] width 887 height 3
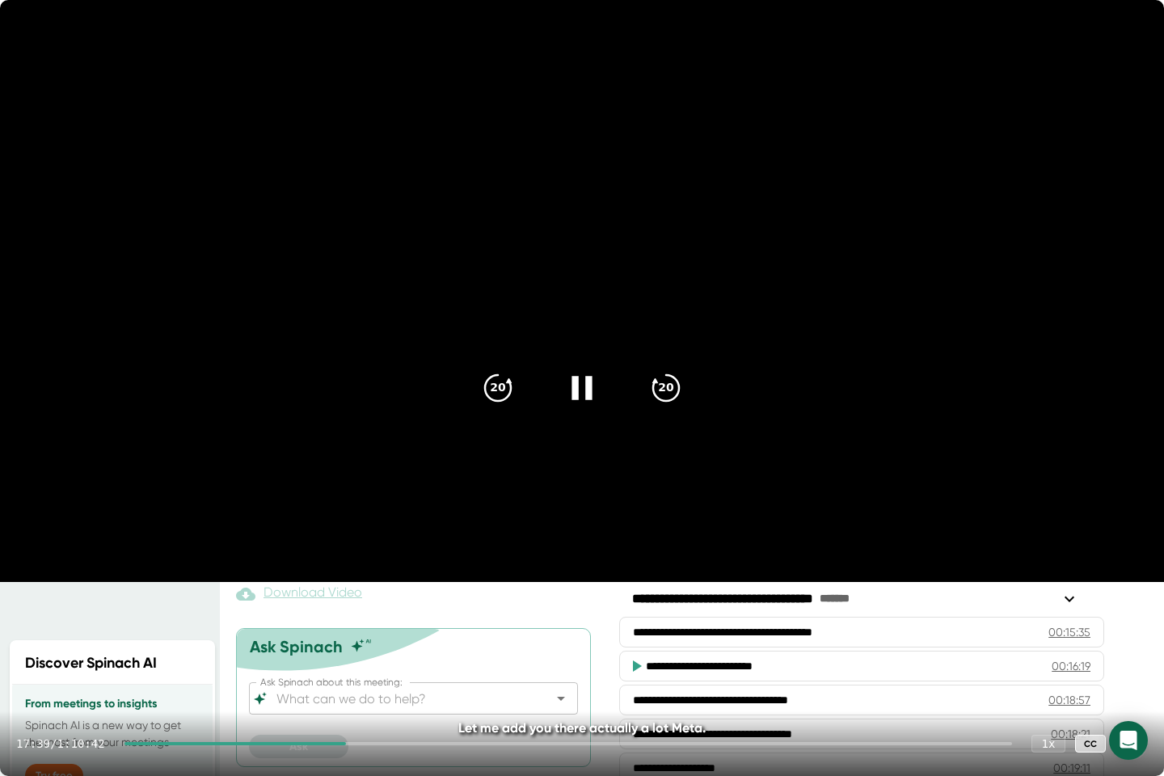
click at [357, 638] on div at bounding box center [567, 743] width 887 height 3
click at [361, 638] on div at bounding box center [567, 743] width 887 height 3
click at [376, 638] on div "18:37 / 1:10:42 1 x CC" at bounding box center [582, 743] width 1164 height 65
click at [372, 638] on div at bounding box center [567, 743] width 887 height 3
click at [376, 638] on div at bounding box center [567, 743] width 887 height 3
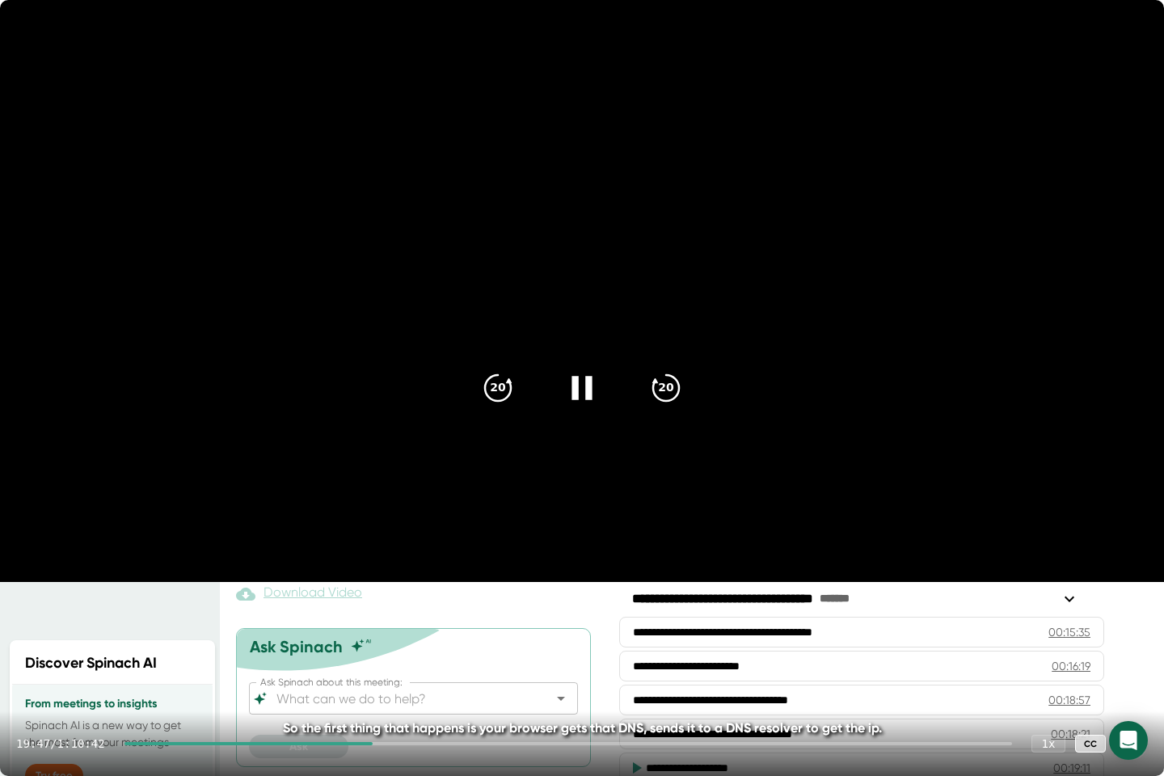
click at [381, 638] on div at bounding box center [567, 743] width 887 height 3
click at [384, 638] on div at bounding box center [567, 743] width 887 height 3
click at [386, 638] on div at bounding box center [567, 743] width 887 height 3
click at [395, 638] on div at bounding box center [567, 743] width 887 height 3
click at [400, 638] on div at bounding box center [567, 743] width 887 height 3
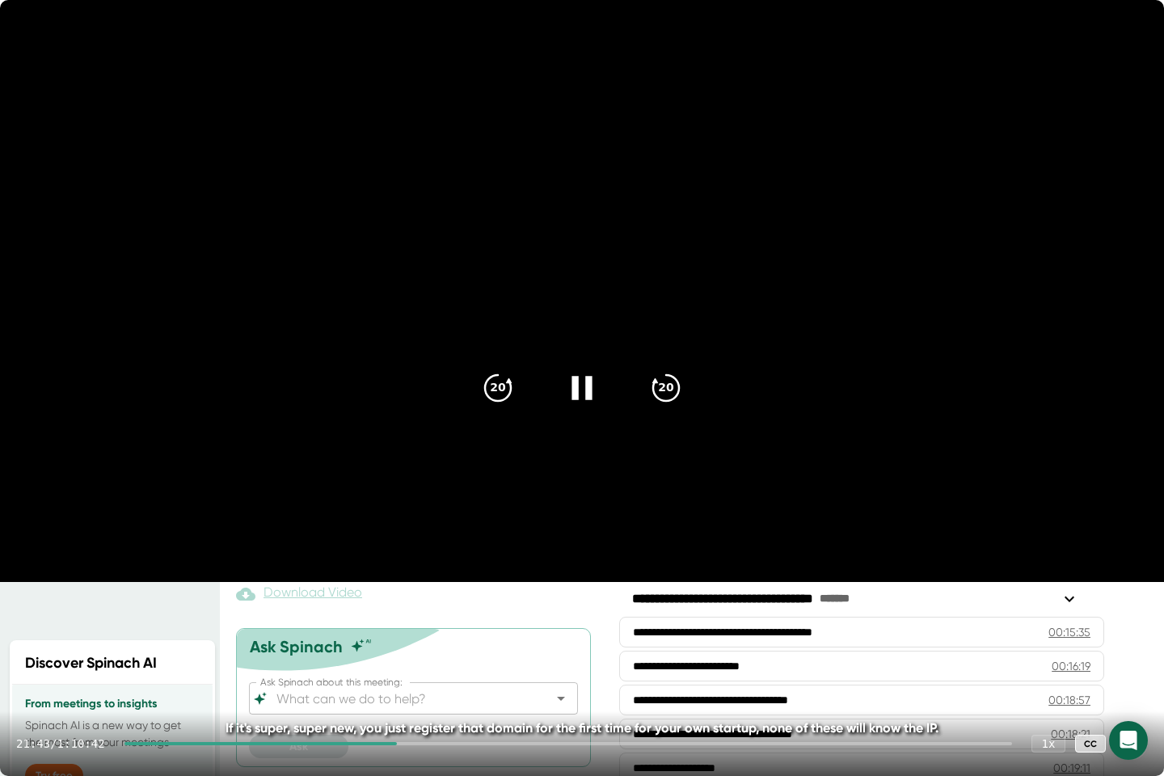
click at [408, 638] on div at bounding box center [567, 743] width 887 height 3
click at [415, 638] on div at bounding box center [567, 743] width 887 height 3
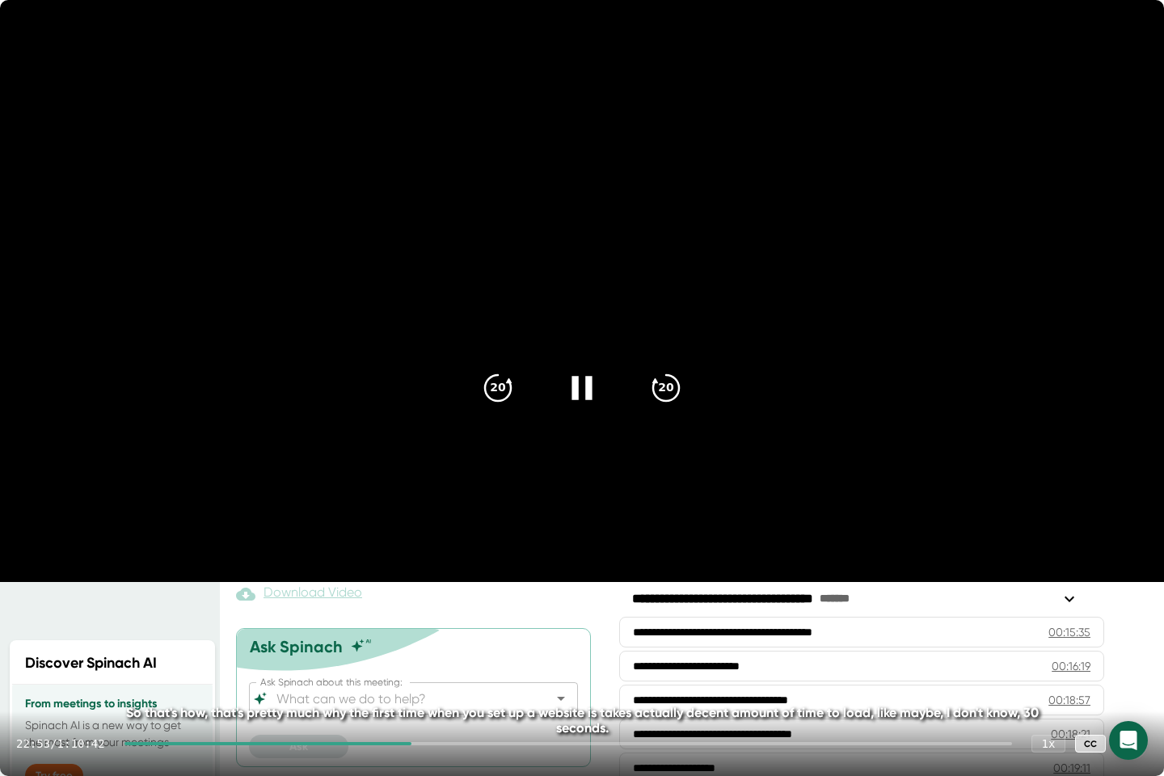
click at [423, 638] on div at bounding box center [567, 743] width 887 height 3
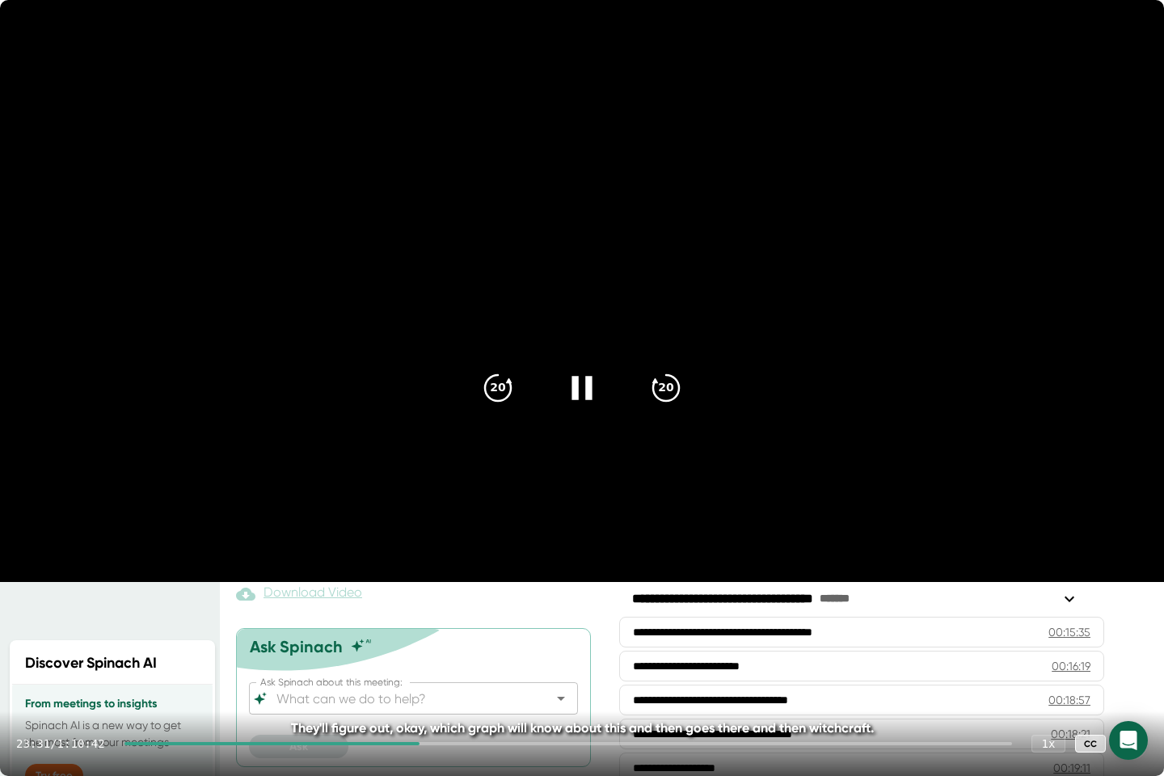
click at [428, 638] on div "23:31 / 1:10:42 1 x CC" at bounding box center [582, 743] width 1164 height 65
click at [427, 638] on div at bounding box center [567, 743] width 887 height 3
click at [430, 638] on div at bounding box center [567, 743] width 887 height 3
click at [433, 638] on div "24:06 / 1:10:42 1 x CC" at bounding box center [582, 743] width 1164 height 65
click at [435, 638] on div at bounding box center [567, 743] width 887 height 3
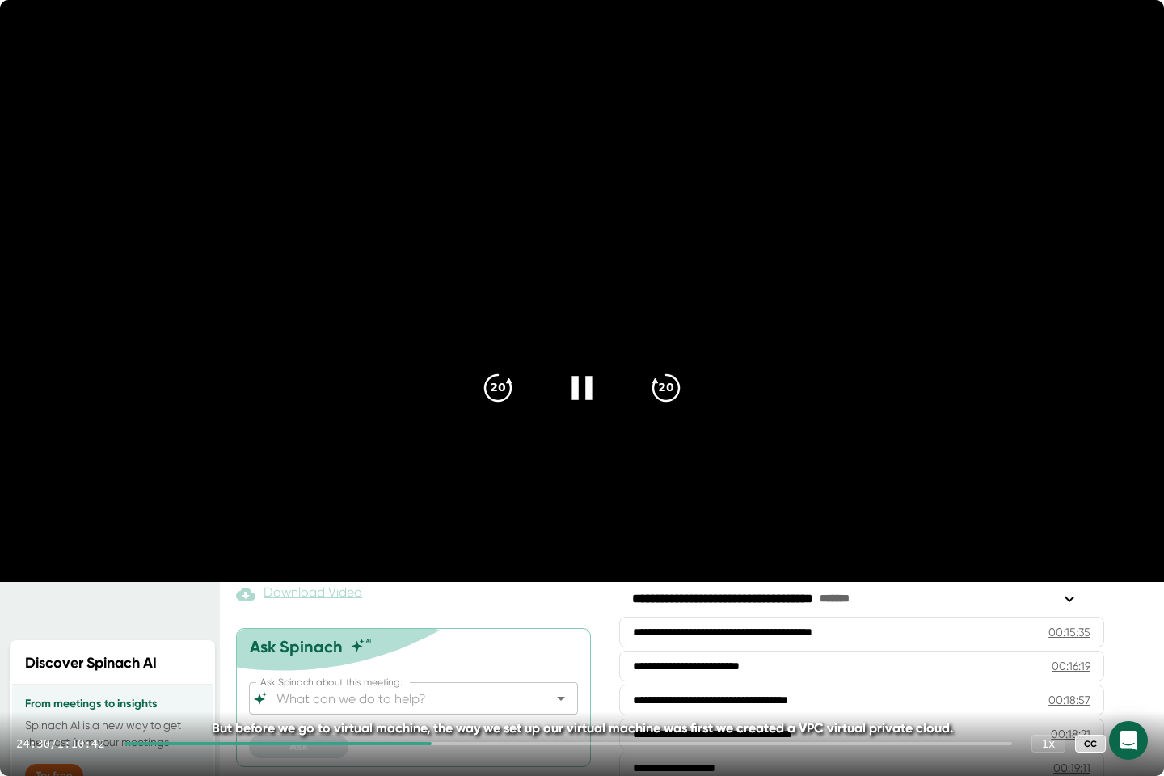
click at [440, 638] on div at bounding box center [567, 743] width 887 height 3
click at [444, 638] on div "24:53 / 1:10:42 1 x CC" at bounding box center [582, 743] width 1164 height 65
click at [444, 638] on div "24:55 / 1:10:42 1 x CC" at bounding box center [582, 743] width 1164 height 65
click at [444, 638] on div at bounding box center [567, 743] width 887 height 3
click at [449, 638] on div at bounding box center [567, 743] width 887 height 3
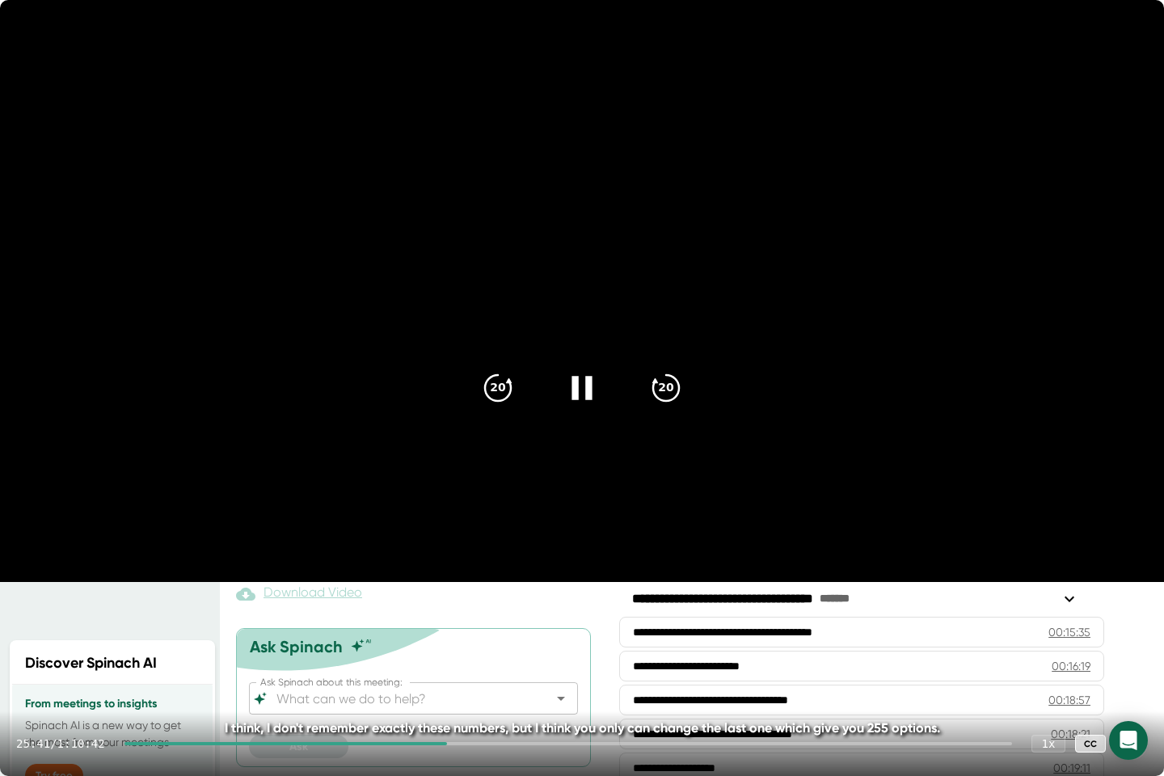
click at [457, 638] on div at bounding box center [567, 743] width 887 height 3
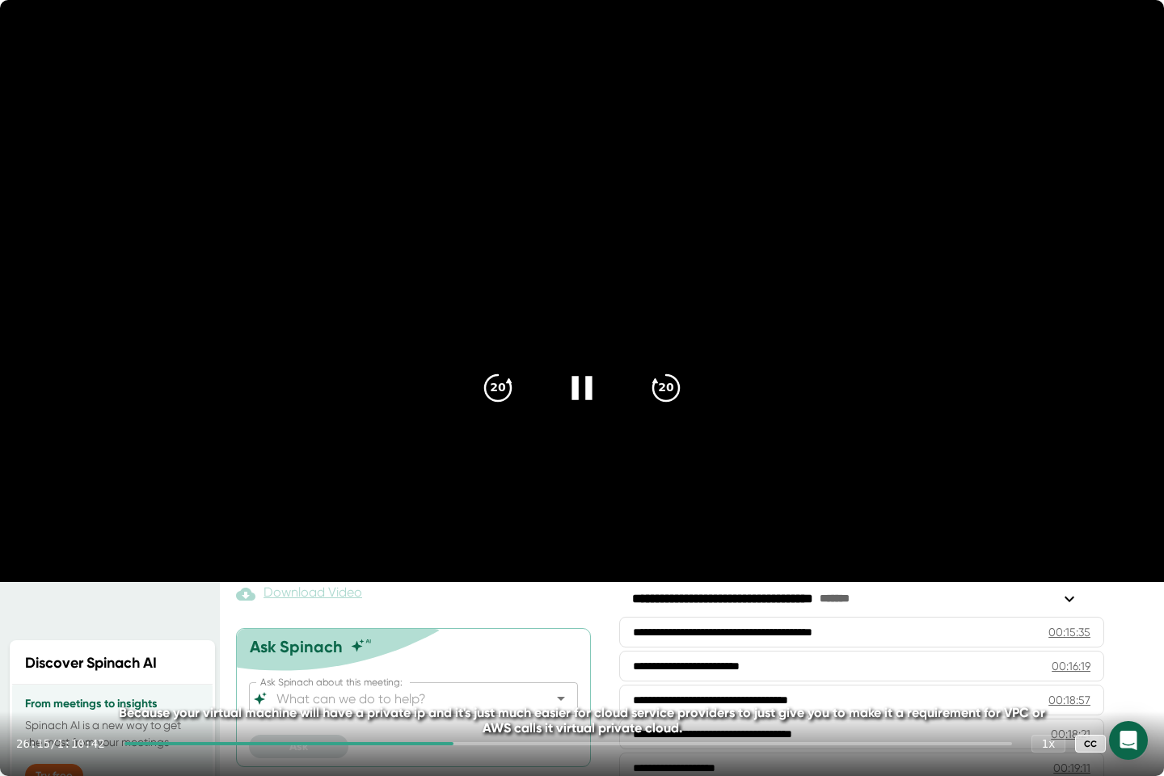
click at [465, 638] on div at bounding box center [567, 743] width 887 height 3
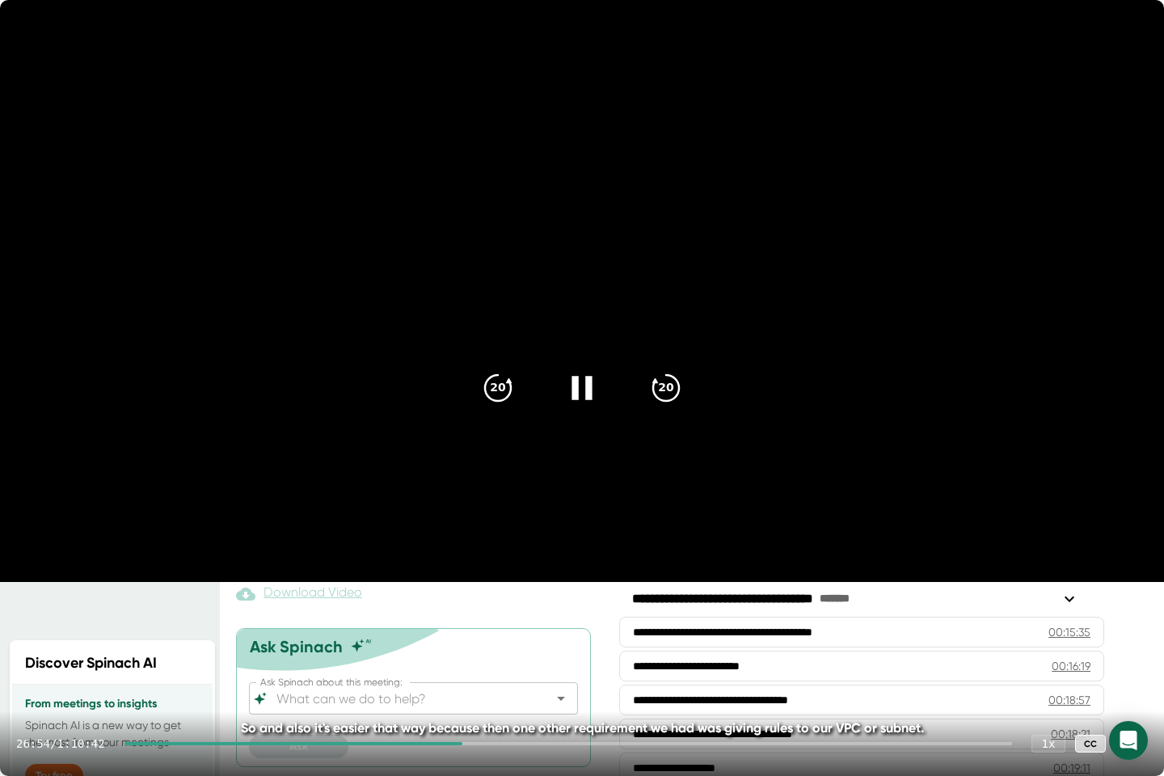
click at [469, 638] on div "26:54 / 1:10:42 1 x CC" at bounding box center [582, 743] width 1164 height 65
click at [580, 638] on div at bounding box center [567, 743] width 887 height 3
click at [638, 638] on div at bounding box center [567, 743] width 887 height 3
click at [731, 638] on div at bounding box center [567, 743] width 887 height 3
click at [823, 638] on div at bounding box center [567, 743] width 887 height 3
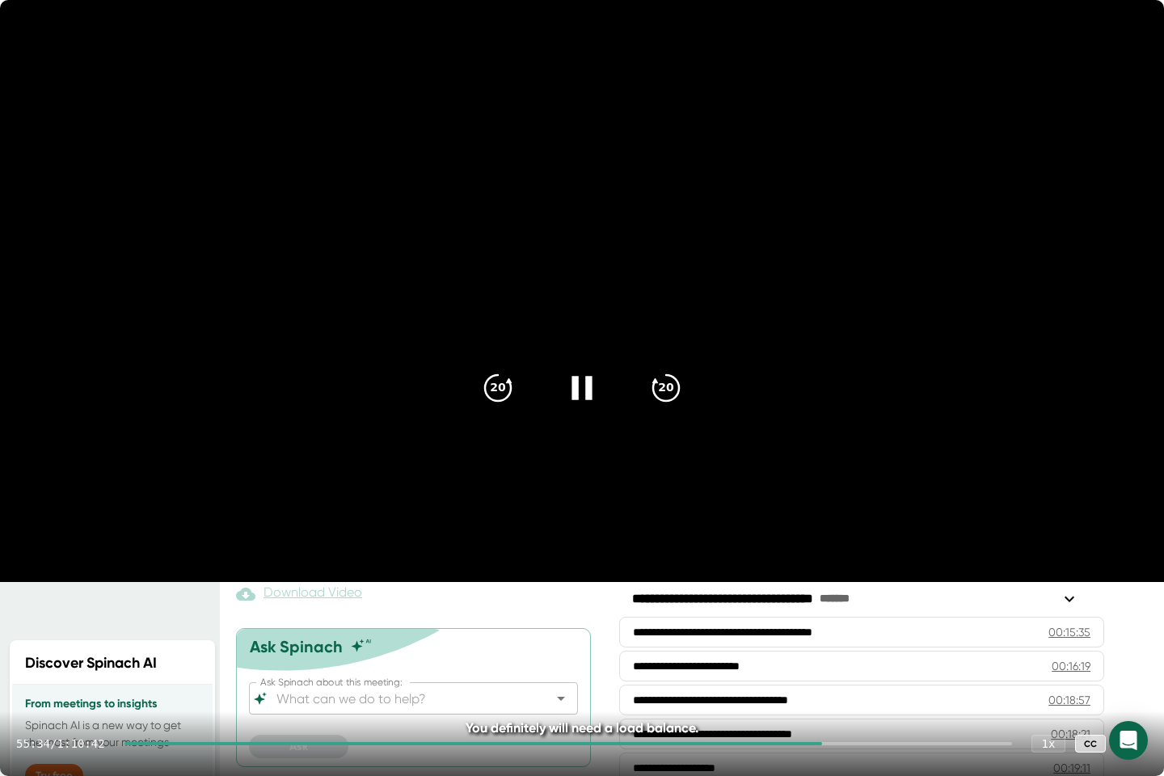
click at [889, 638] on div at bounding box center [567, 743] width 887 height 3
click at [937, 638] on div at bounding box center [574, 743] width 874 height 3
click at [979, 638] on div at bounding box center [574, 743] width 874 height 3
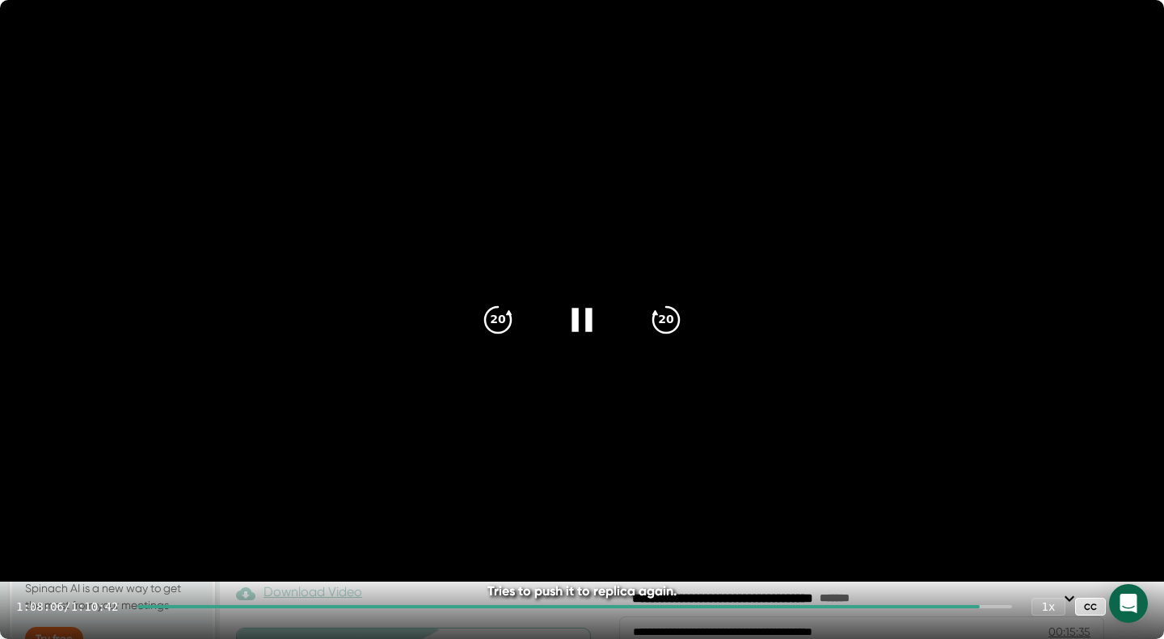
click at [571, 308] on icon at bounding box center [581, 319] width 20 height 23
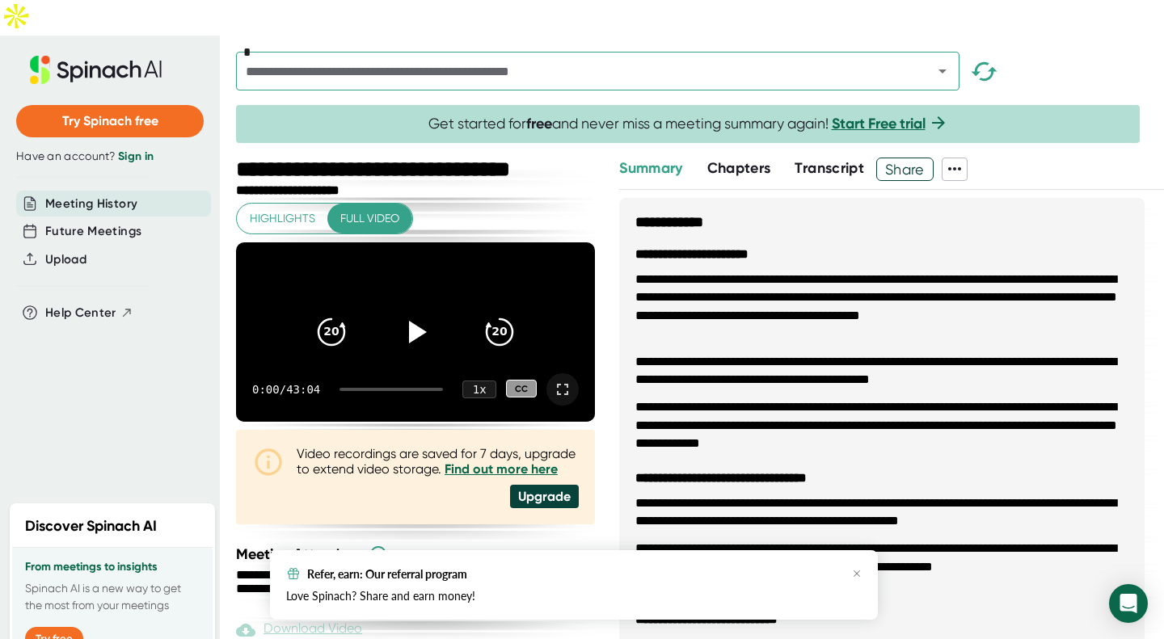
click at [553, 380] on icon at bounding box center [562, 389] width 19 height 19
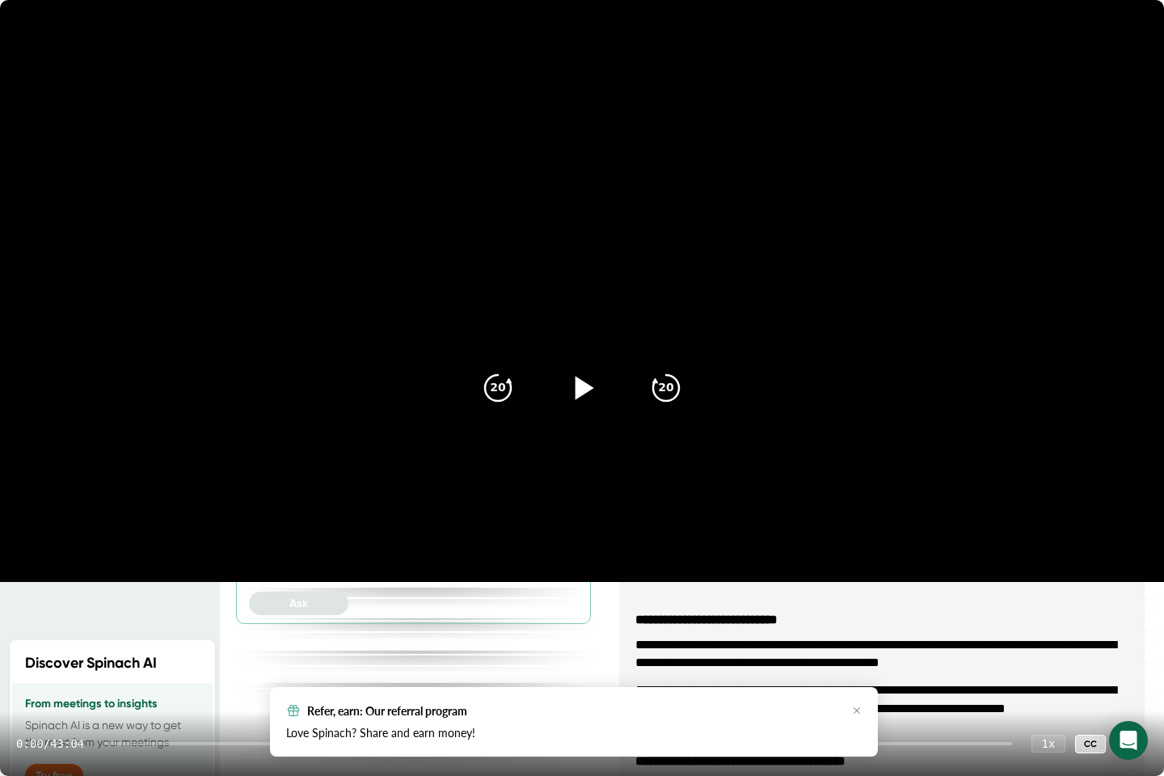
click at [584, 386] on icon at bounding box center [584, 387] width 19 height 23
click at [138, 638] on div at bounding box center [557, 743] width 908 height 3
click at [181, 638] on div at bounding box center [557, 743] width 908 height 3
click at [240, 638] on div at bounding box center [557, 743] width 908 height 3
click at [296, 638] on div at bounding box center [557, 743] width 908 height 3
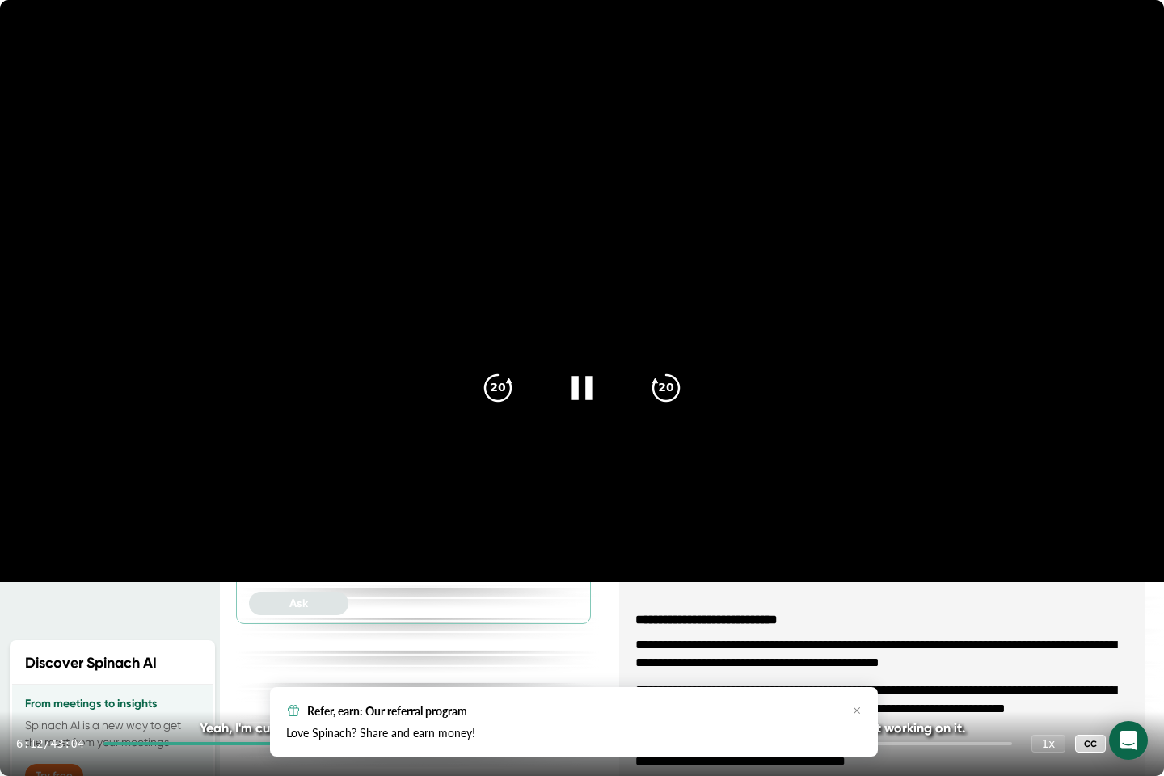
click at [578, 398] on icon at bounding box center [581, 387] width 20 height 23
click at [578, 398] on icon at bounding box center [582, 388] width 40 height 40
click at [270, 638] on div at bounding box center [196, 743] width 187 height 3
click at [650, 398] on icon "20" at bounding box center [666, 388] width 40 height 40
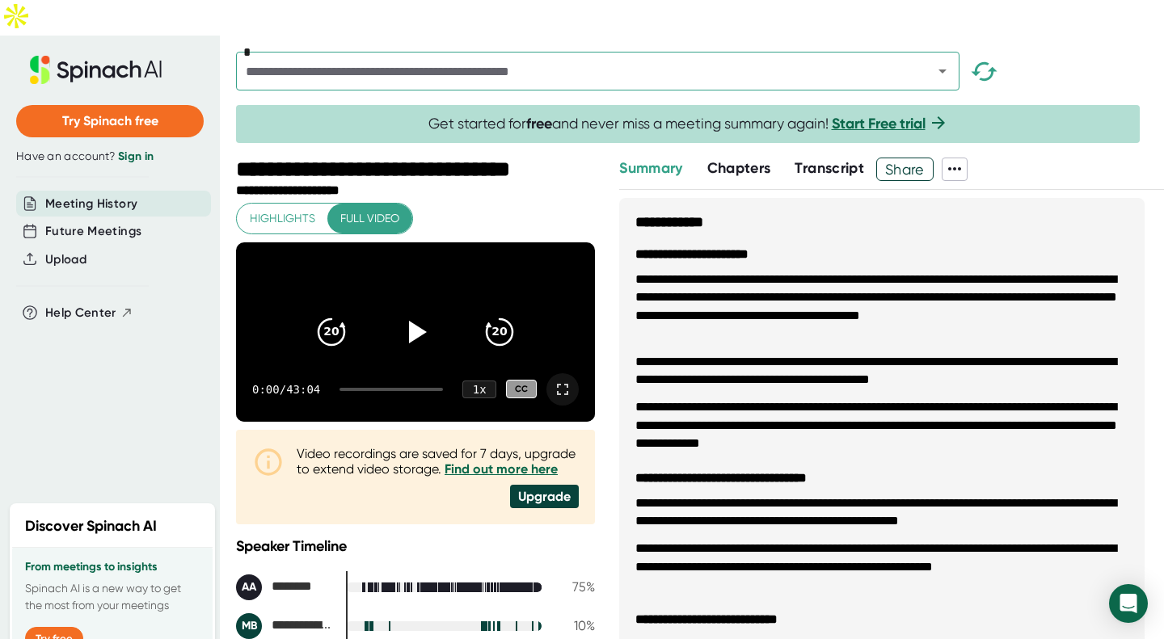
click at [553, 380] on icon at bounding box center [562, 389] width 19 height 19
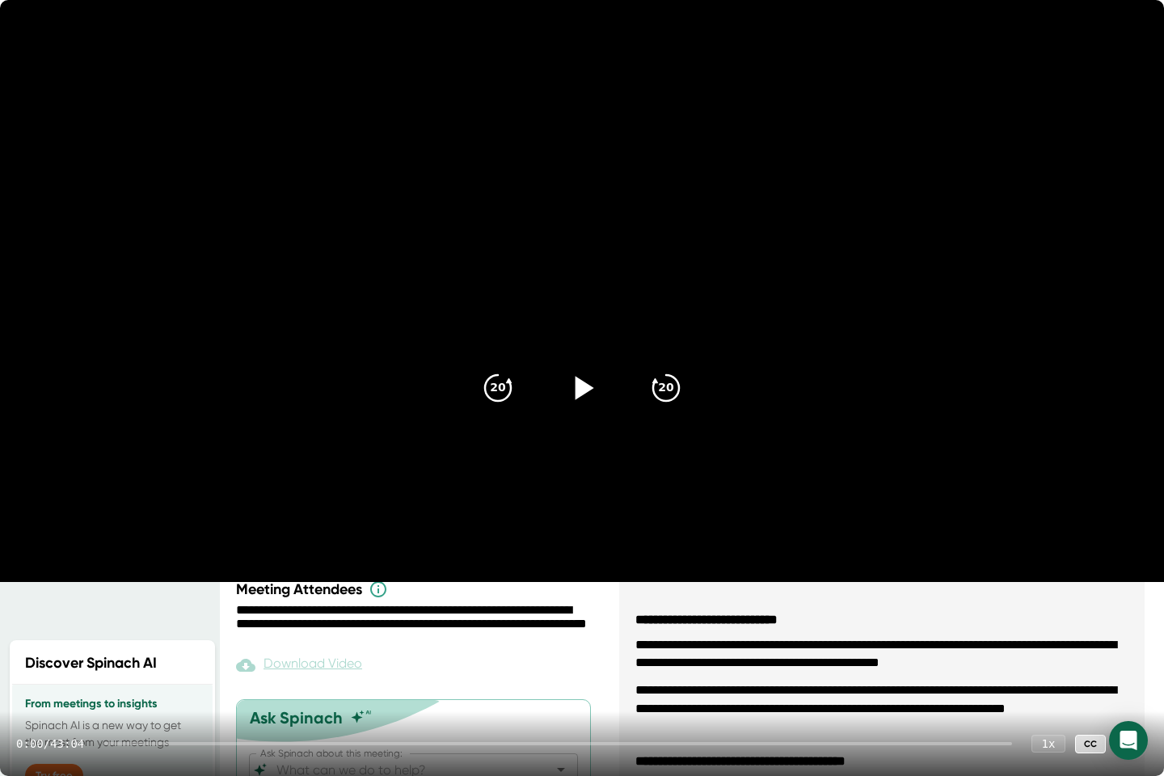
click at [566, 396] on icon at bounding box center [582, 388] width 40 height 40
click at [174, 638] on div "0:01 / 43:04 1 x CC" at bounding box center [582, 743] width 1164 height 65
click at [192, 638] on div "0:02 / 43:04 1 x CC" at bounding box center [582, 743] width 1164 height 65
click at [196, 638] on div at bounding box center [557, 743] width 908 height 3
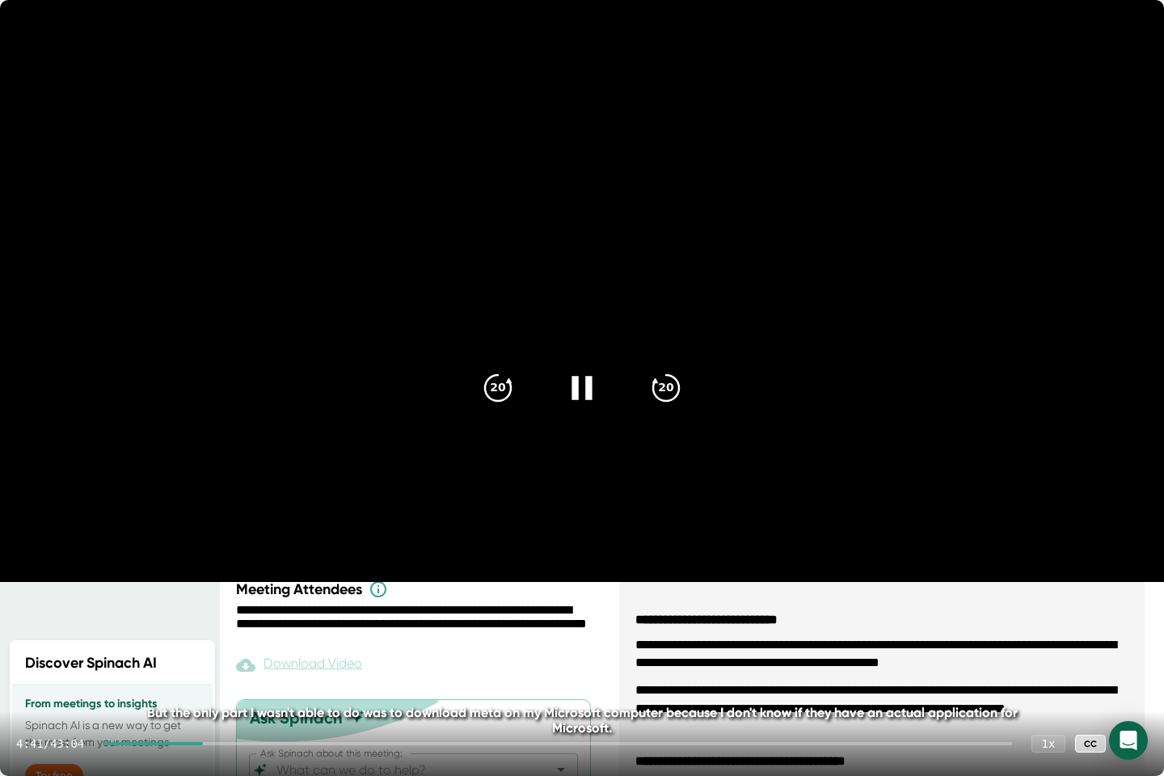
click at [218, 638] on div "4:41 / 43:04 1 x CC" at bounding box center [582, 743] width 1164 height 65
click at [217, 638] on div at bounding box center [557, 743] width 908 height 3
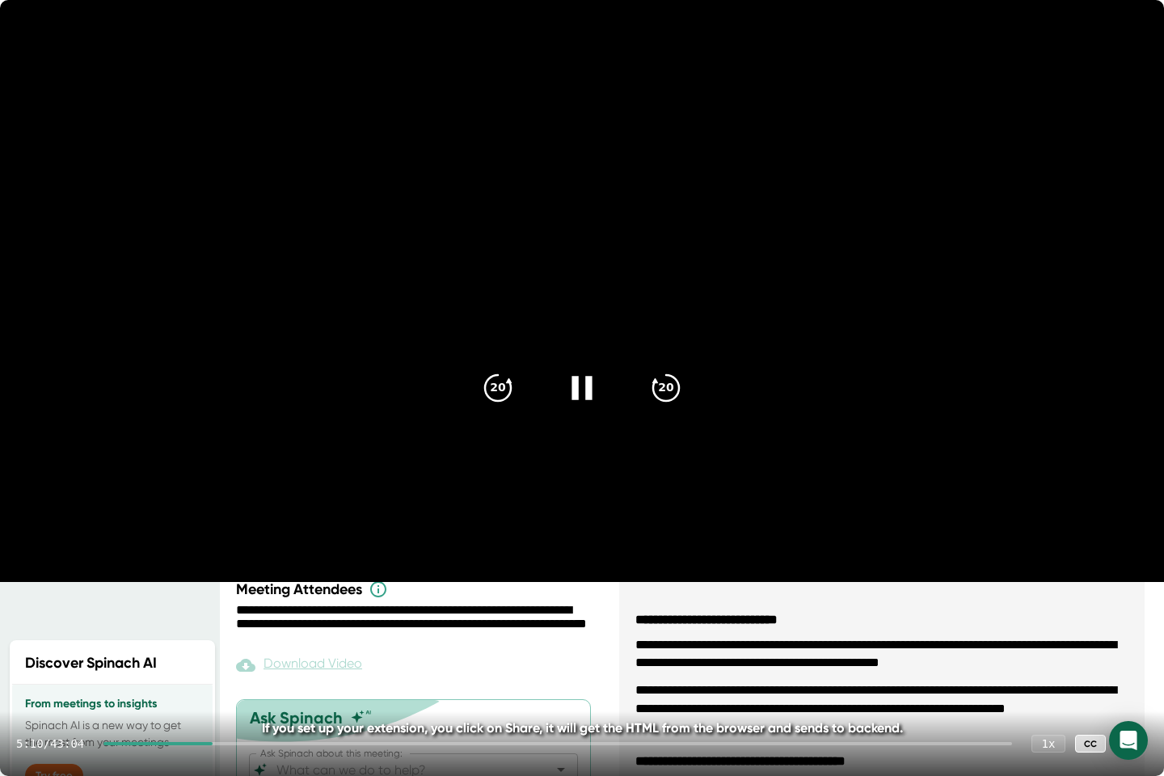
click at [229, 638] on div at bounding box center [557, 743] width 908 height 3
click at [237, 638] on div at bounding box center [557, 743] width 908 height 3
click at [248, 638] on div at bounding box center [557, 743] width 908 height 3
click at [671, 392] on icon "20" at bounding box center [666, 388] width 40 height 40
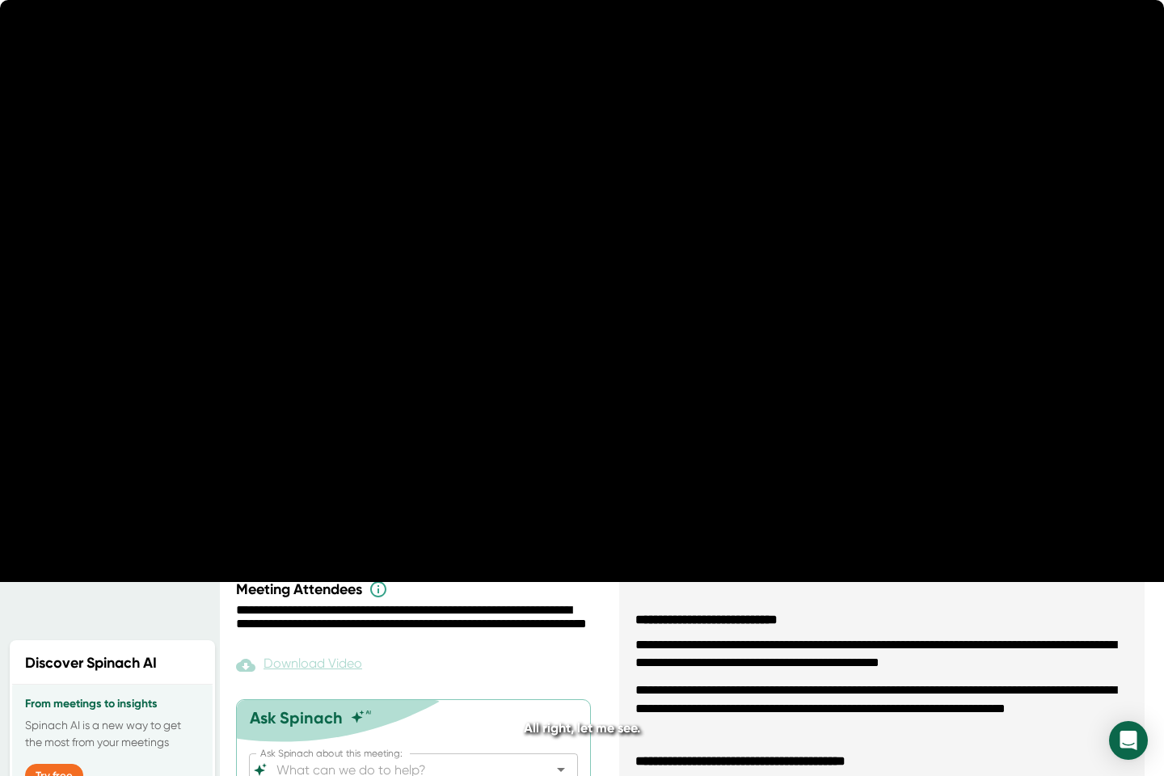
click at [671, 392] on icon "20" at bounding box center [666, 388] width 40 height 40
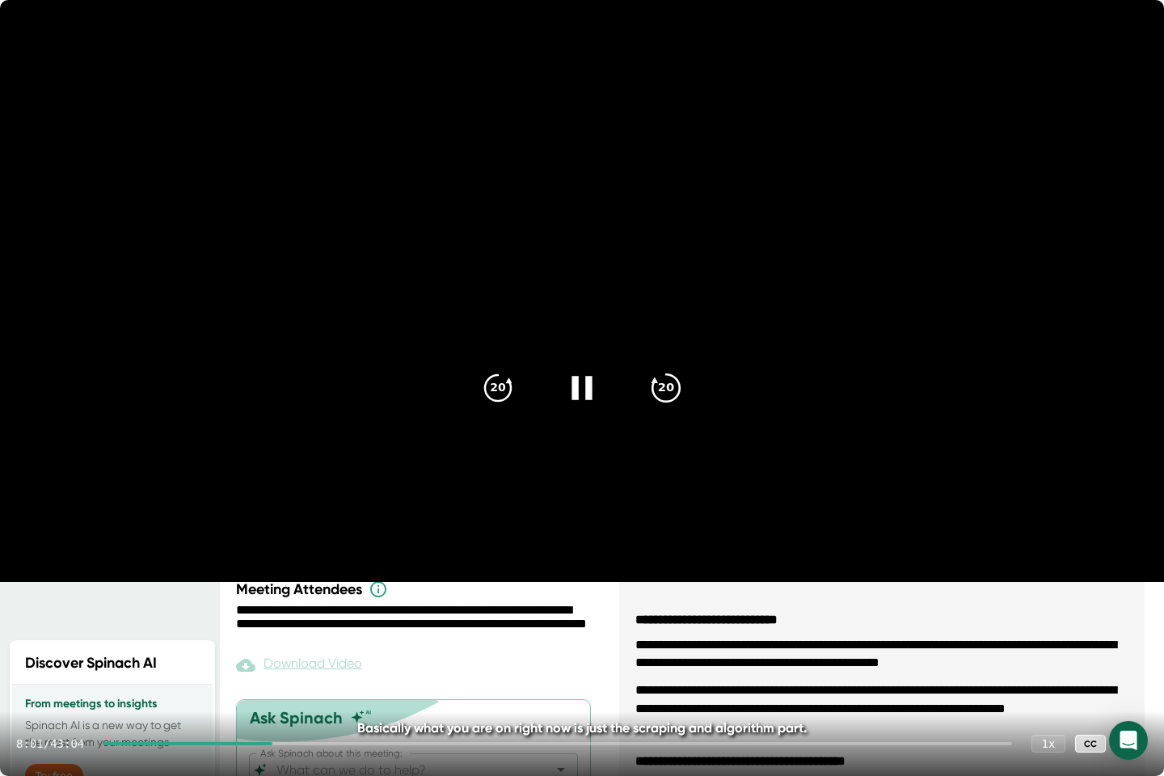
click at [668, 404] on icon "20" at bounding box center [666, 388] width 40 height 40
click at [663, 383] on icon "20" at bounding box center [666, 388] width 40 height 40
click at [674, 398] on icon "20" at bounding box center [666, 388] width 40 height 40
click at [670, 383] on icon "20" at bounding box center [666, 388] width 40 height 40
click at [652, 391] on icon "20" at bounding box center [666, 388] width 40 height 40
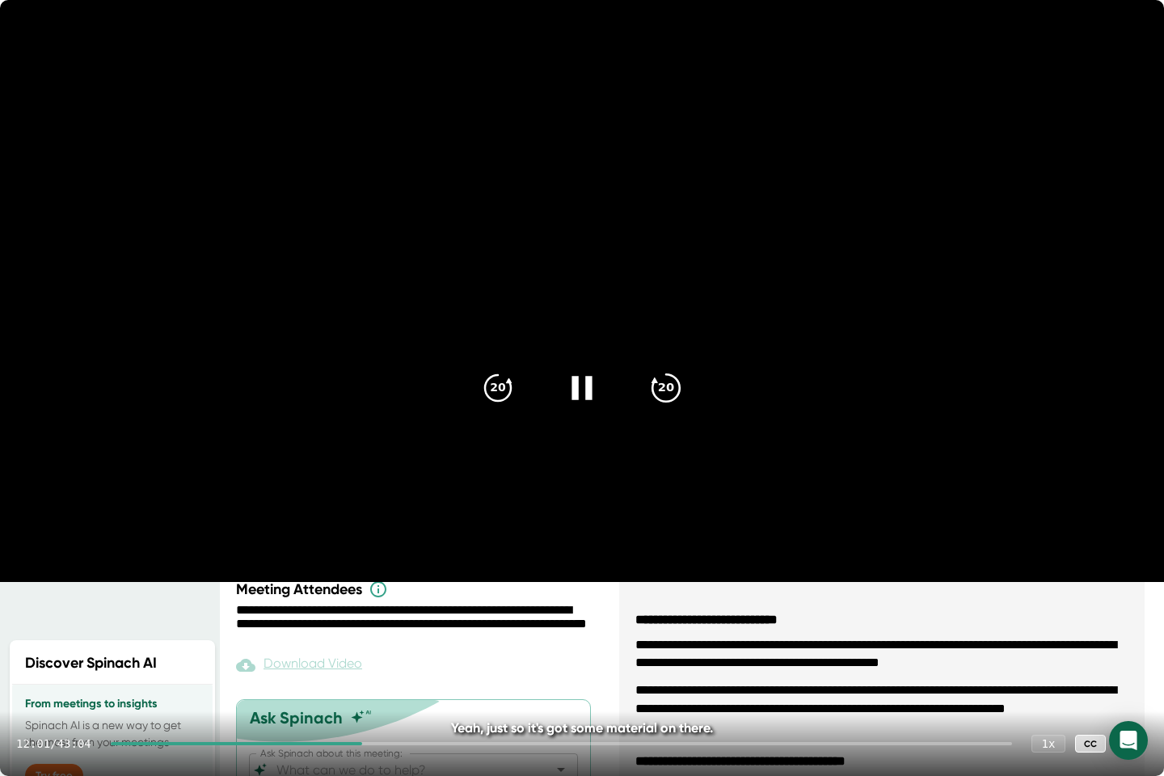
click at [679, 397] on icon "20" at bounding box center [666, 388] width 40 height 40
click at [660, 385] on icon "20" at bounding box center [666, 388] width 40 height 40
click at [465, 638] on div at bounding box center [561, 743] width 901 height 3
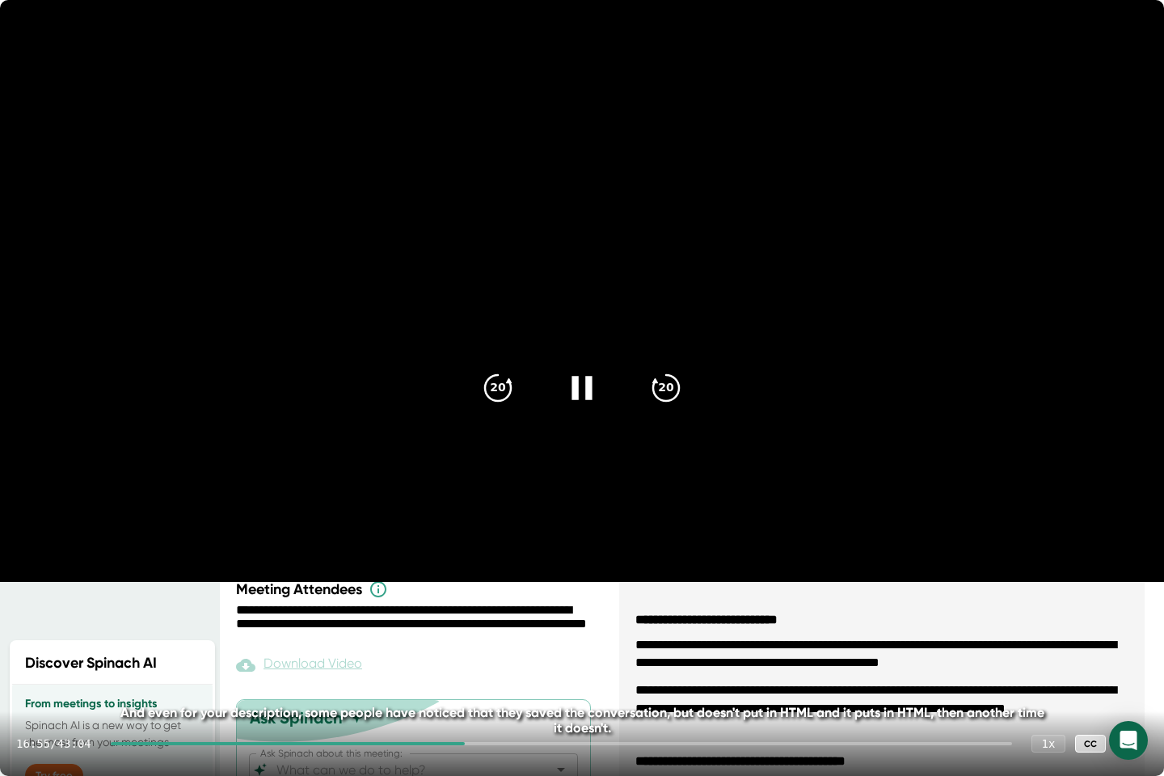
click at [587, 417] on div at bounding box center [582, 388] width 68 height 68
